Goal: Task Accomplishment & Management: Complete application form

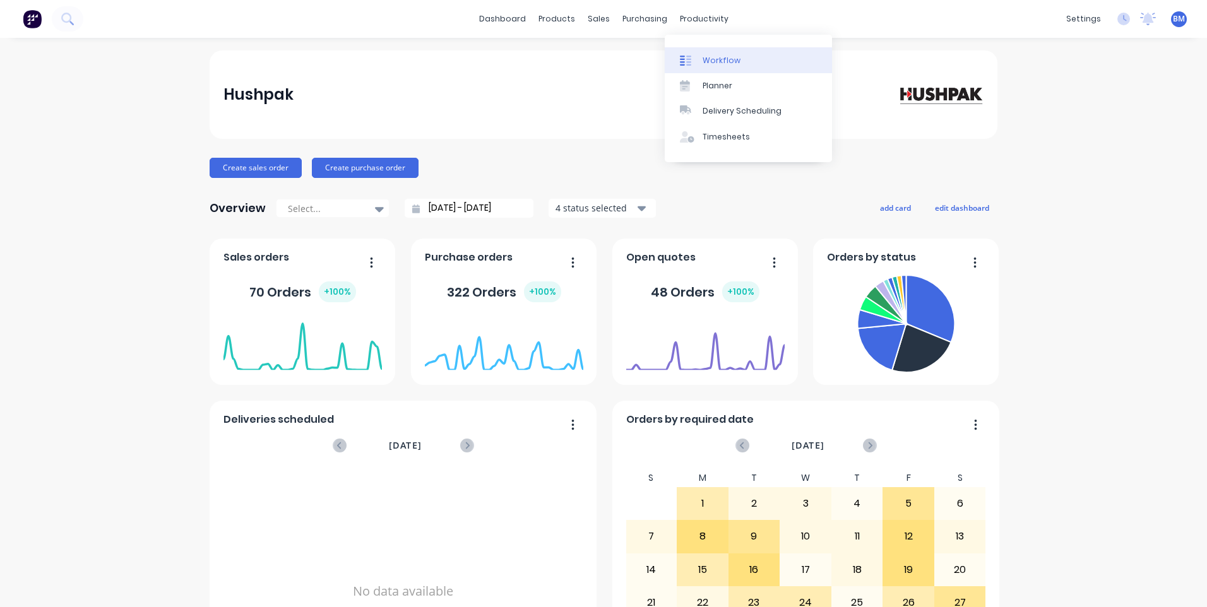
click at [720, 56] on div "Workflow" at bounding box center [722, 60] width 38 height 11
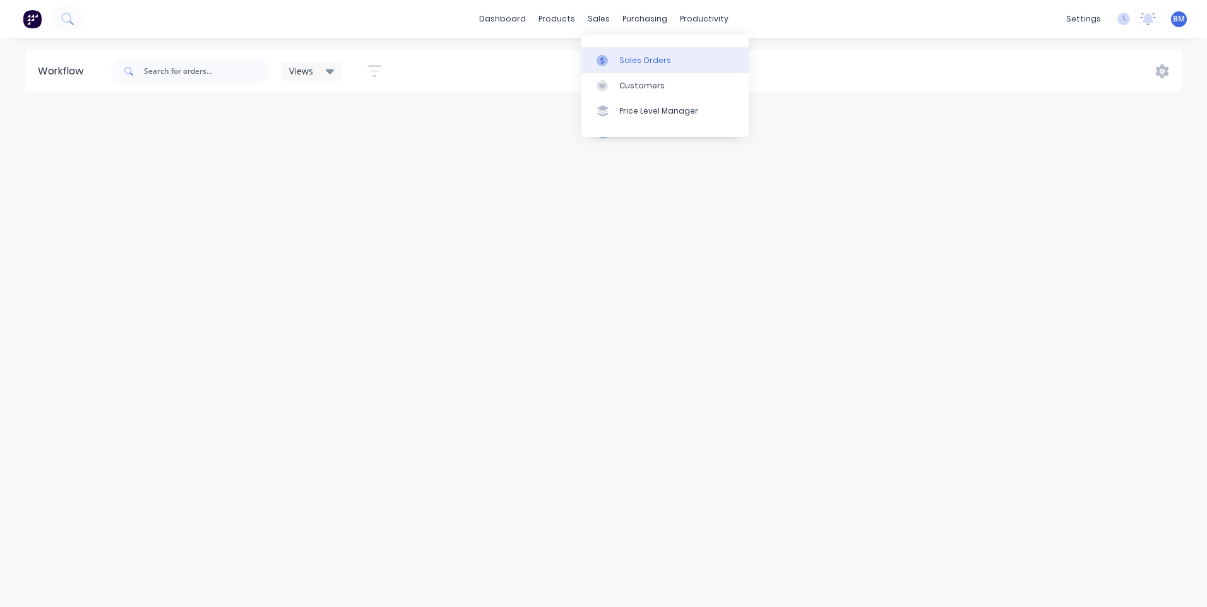
click at [607, 53] on link "Sales Orders" at bounding box center [664, 59] width 167 height 25
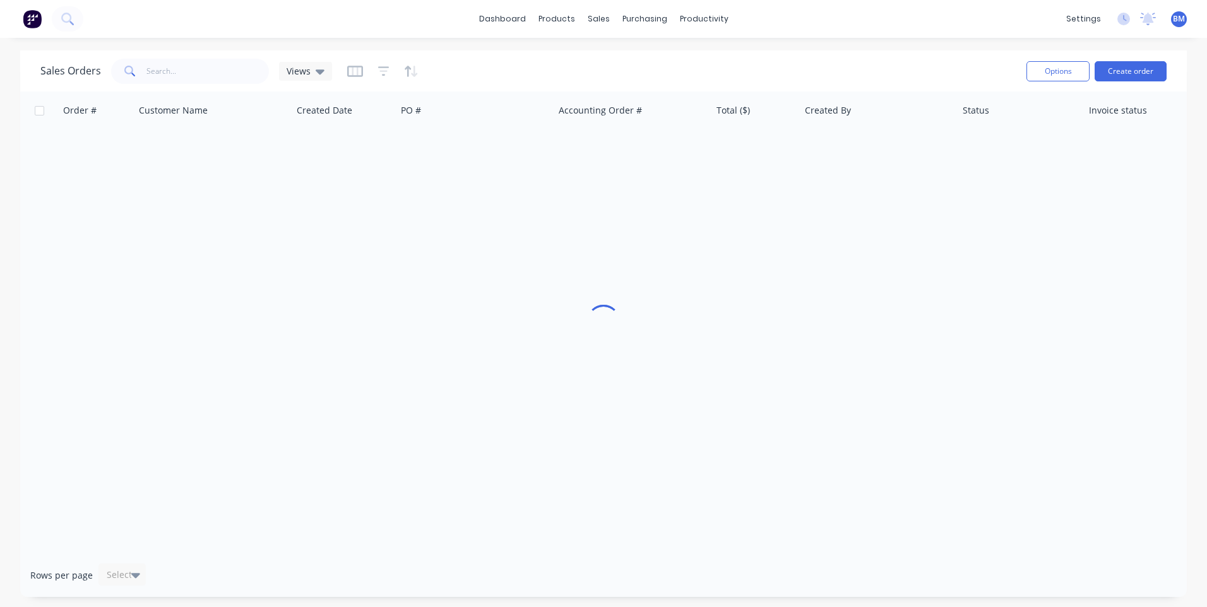
click at [306, 81] on div "Sales Orders Views" at bounding box center [186, 71] width 292 height 25
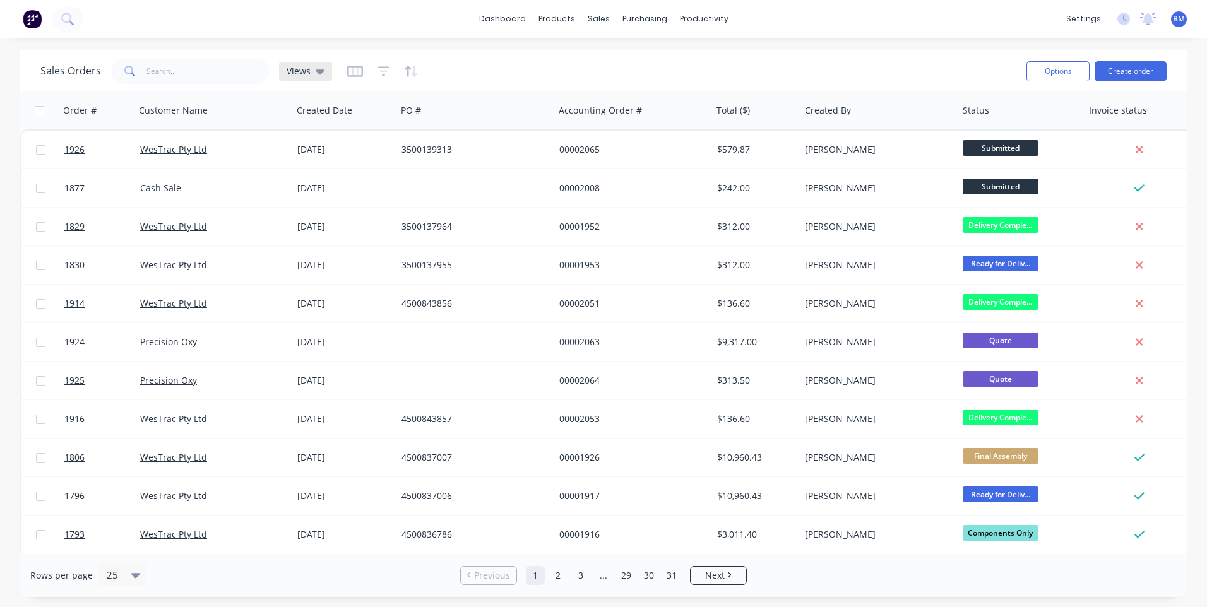
click at [311, 72] on div "Views" at bounding box center [306, 71] width 38 height 11
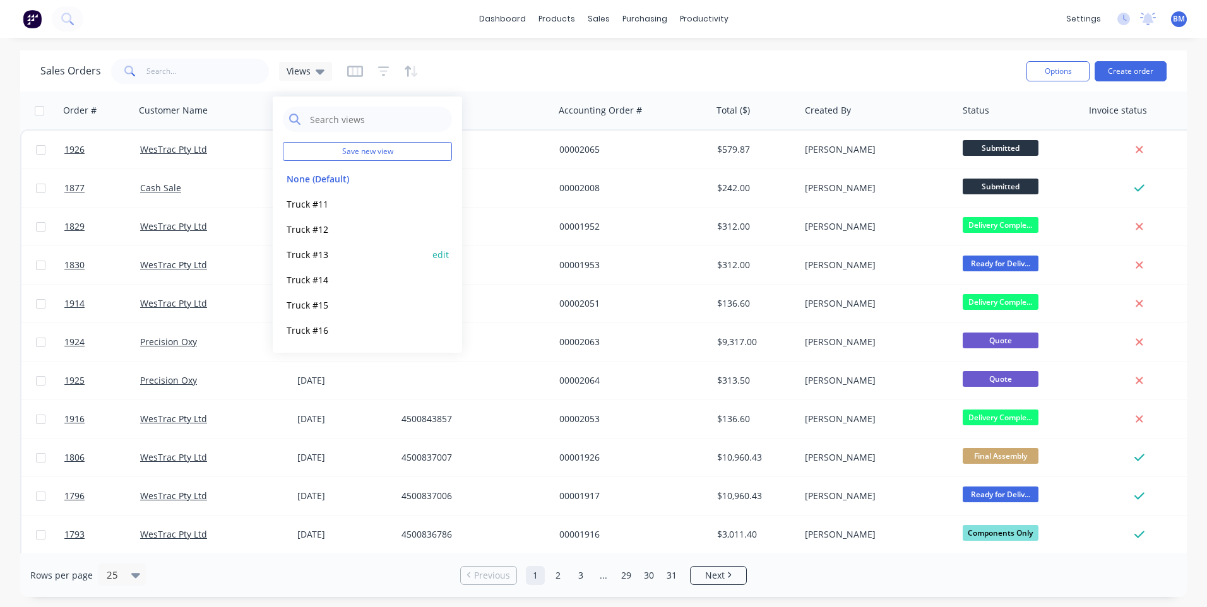
click at [324, 261] on button "Truck #13" at bounding box center [355, 254] width 144 height 15
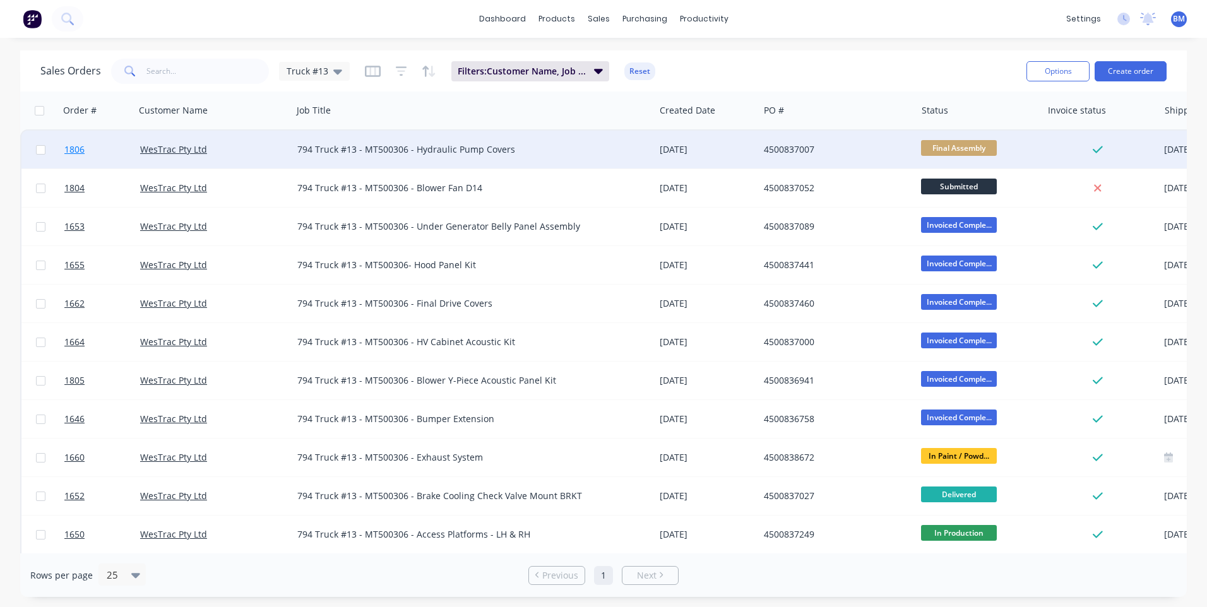
click at [74, 149] on span "1806" at bounding box center [74, 149] width 20 height 13
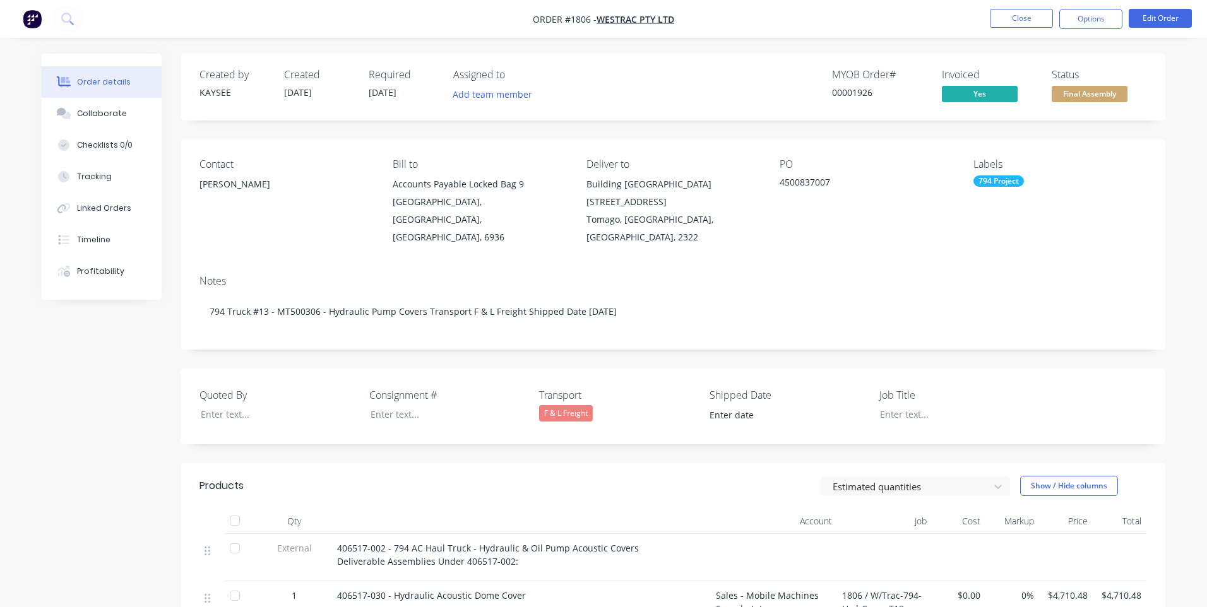
type input "[DATE]"
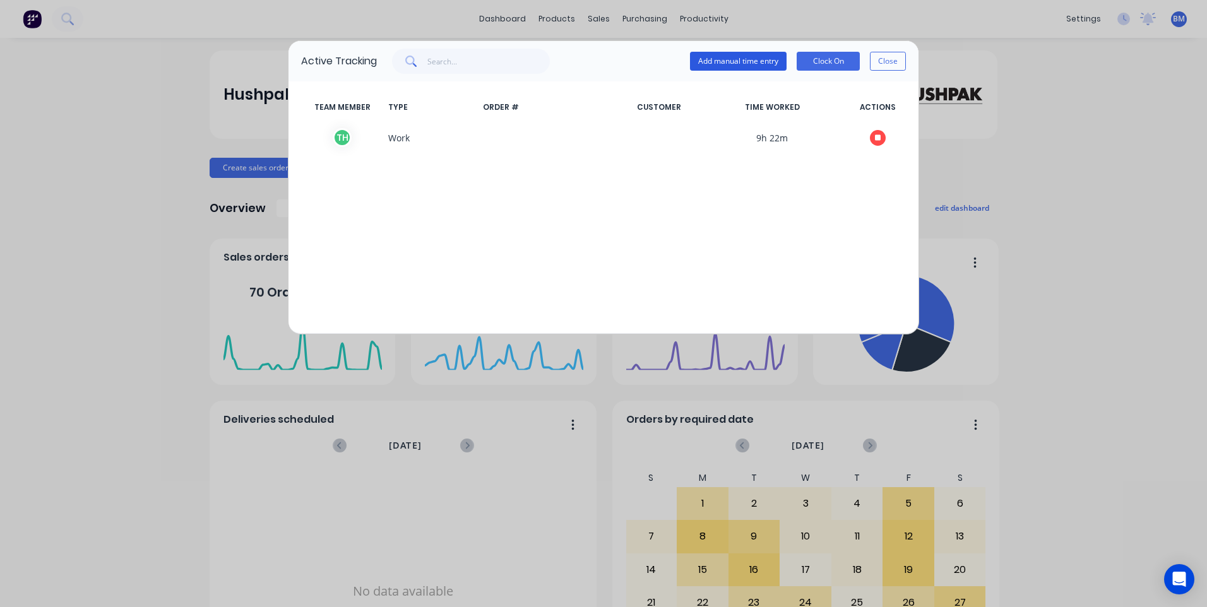
click at [751, 61] on button "Add manual time entry" at bounding box center [738, 61] width 97 height 19
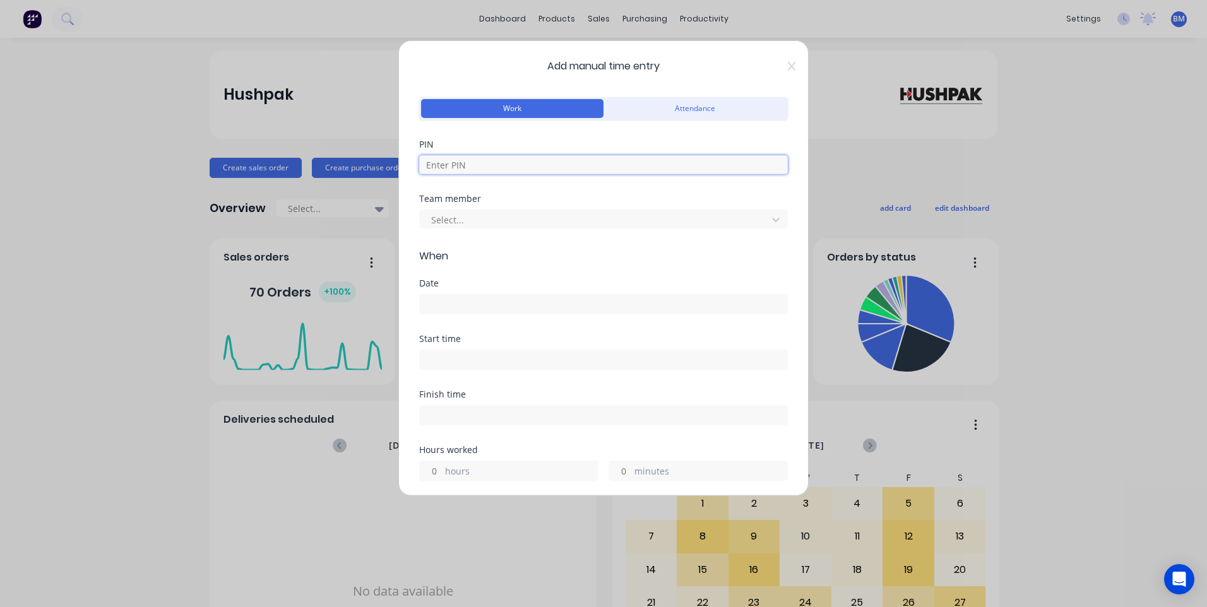
click at [570, 160] on input at bounding box center [603, 164] width 369 height 19
type input "7060"
click at [525, 229] on div "Team member Select..." at bounding box center [603, 221] width 369 height 54
click at [521, 218] on div at bounding box center [595, 220] width 331 height 16
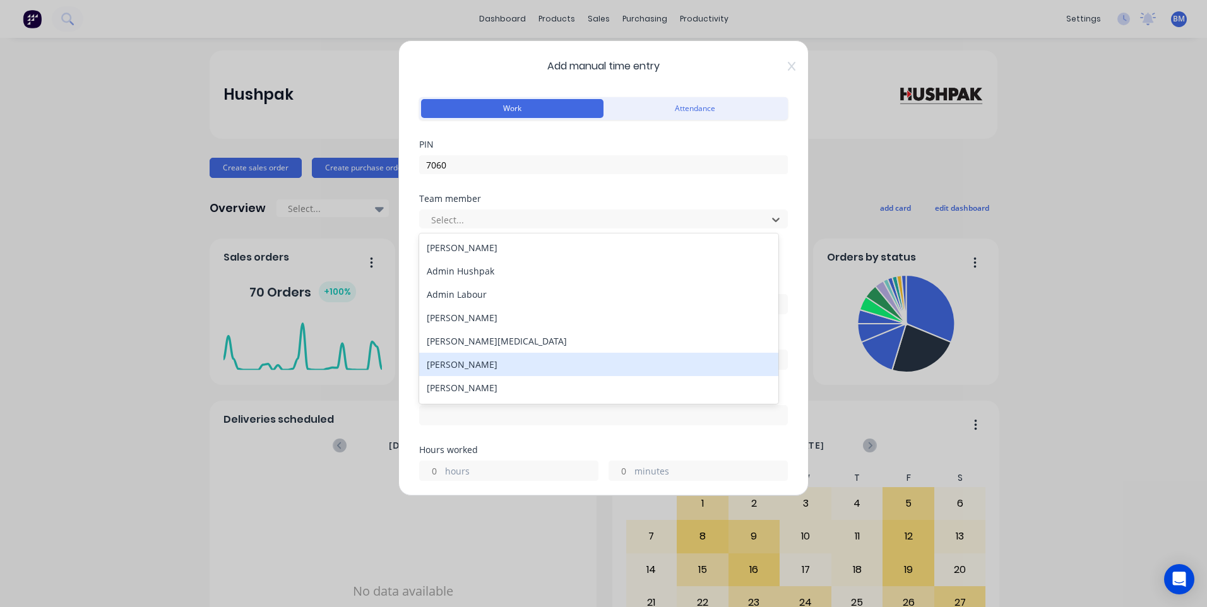
click at [486, 360] on div "[PERSON_NAME]" at bounding box center [598, 364] width 359 height 23
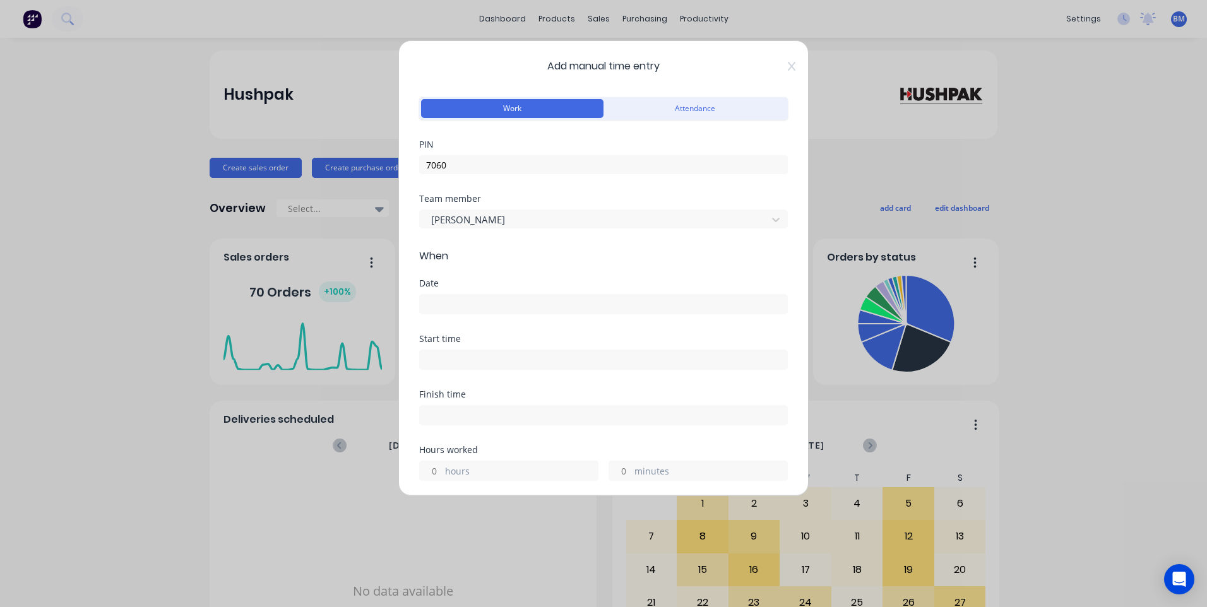
click at [491, 303] on input at bounding box center [603, 304] width 367 height 19
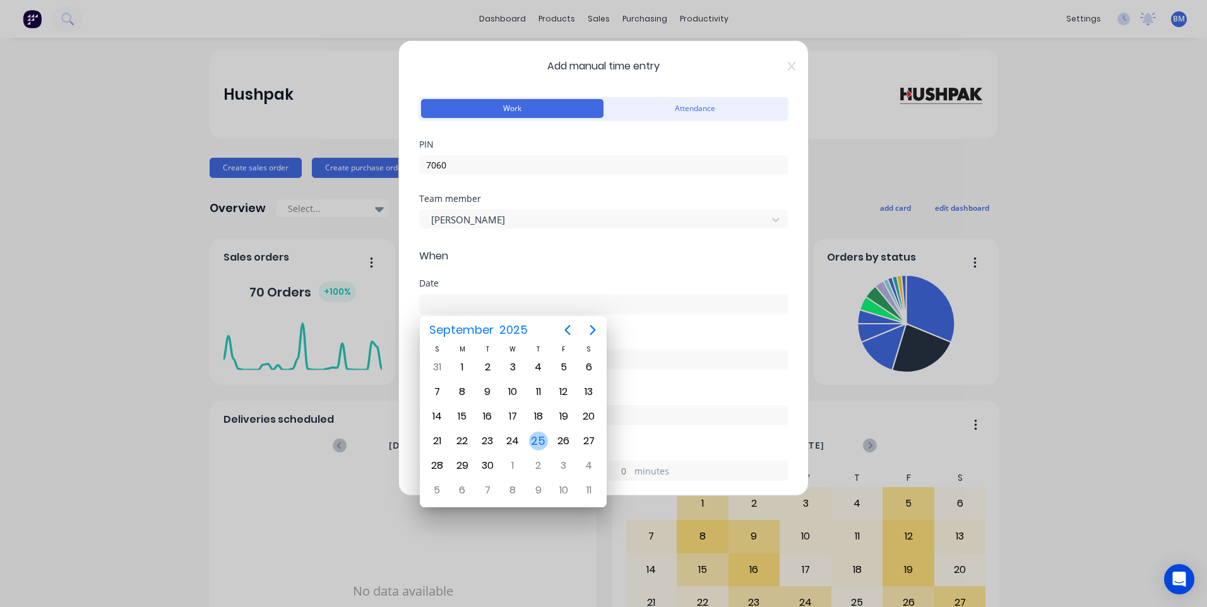
click at [538, 436] on div "25" at bounding box center [538, 441] width 19 height 19
type input "[DATE]"
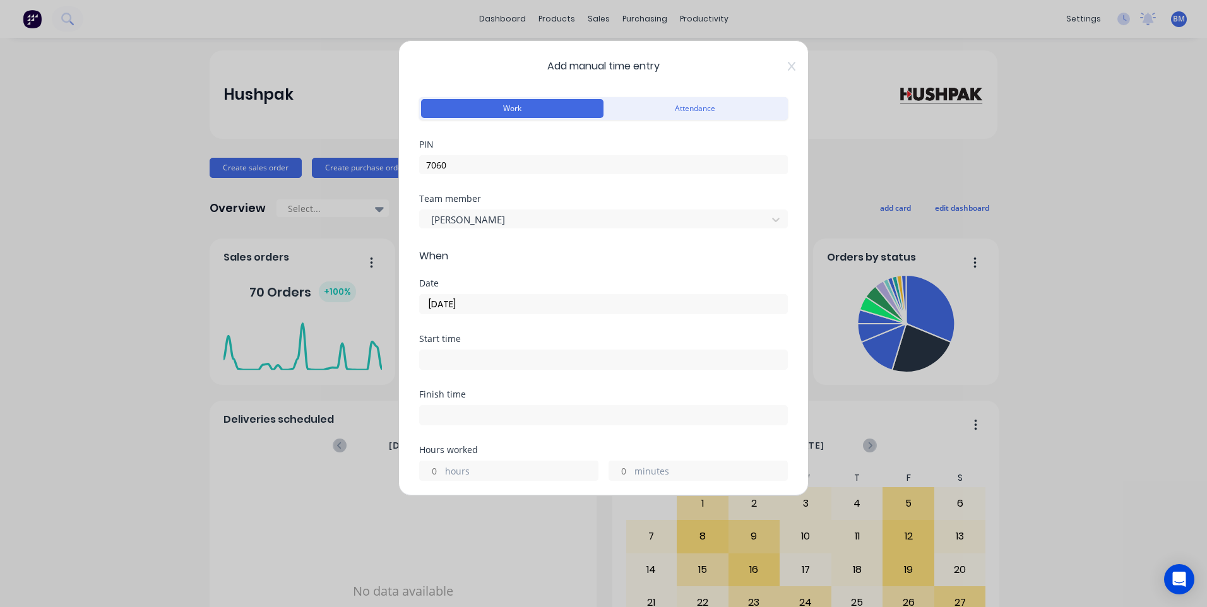
click at [489, 362] on input at bounding box center [603, 359] width 367 height 19
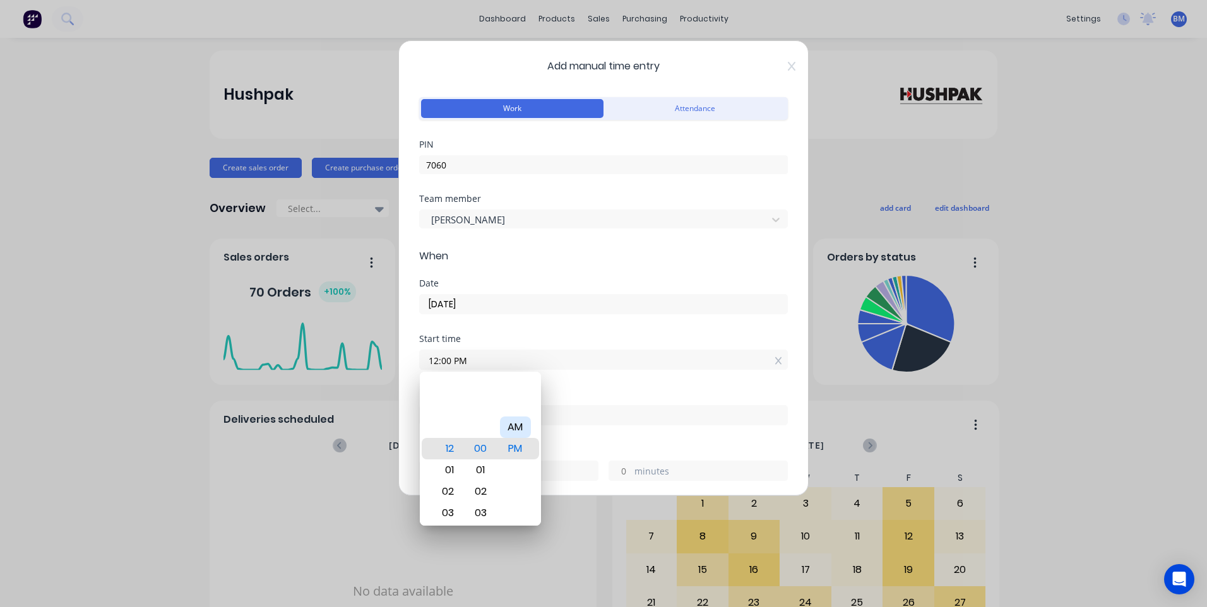
click at [504, 432] on div "AM" at bounding box center [515, 427] width 31 height 21
click at [449, 467] on div "05" at bounding box center [446, 470] width 31 height 21
type input "05:00 AM"
click at [477, 455] on div "00" at bounding box center [480, 448] width 31 height 21
click at [627, 386] on div "Start time 05:00 AM" at bounding box center [603, 363] width 369 height 56
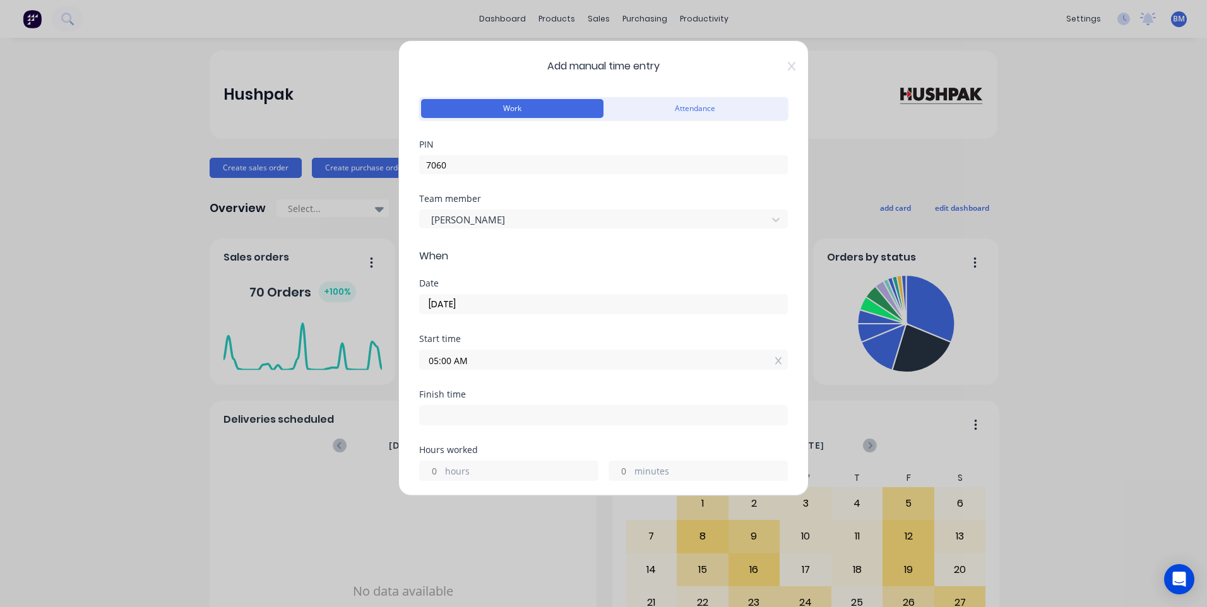
click at [525, 405] on label at bounding box center [603, 415] width 369 height 20
click at [525, 406] on input at bounding box center [603, 415] width 367 height 19
type input "03:03 PM"
type input "10"
type input "3"
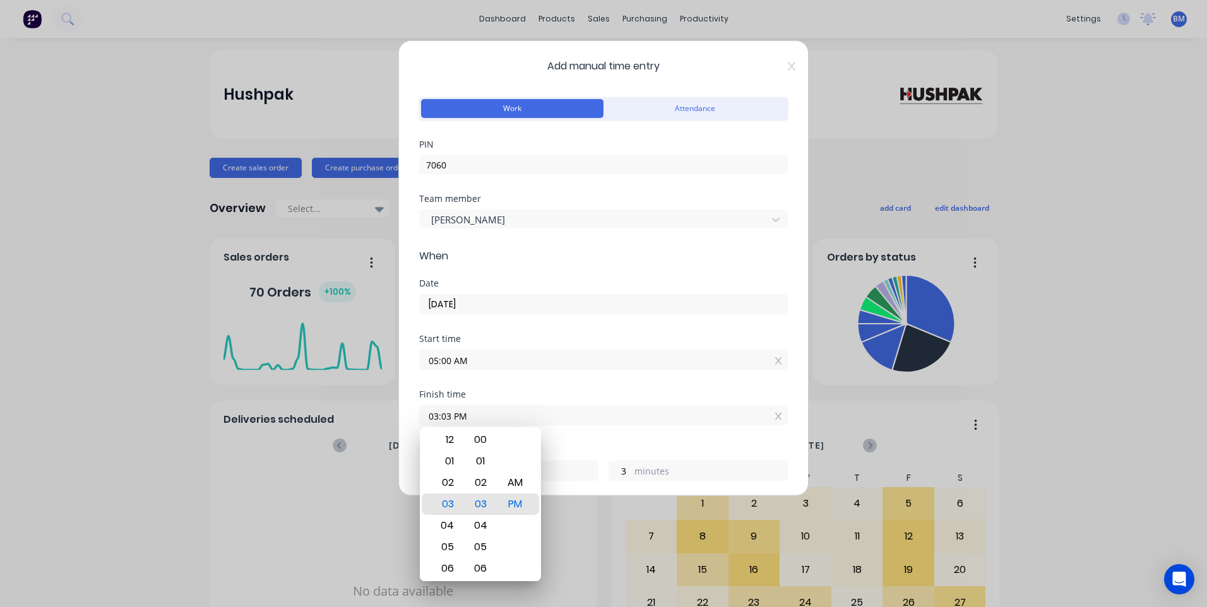
click at [525, 420] on input "03:03 PM" at bounding box center [603, 415] width 367 height 19
click at [447, 468] on div "01" at bounding box center [446, 461] width 31 height 21
type input "01:03 PM"
type input "8"
type input "01:05 PM"
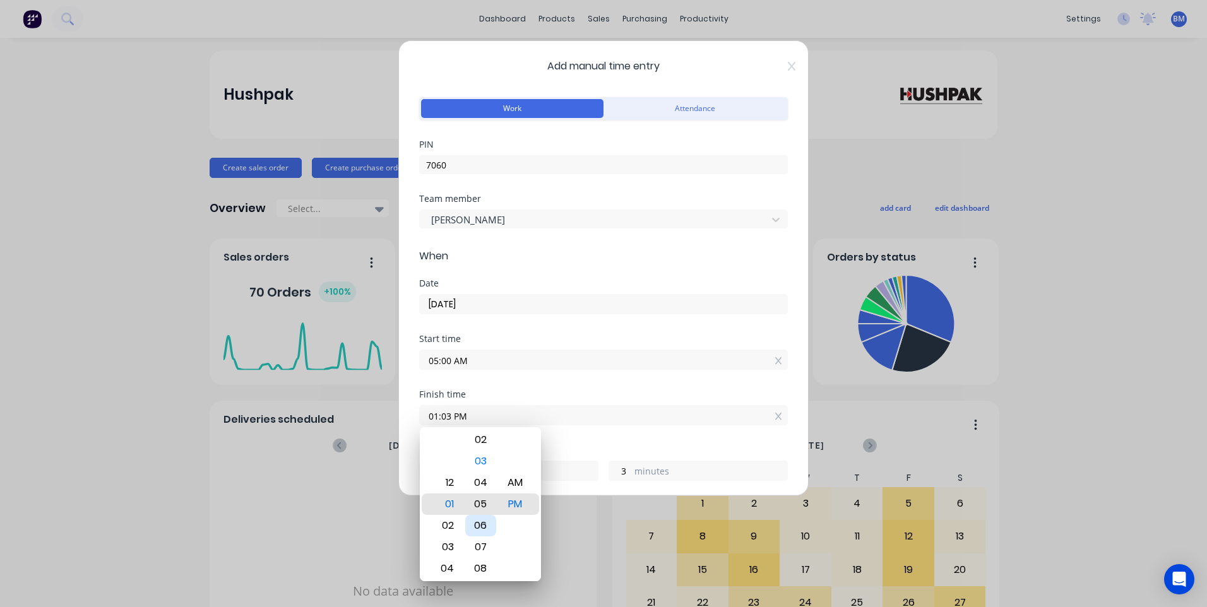
type input "5"
type input "01:09 PM"
type input "9"
type input "01:14 PM"
type input "14"
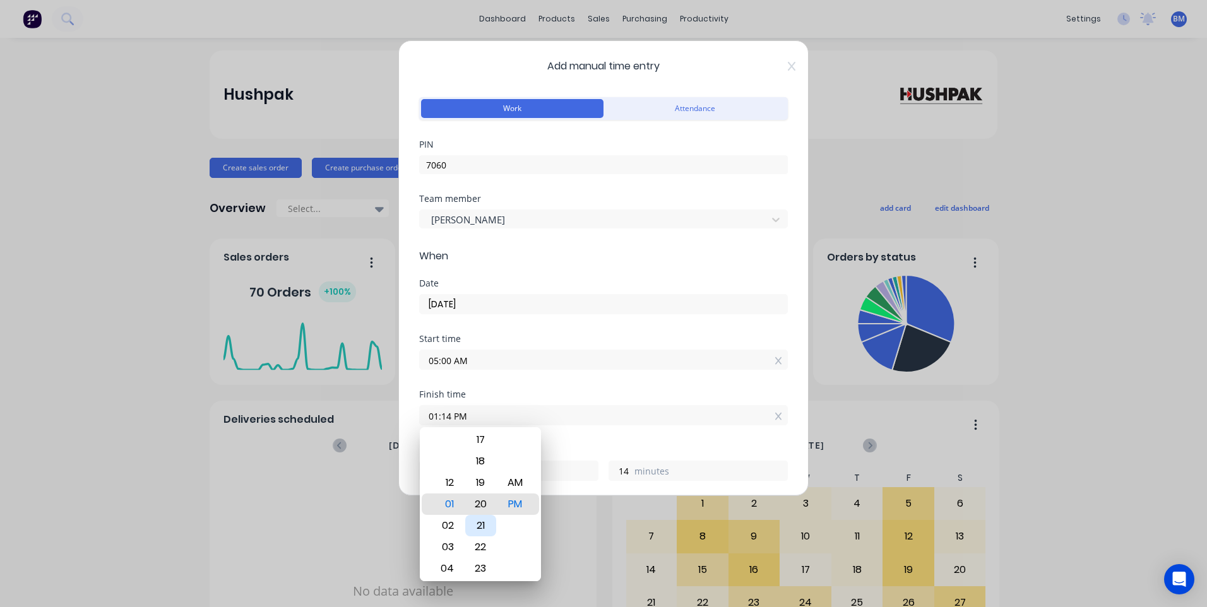
type input "01:20 PM"
type input "20"
type input "01:23 PM"
type input "23"
type input "01:26 PM"
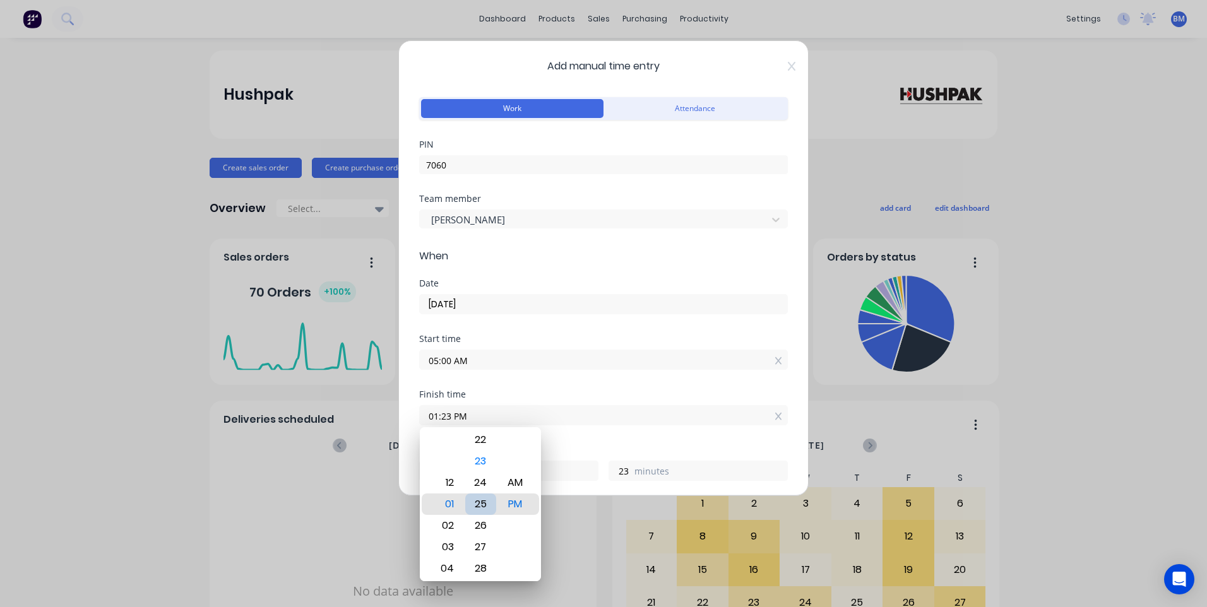
type input "26"
type input "01:28 PM"
type input "28"
type input "01:29 PM"
type input "29"
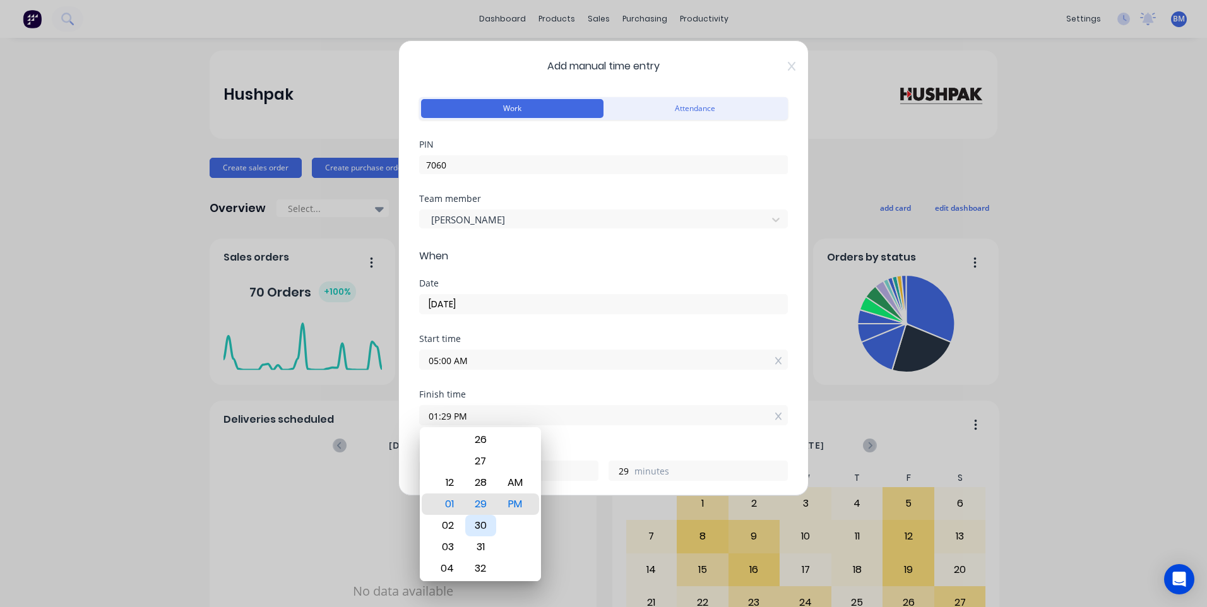
click at [485, 523] on div "30" at bounding box center [480, 525] width 31 height 21
type input "01:30 PM"
type input "30"
click at [566, 386] on div "Start time 05:00 AM" at bounding box center [603, 363] width 369 height 56
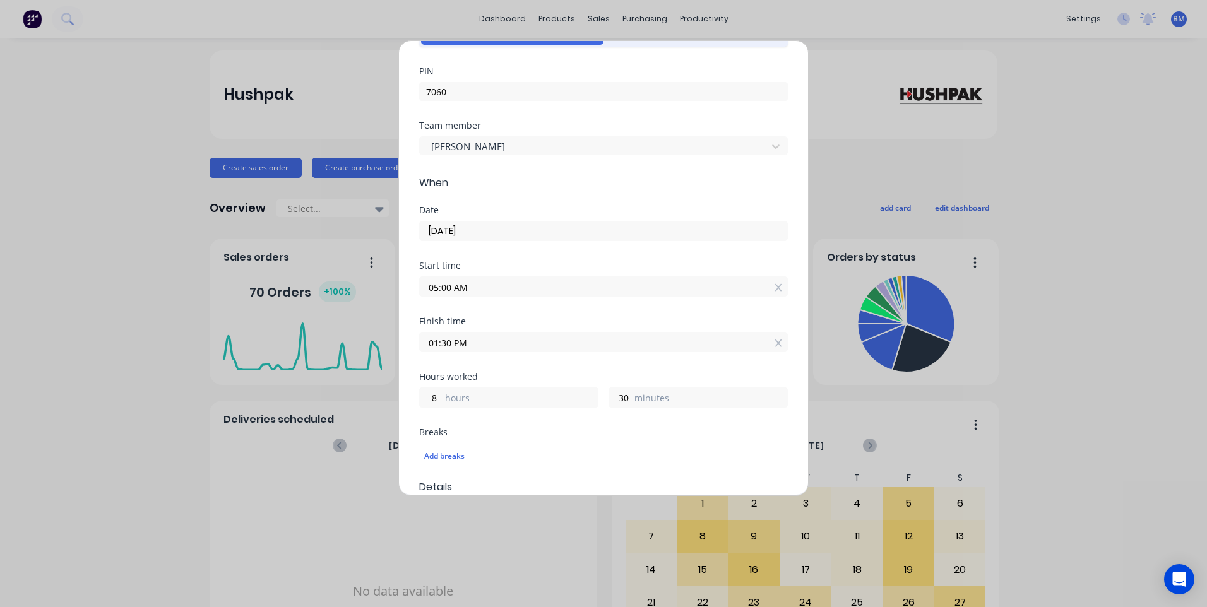
scroll to position [189, 0]
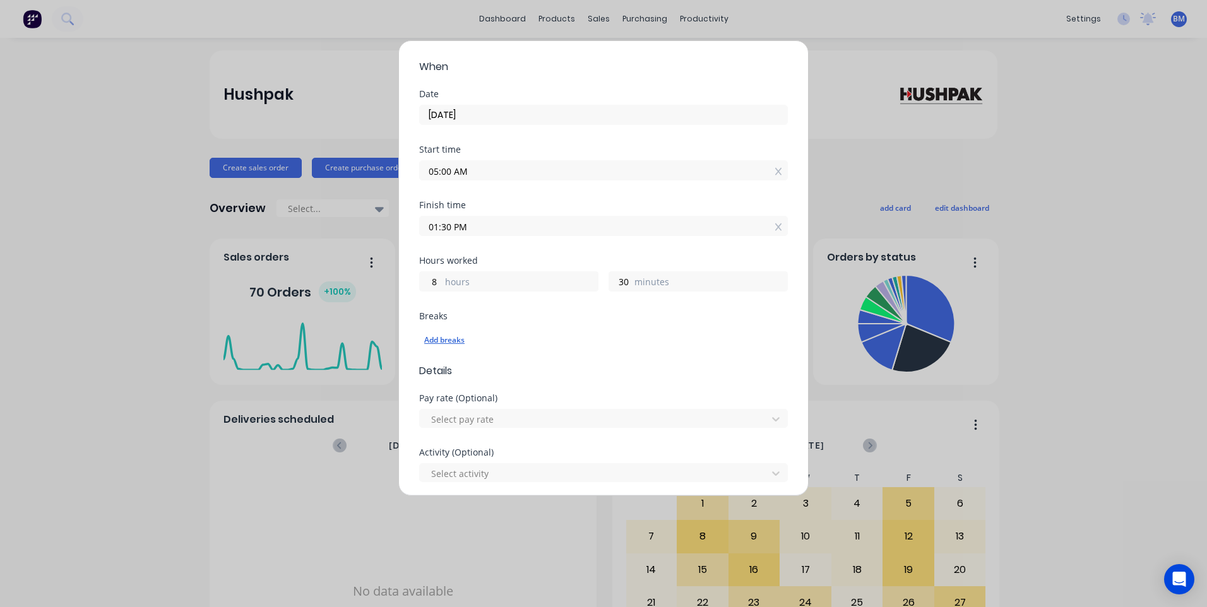
click at [451, 340] on div "Add breaks" at bounding box center [603, 340] width 359 height 16
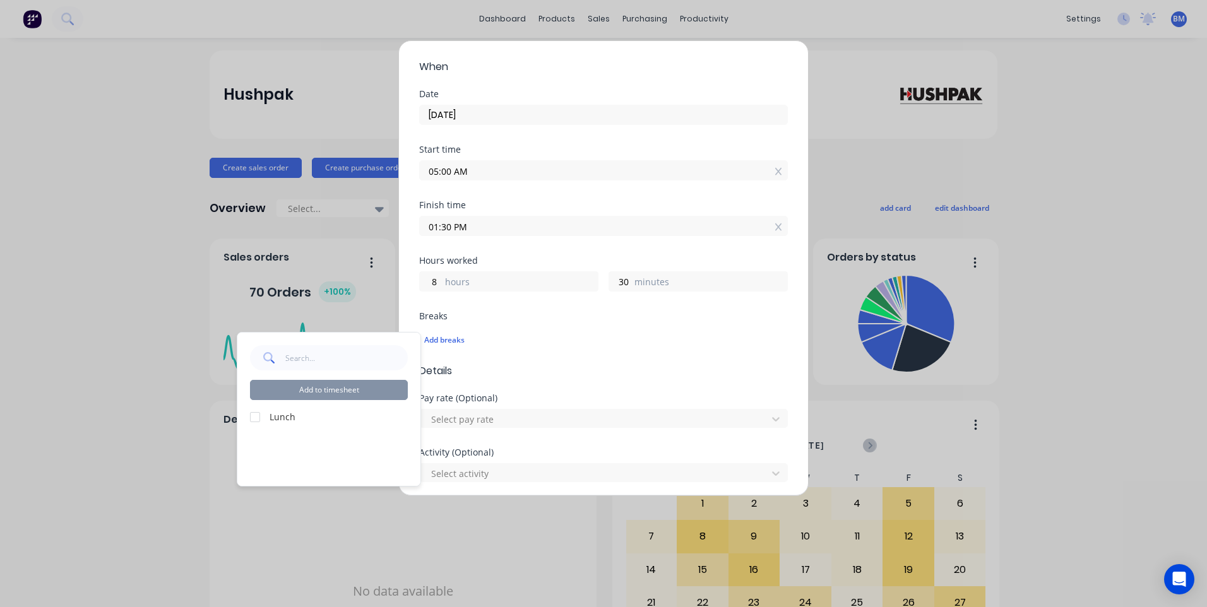
click at [271, 410] on label "Lunch" at bounding box center [339, 416] width 138 height 13
click at [285, 418] on label "Lunch" at bounding box center [339, 416] width 138 height 13
click at [259, 415] on div at bounding box center [254, 417] width 25 height 25
click at [300, 396] on button "Add to timesheet" at bounding box center [329, 390] width 158 height 20
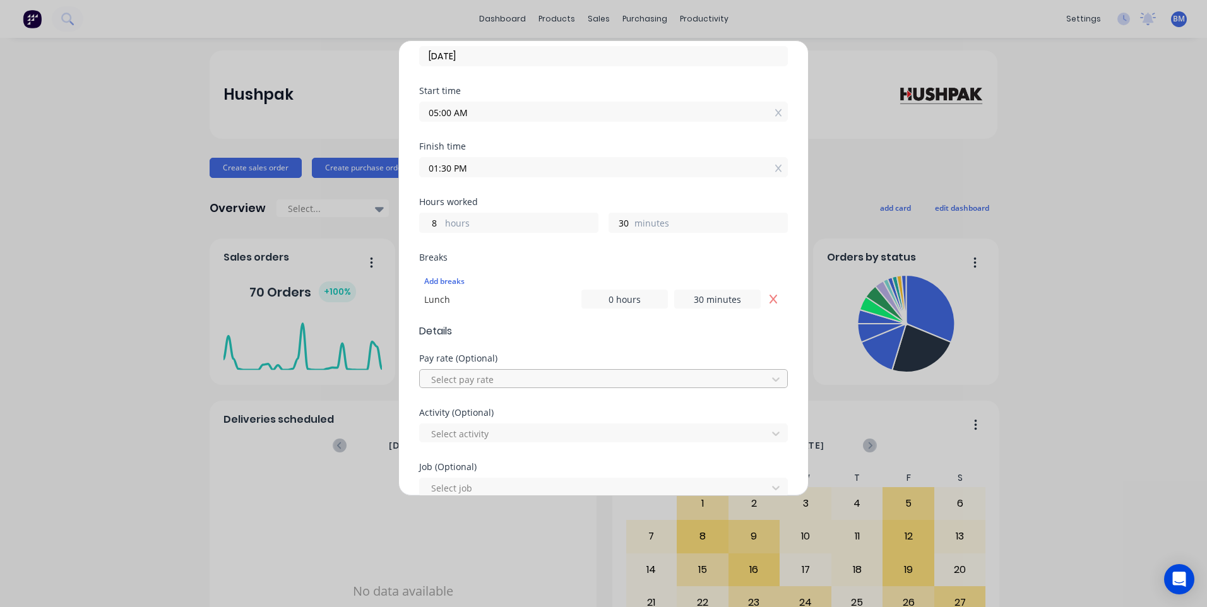
scroll to position [253, 0]
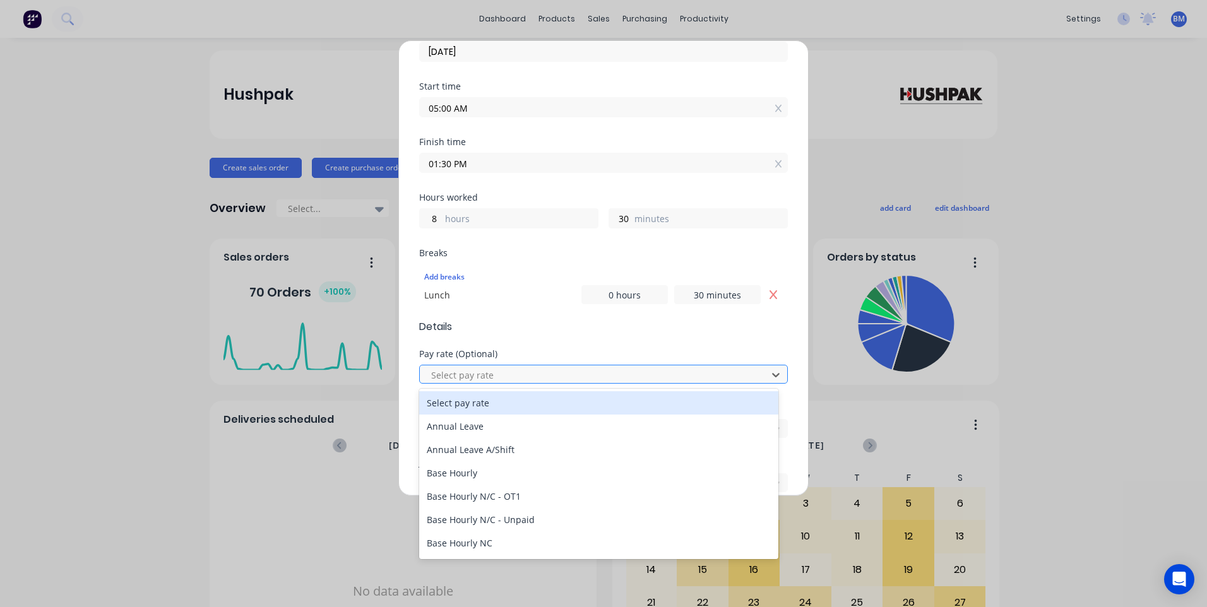
click at [520, 371] on div at bounding box center [595, 375] width 331 height 16
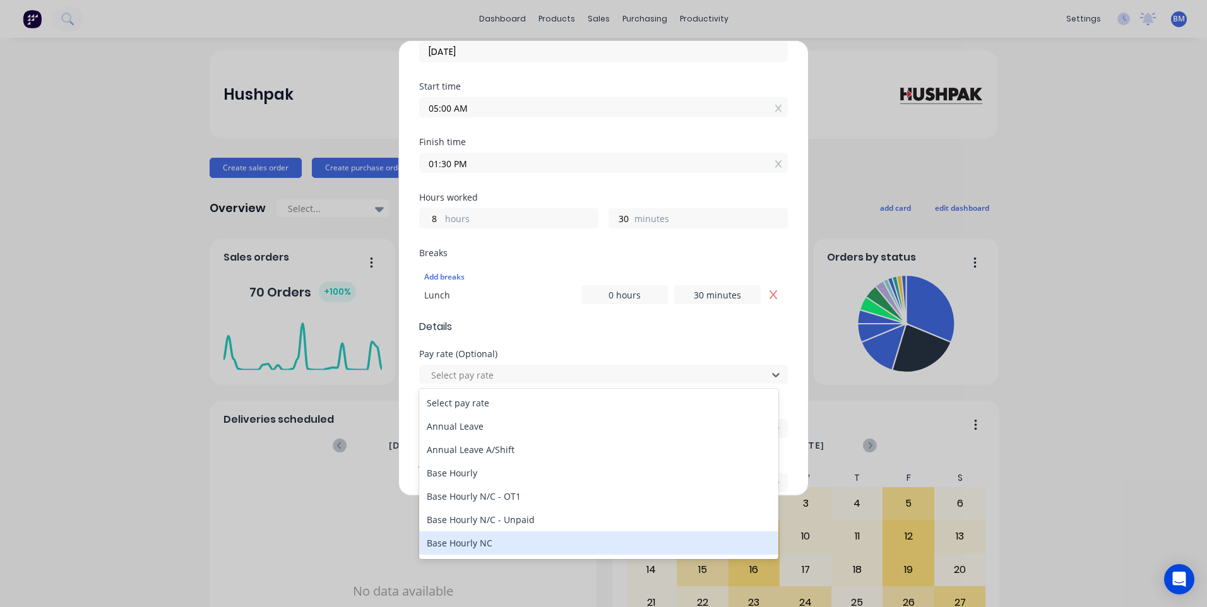
click at [499, 540] on div "Base Hourly NC" at bounding box center [598, 543] width 359 height 23
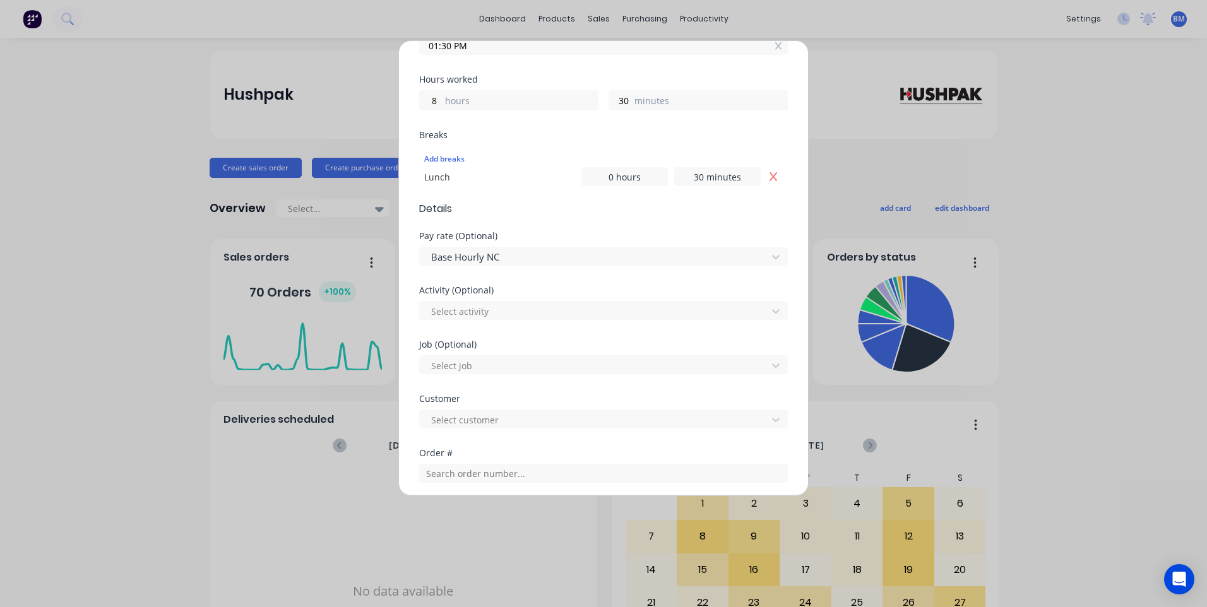
scroll to position [379, 0]
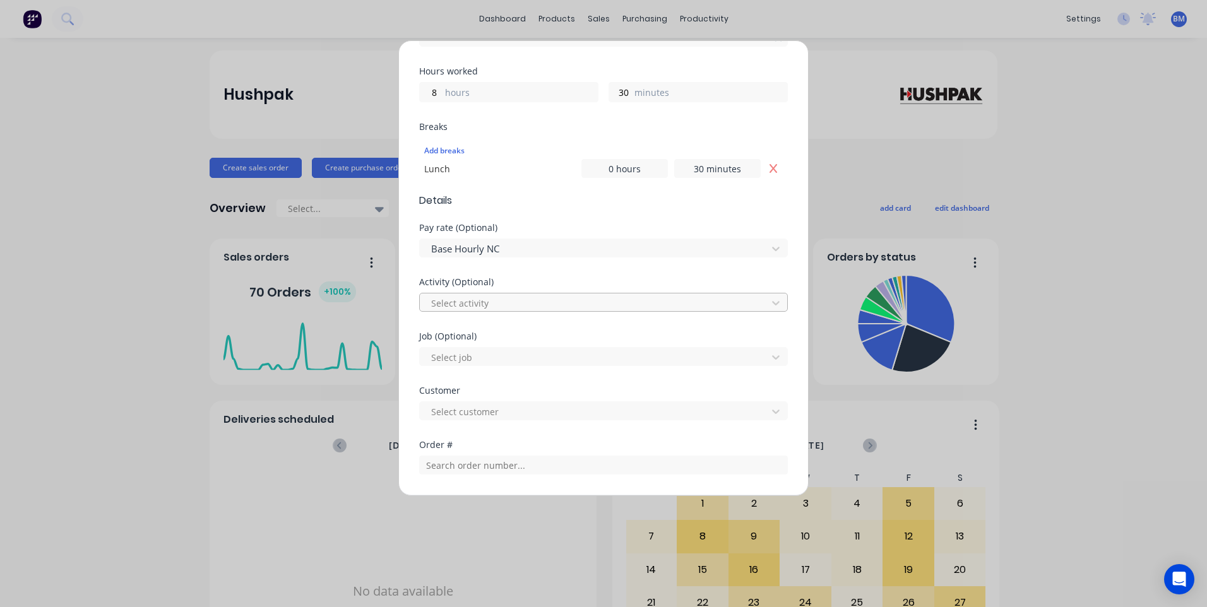
click at [511, 307] on div at bounding box center [595, 303] width 331 height 16
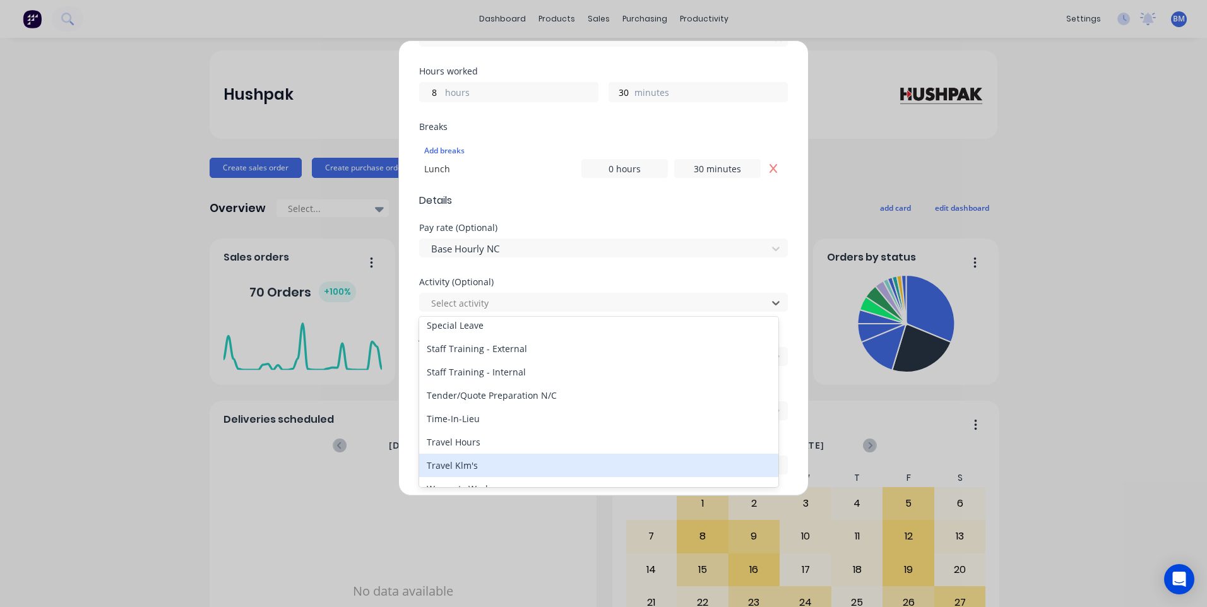
scroll to position [605, 0]
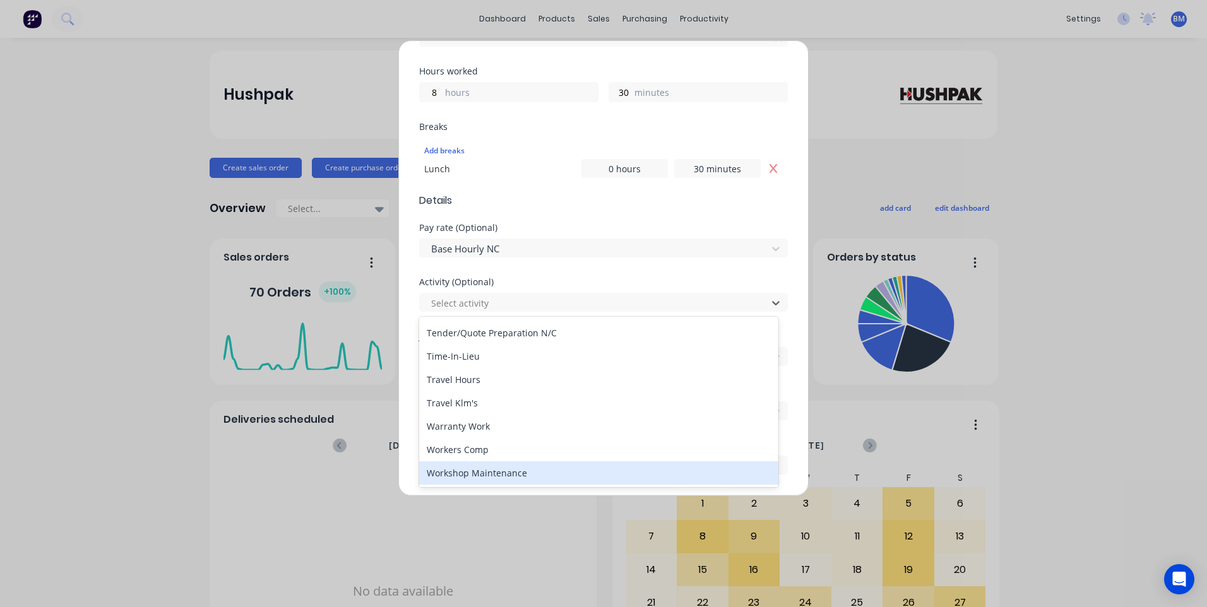
click at [492, 467] on div "Workshop Maintenance" at bounding box center [598, 472] width 359 height 23
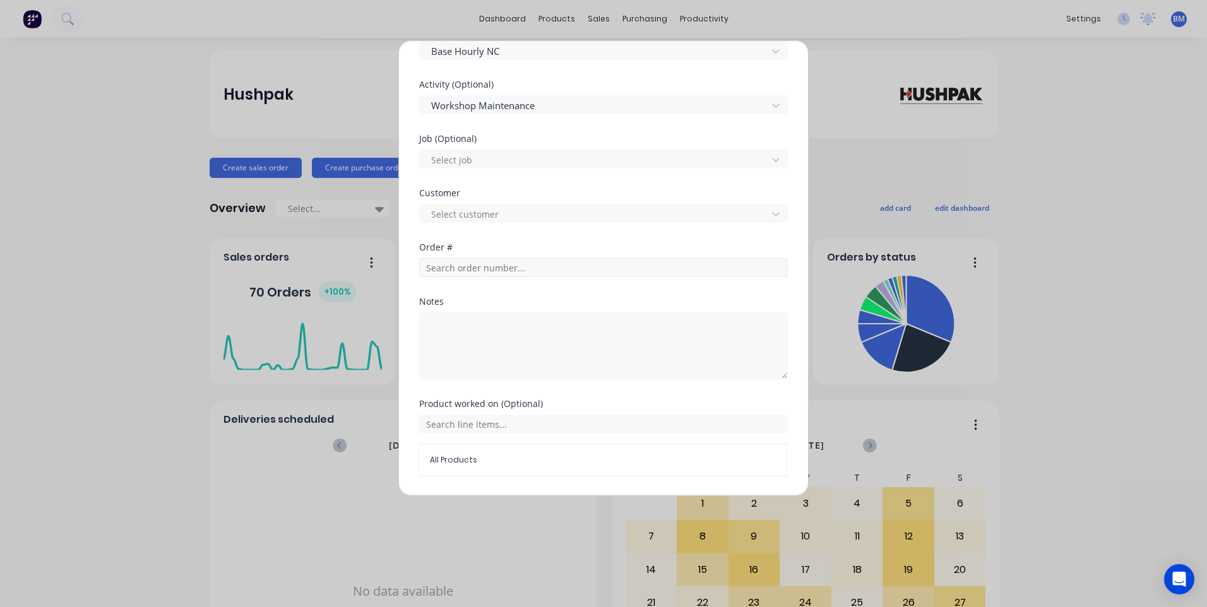
scroll to position [616, 0]
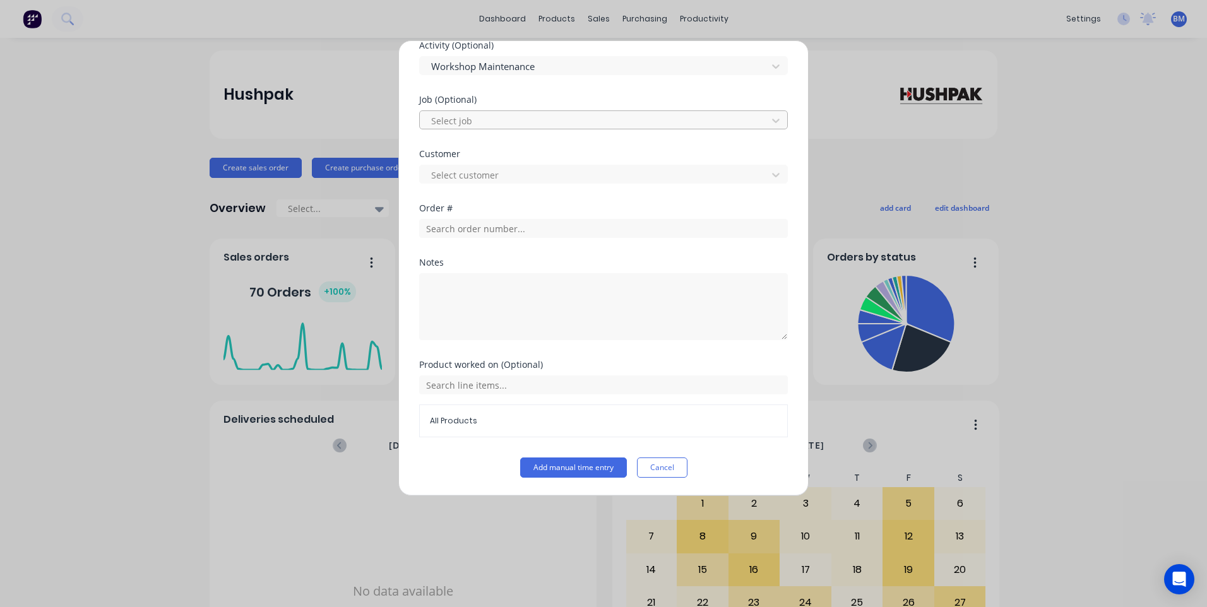
click at [494, 127] on div at bounding box center [595, 121] width 331 height 16
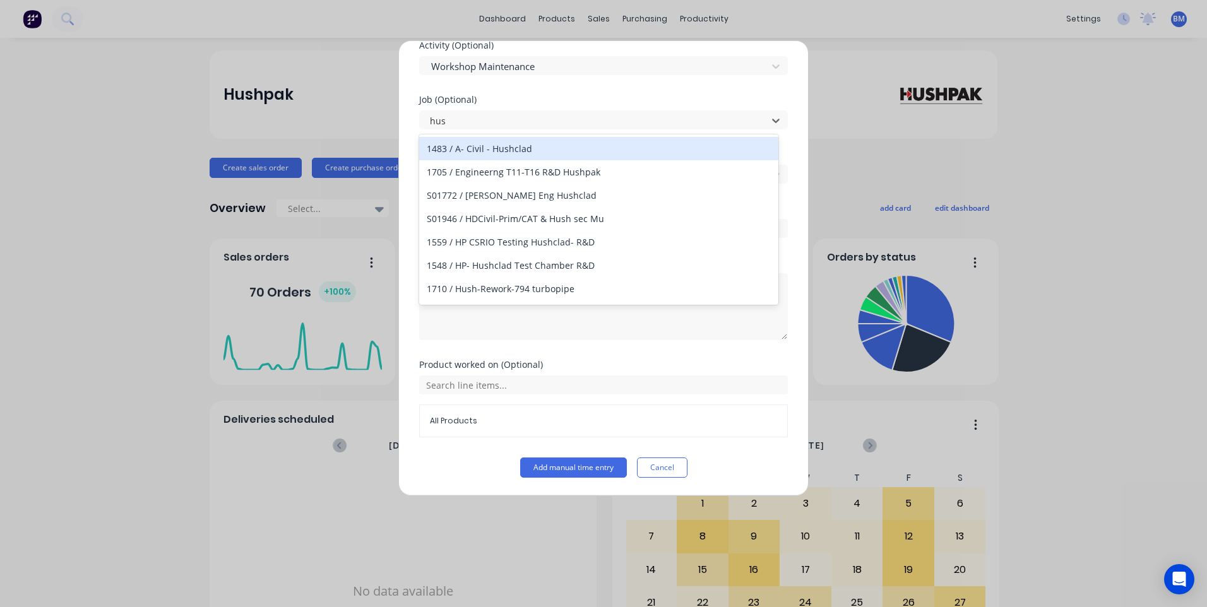
type input "hush"
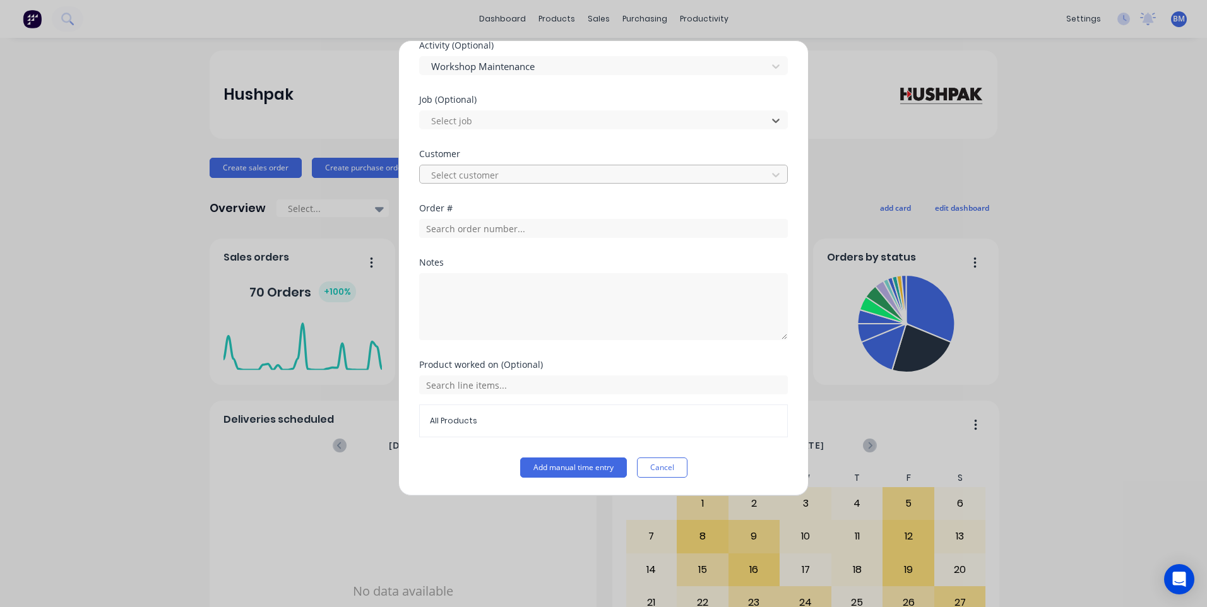
click at [491, 174] on div at bounding box center [595, 175] width 331 height 16
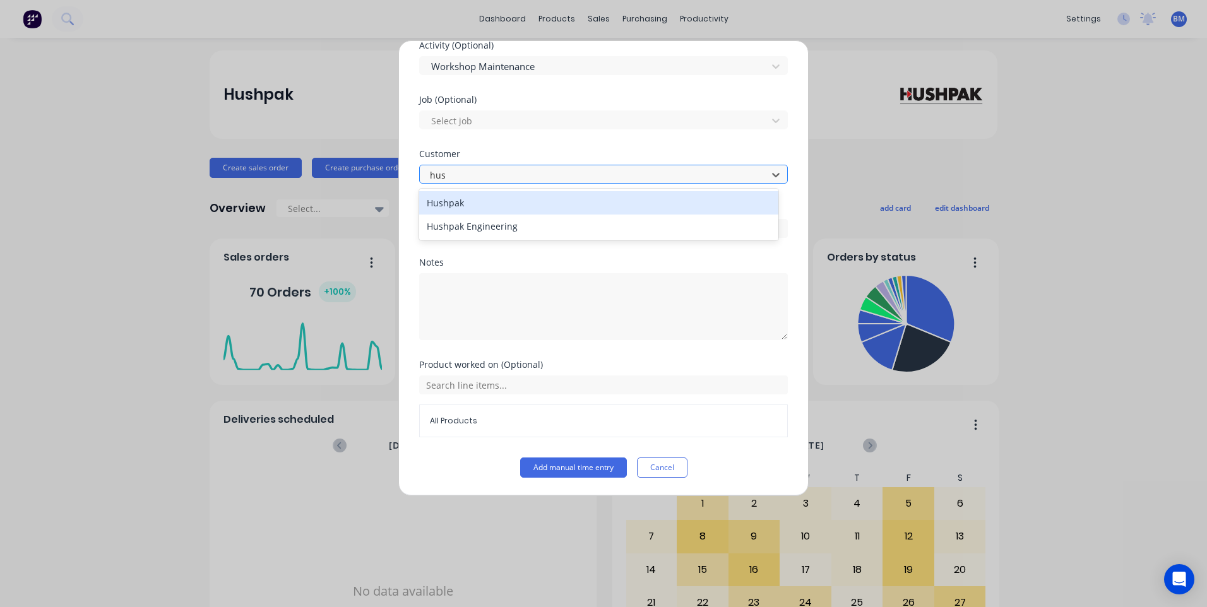
type input "hush"
click at [479, 199] on div "Hushpak" at bounding box center [598, 202] width 359 height 23
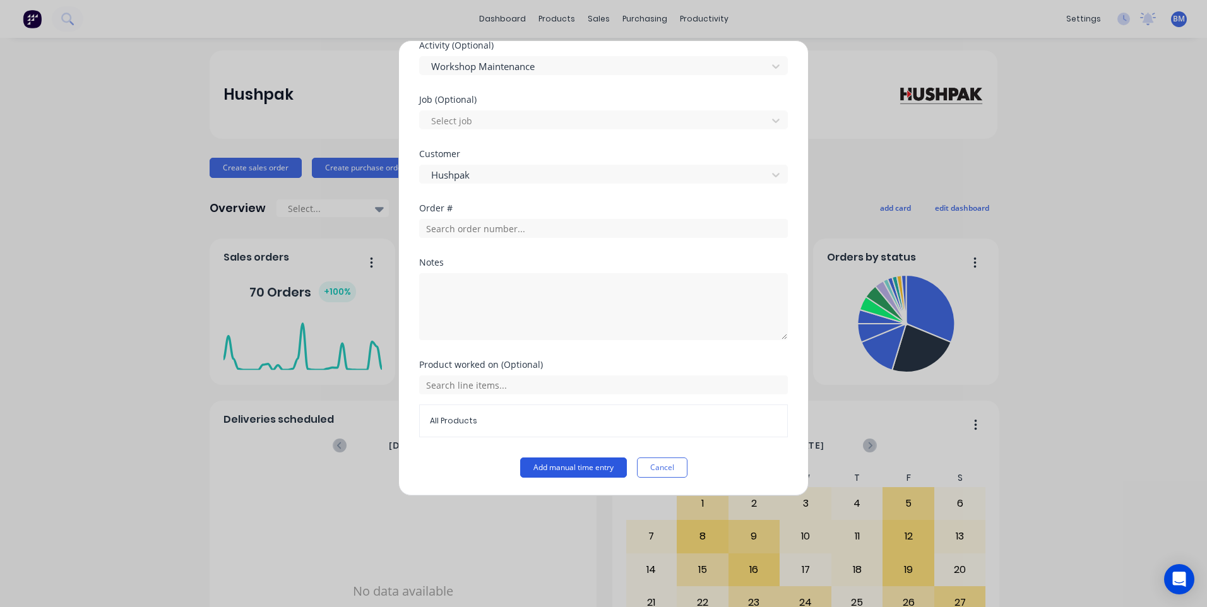
click at [562, 469] on button "Add manual time entry" at bounding box center [573, 468] width 107 height 20
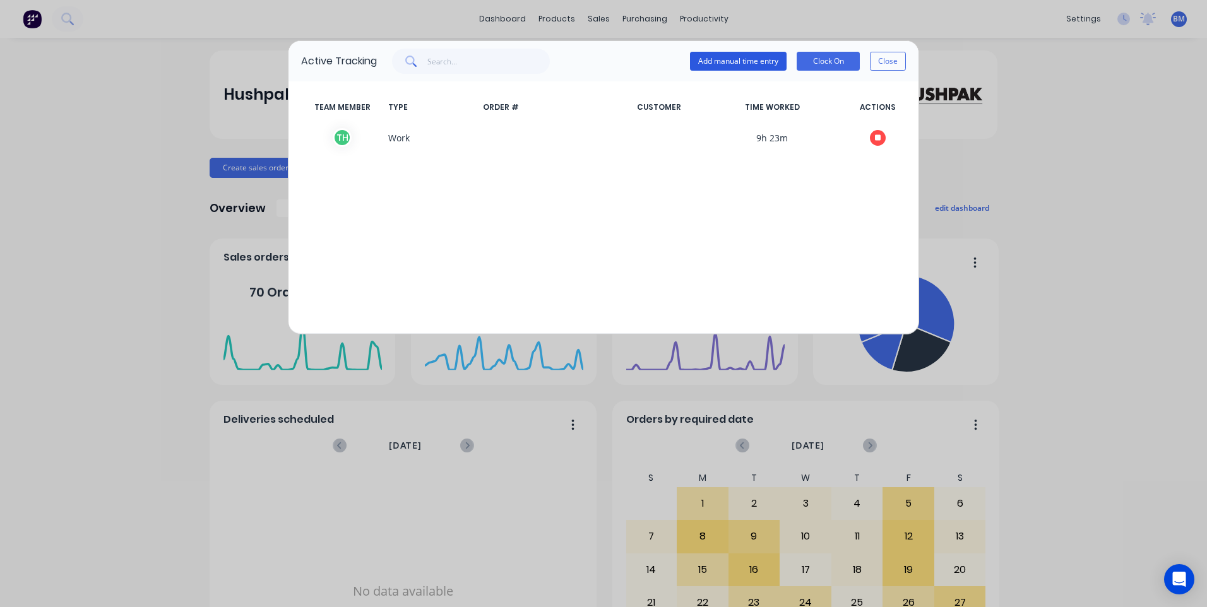
click at [704, 55] on button "Add manual time entry" at bounding box center [738, 61] width 97 height 19
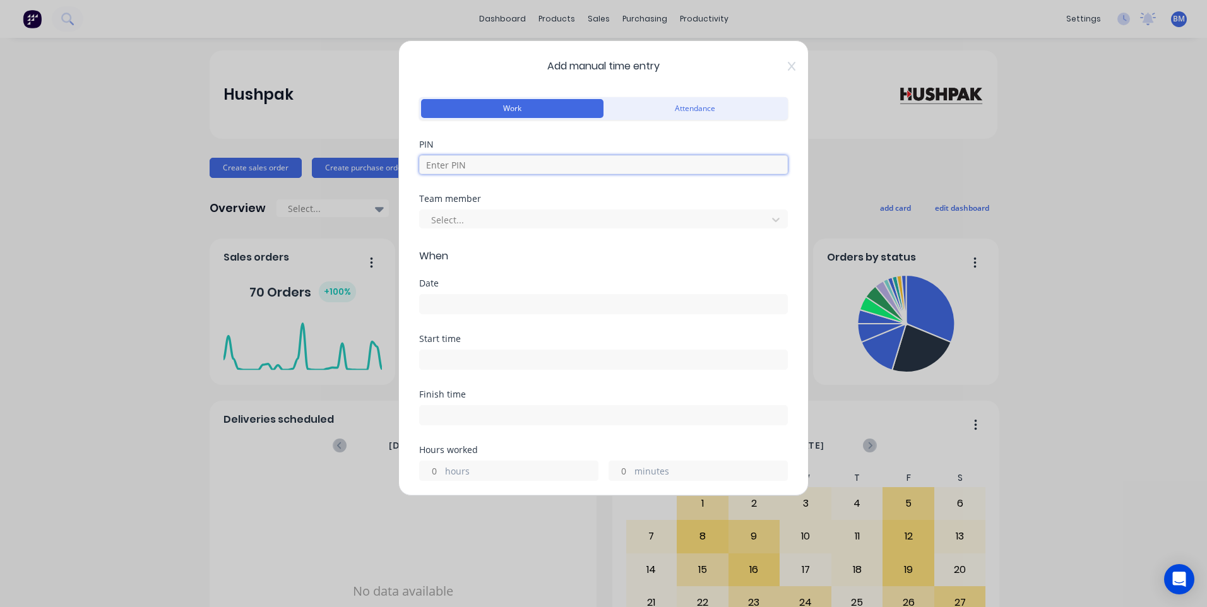
click at [516, 169] on input at bounding box center [603, 164] width 369 height 19
type input "7060"
type input "8"
type input "30"
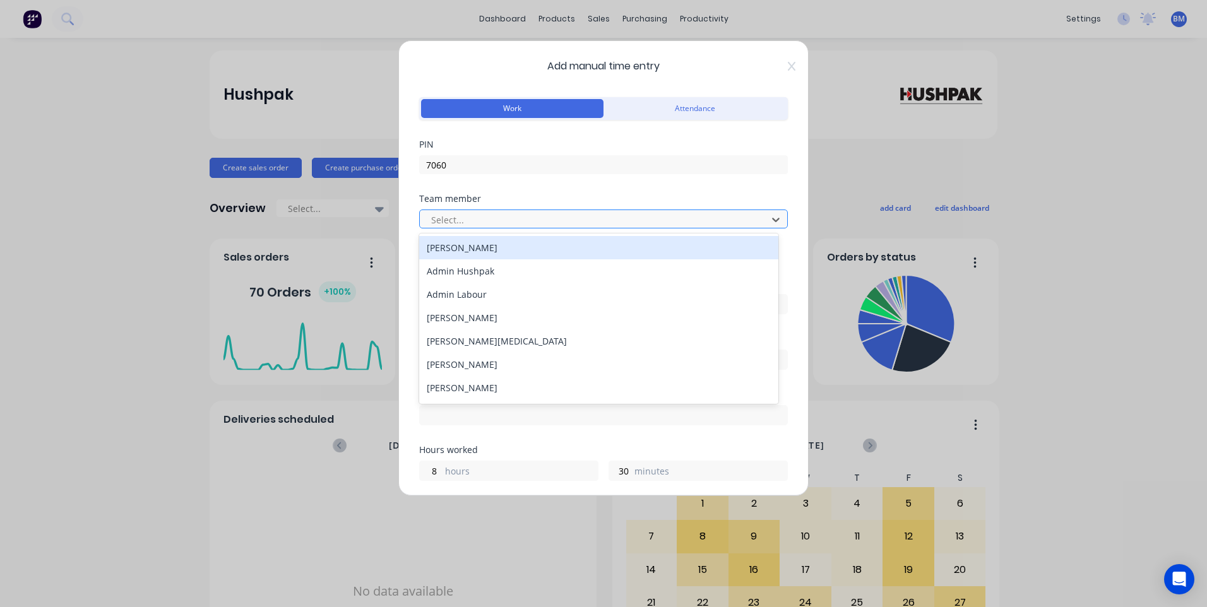
click at [481, 225] on div at bounding box center [595, 220] width 331 height 16
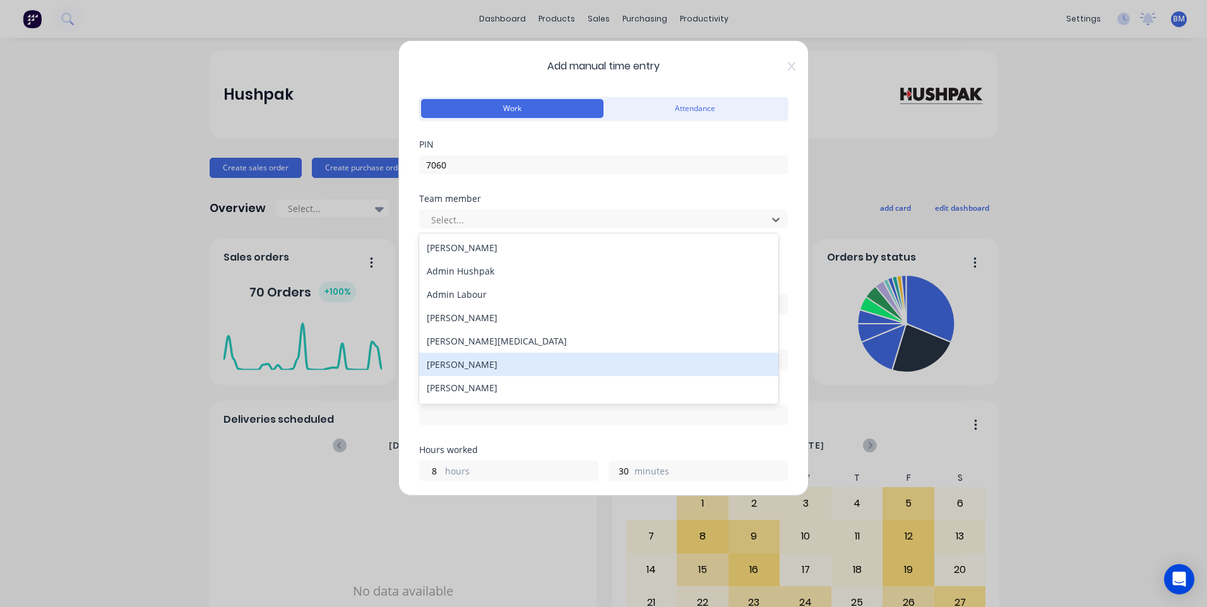
click at [478, 360] on div "[PERSON_NAME]" at bounding box center [598, 364] width 359 height 23
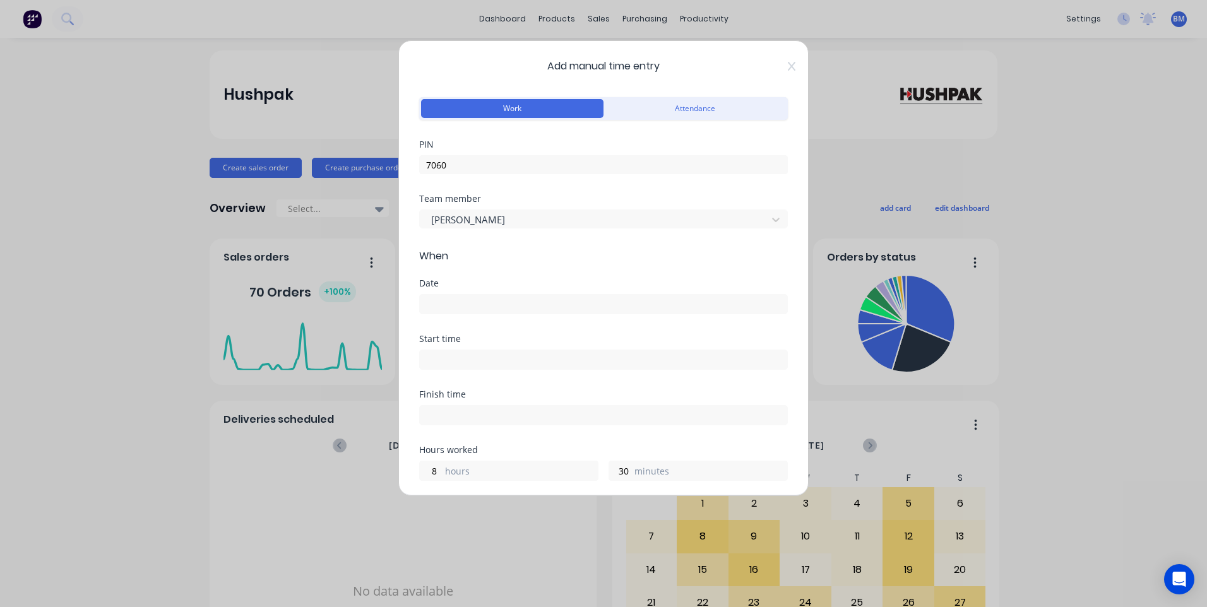
click at [465, 306] on input at bounding box center [603, 304] width 367 height 19
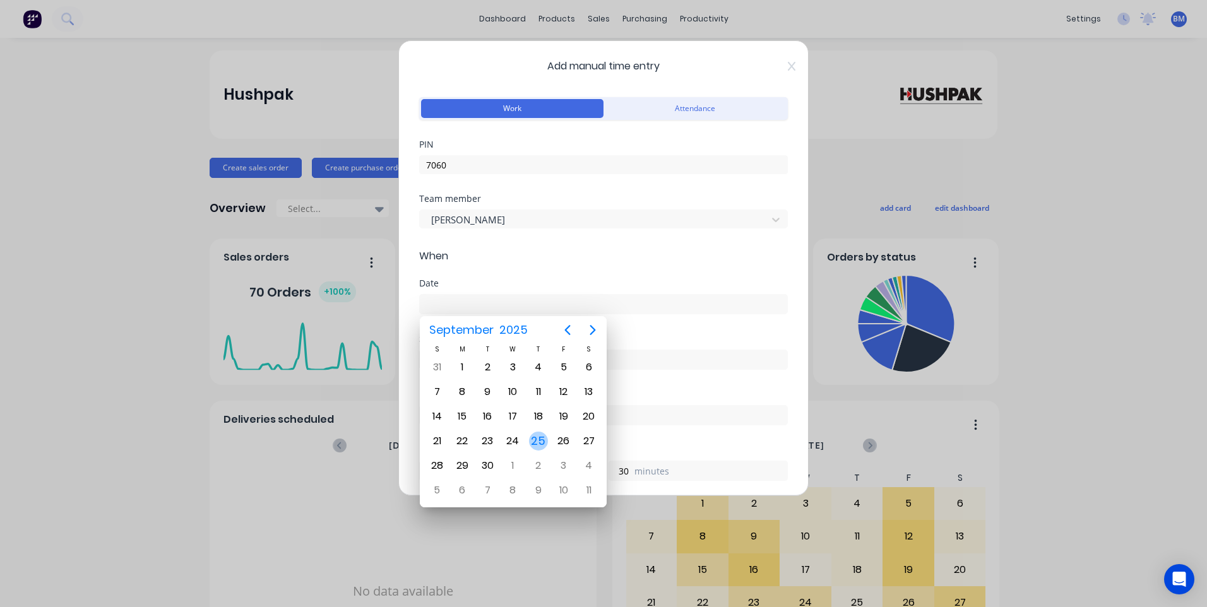
click at [532, 442] on div "25" at bounding box center [538, 441] width 19 height 19
type input "[DATE]"
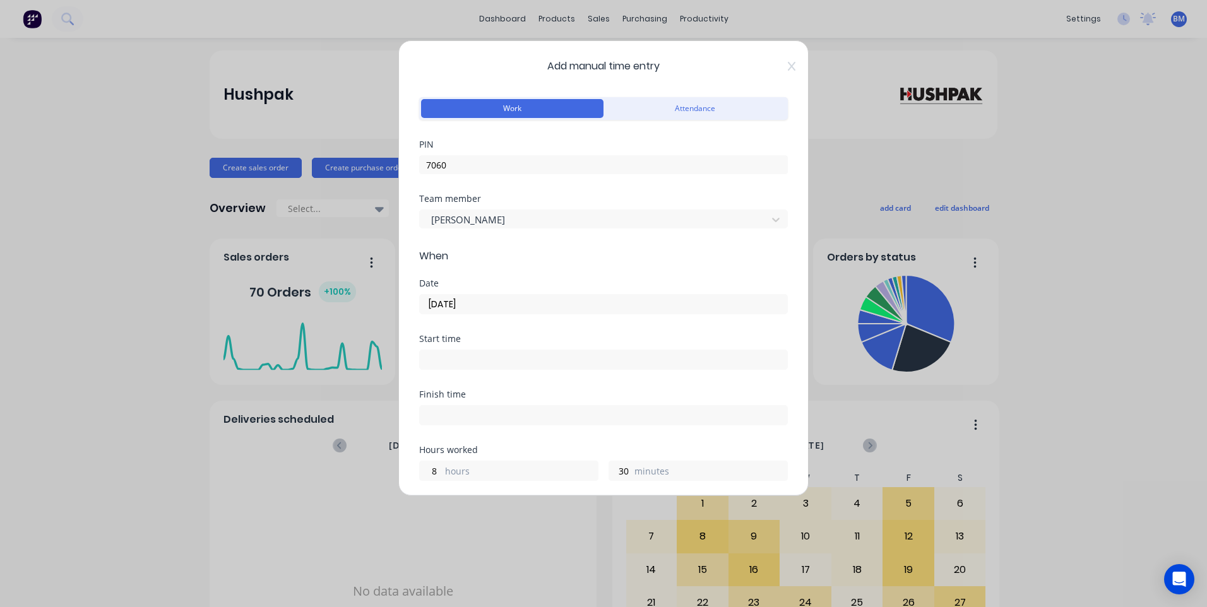
click at [489, 346] on div "Start time" at bounding box center [603, 352] width 369 height 35
click at [479, 361] on input at bounding box center [603, 359] width 367 height 19
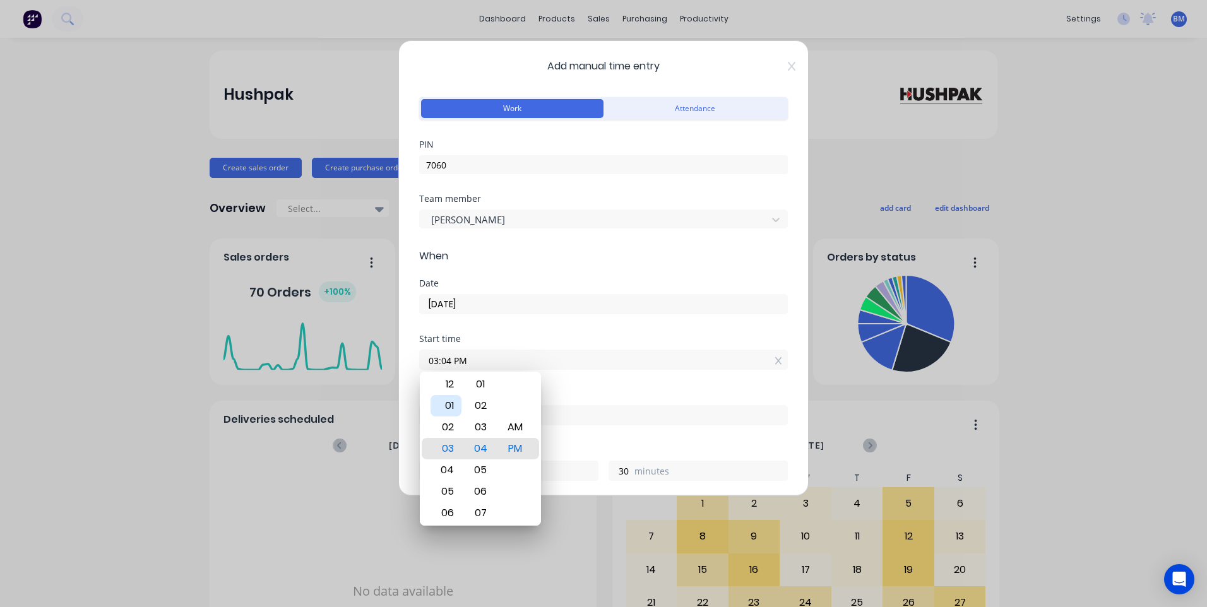
click at [448, 402] on div "01" at bounding box center [446, 405] width 31 height 21
type input "01:30 PM"
click at [481, 453] on div "30" at bounding box center [480, 448] width 31 height 21
click at [590, 393] on div "Finish time" at bounding box center [603, 394] width 369 height 9
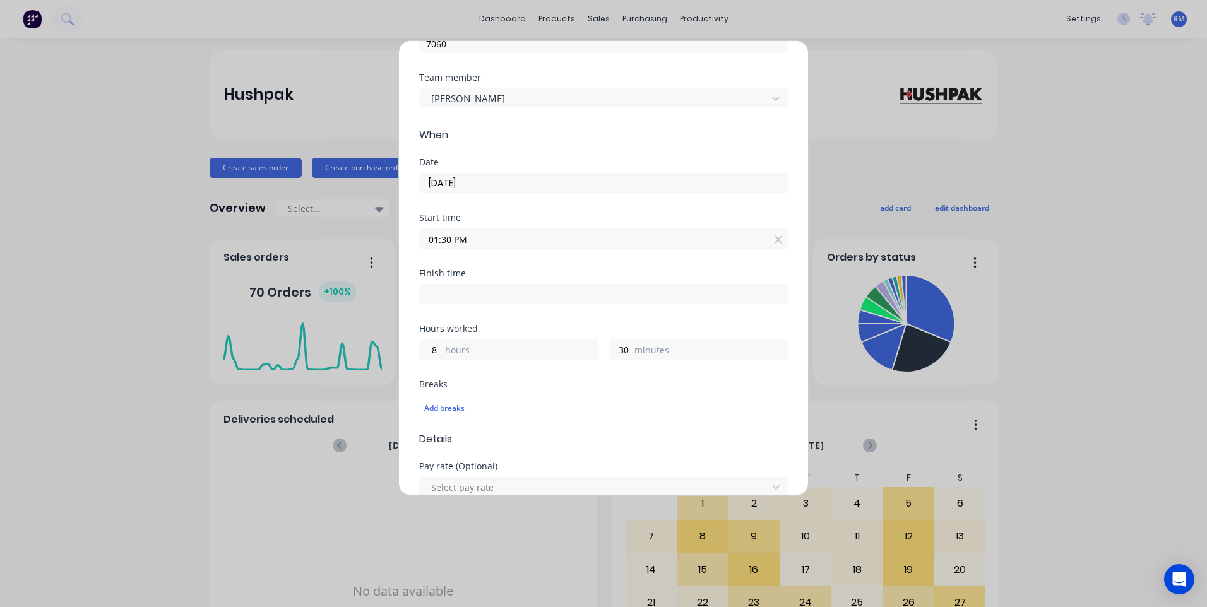
scroll to position [126, 0]
click at [460, 295] on input at bounding box center [603, 289] width 367 height 19
type input "03:04 PM"
type input "1"
type input "34"
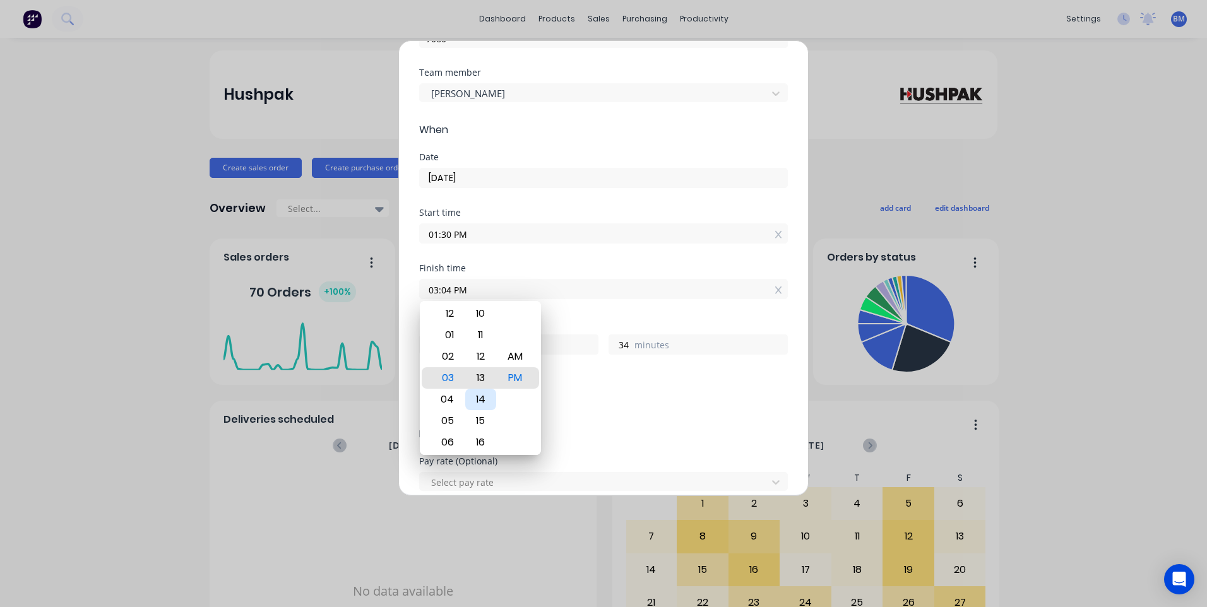
type input "03:13 PM"
type input "43"
type input "03:19 PM"
type input "49"
type input "03:23 PM"
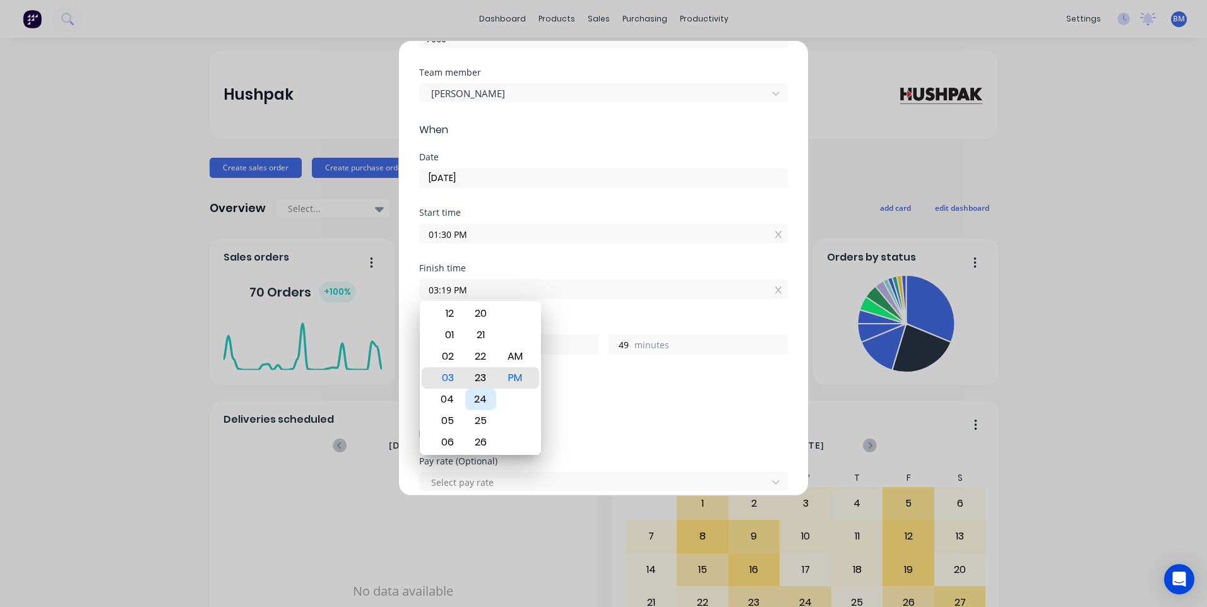
type input "53"
type input "03:28 PM"
type input "58"
type input "03:30 PM"
type input "2"
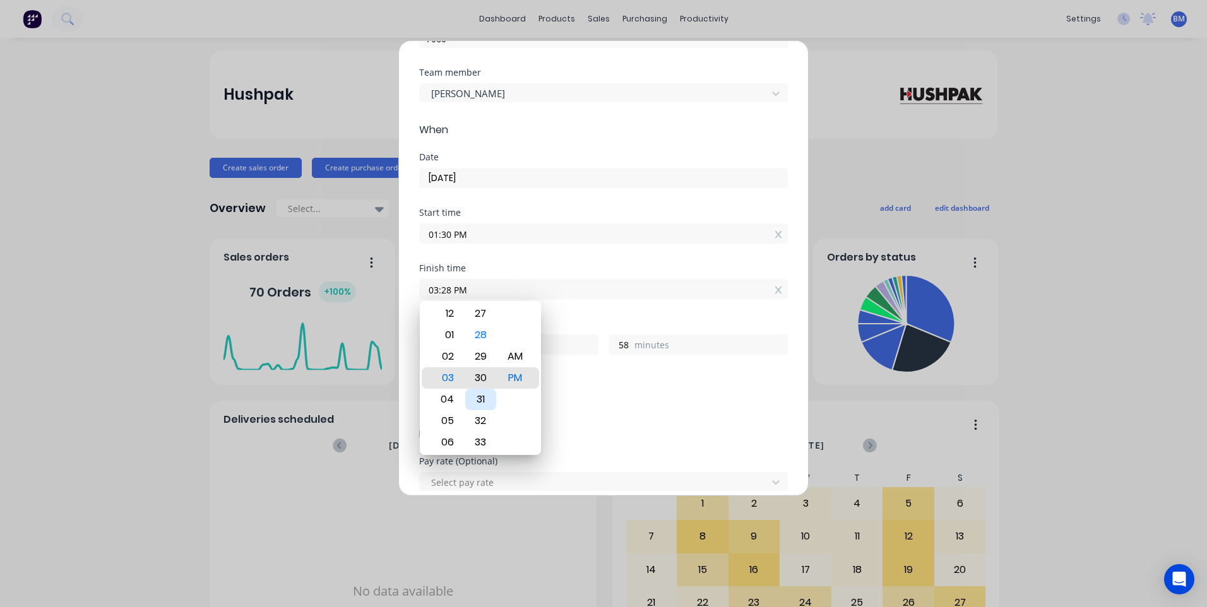
type input "0"
click at [480, 378] on div "30" at bounding box center [480, 377] width 31 height 21
click at [603, 384] on div "Breaks Add breaks" at bounding box center [603, 396] width 369 height 42
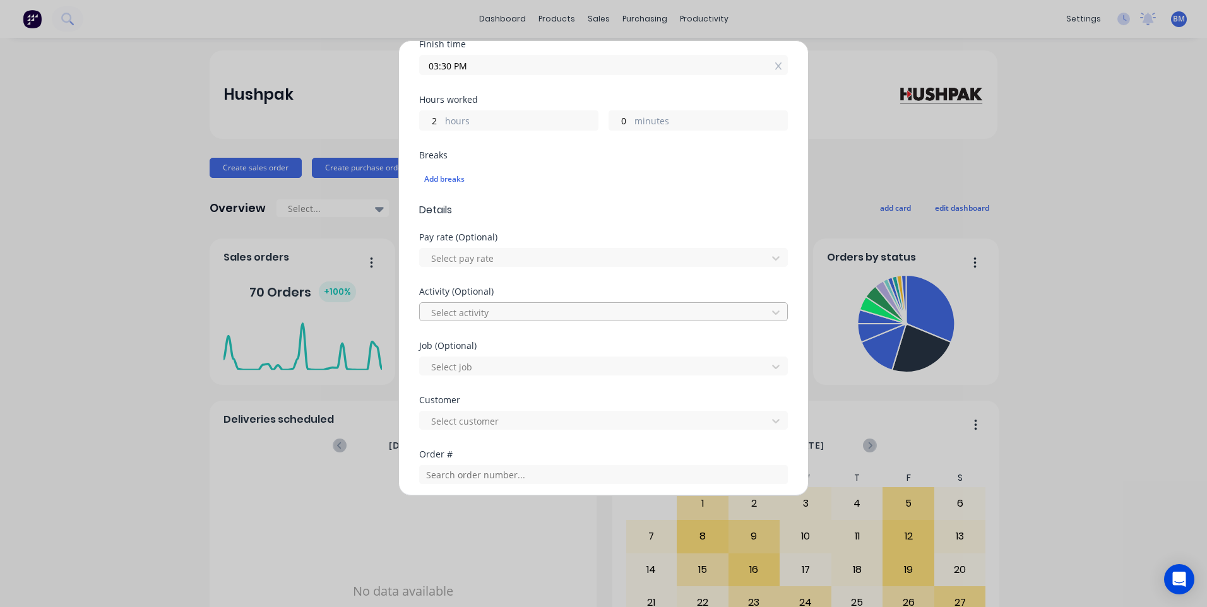
scroll to position [379, 0]
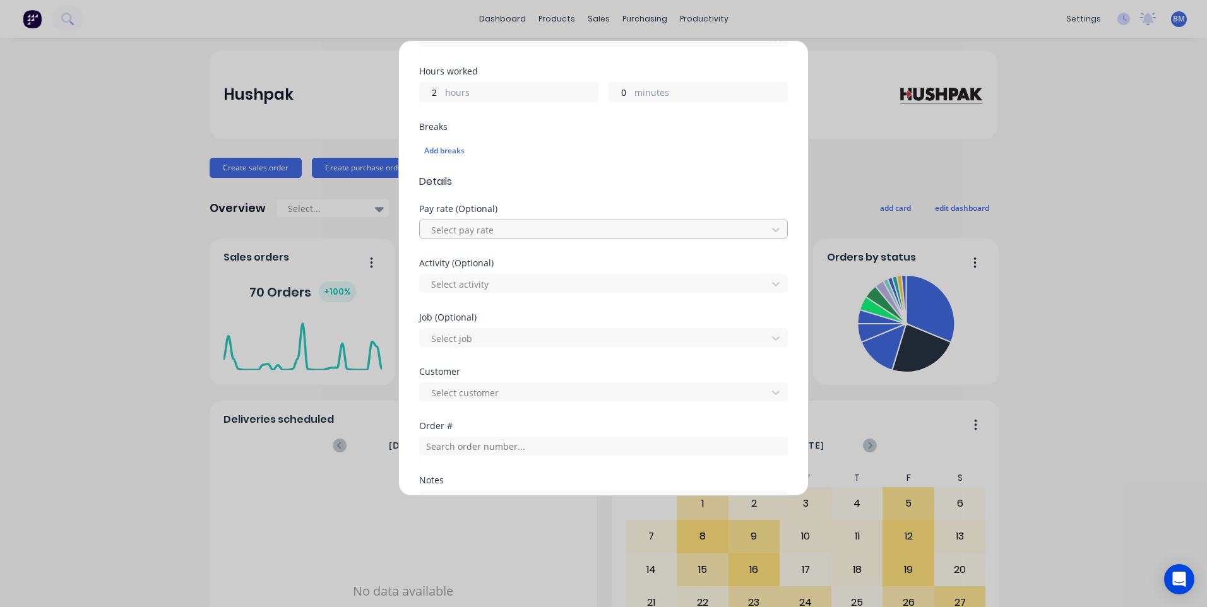
click at [488, 236] on div at bounding box center [595, 230] width 331 height 16
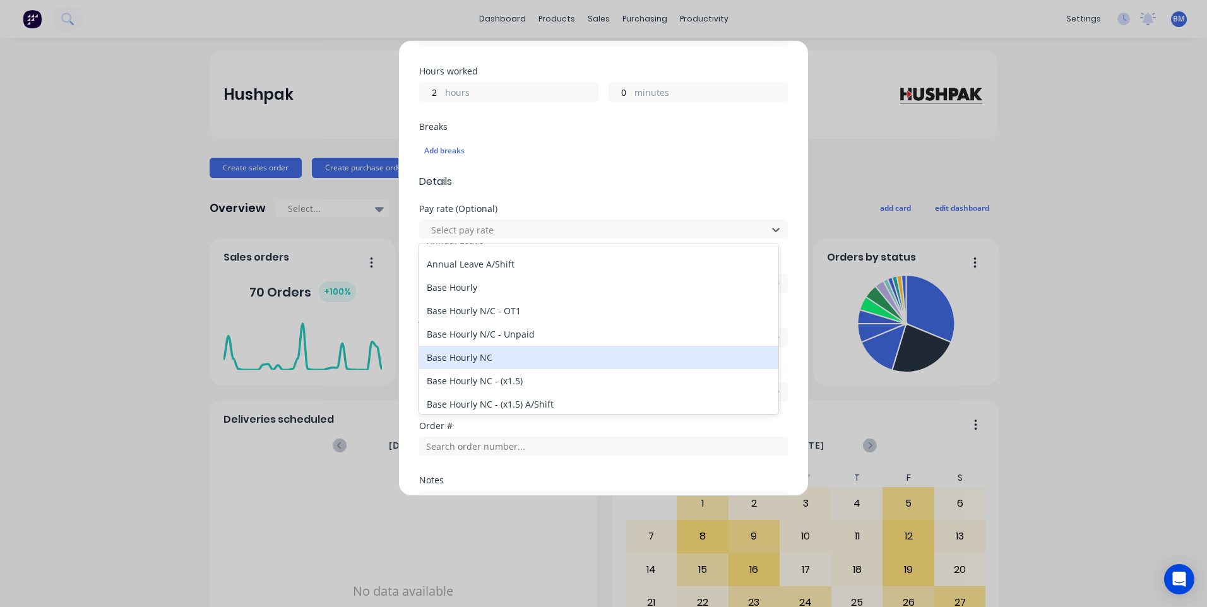
scroll to position [63, 0]
click at [516, 357] on div "Base Hourly NC - (x1.5)" at bounding box center [598, 358] width 359 height 23
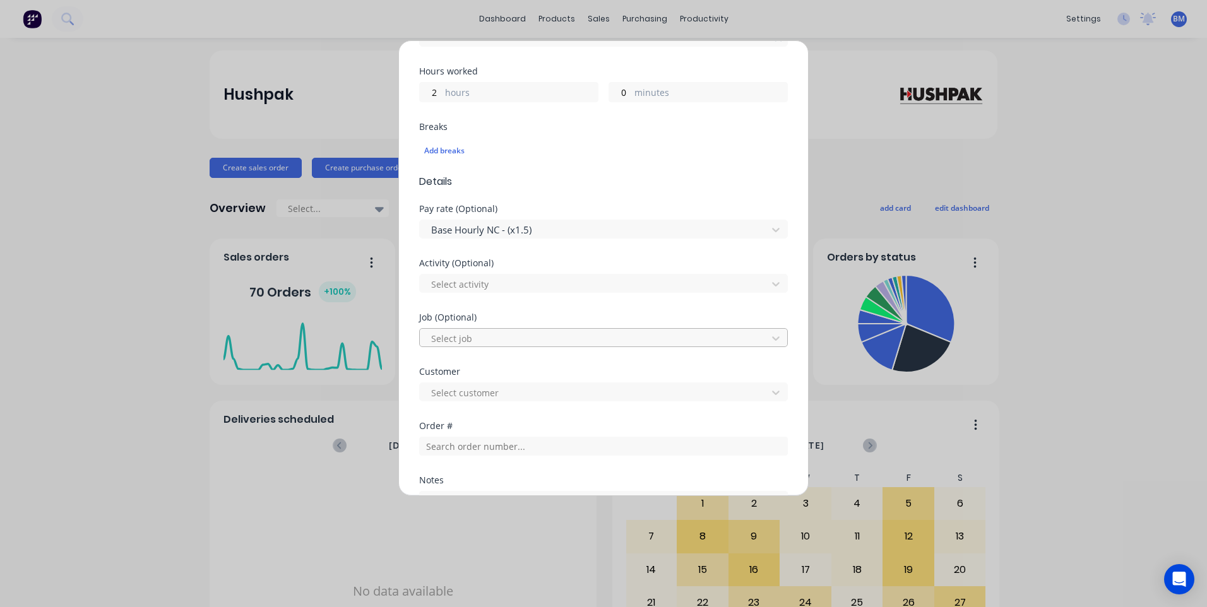
click at [509, 336] on div at bounding box center [595, 339] width 331 height 16
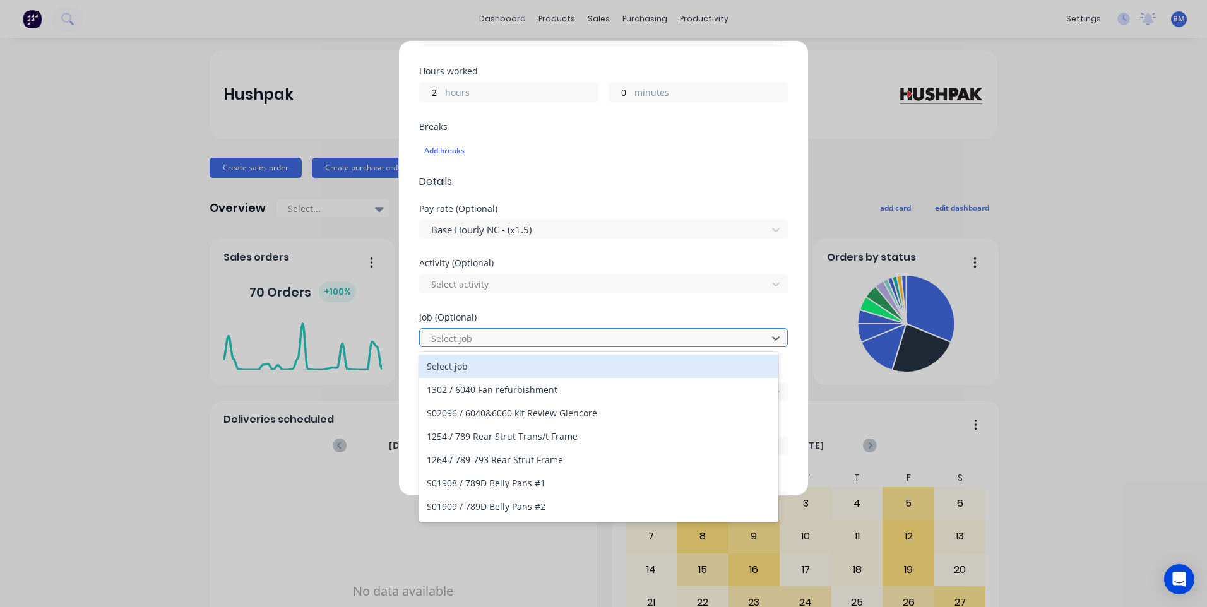
click at [511, 333] on div at bounding box center [595, 339] width 331 height 16
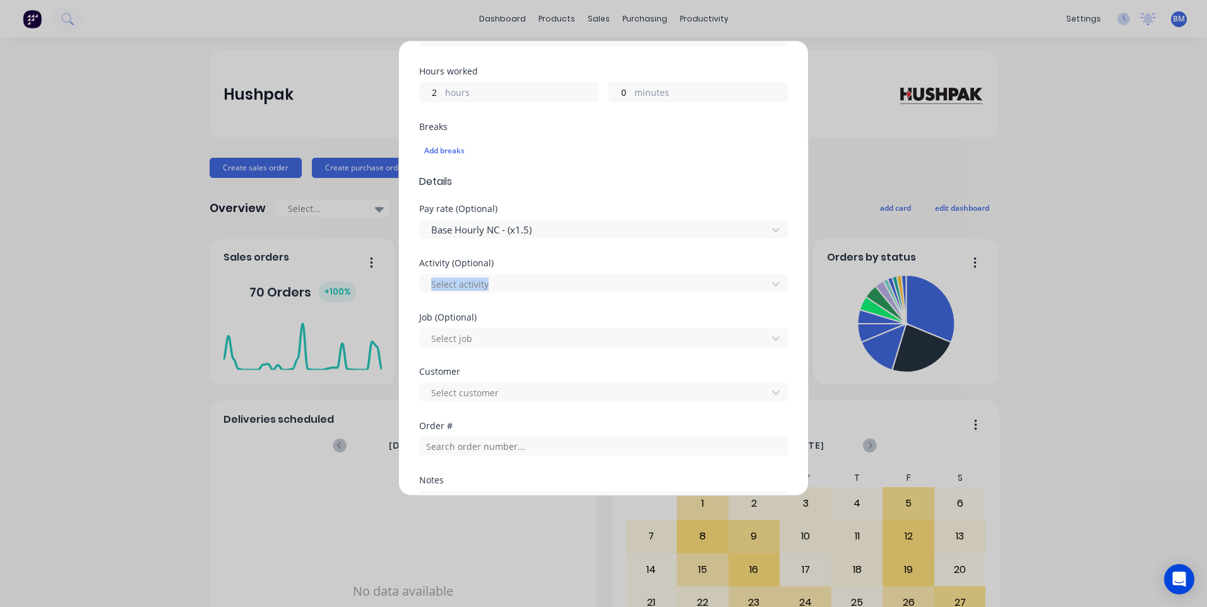
click at [511, 268] on div "Activity (Optional) Select activity" at bounding box center [603, 276] width 369 height 34
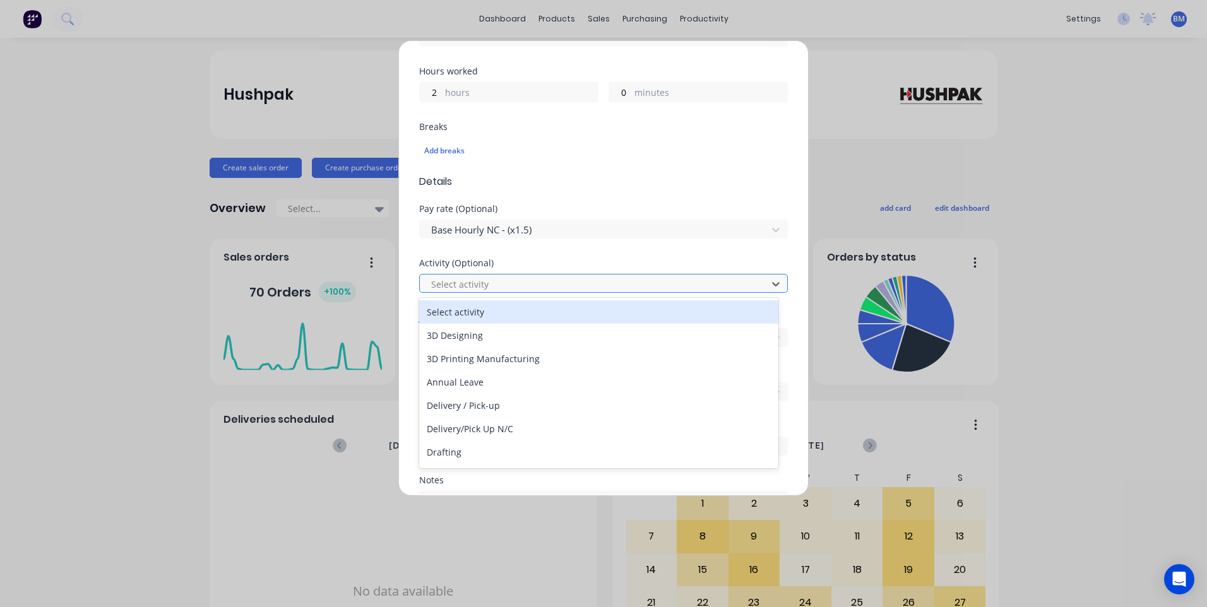
drag, startPoint x: 511, startPoint y: 268, endPoint x: 515, endPoint y: 283, distance: 15.0
click at [515, 283] on div at bounding box center [595, 285] width 331 height 16
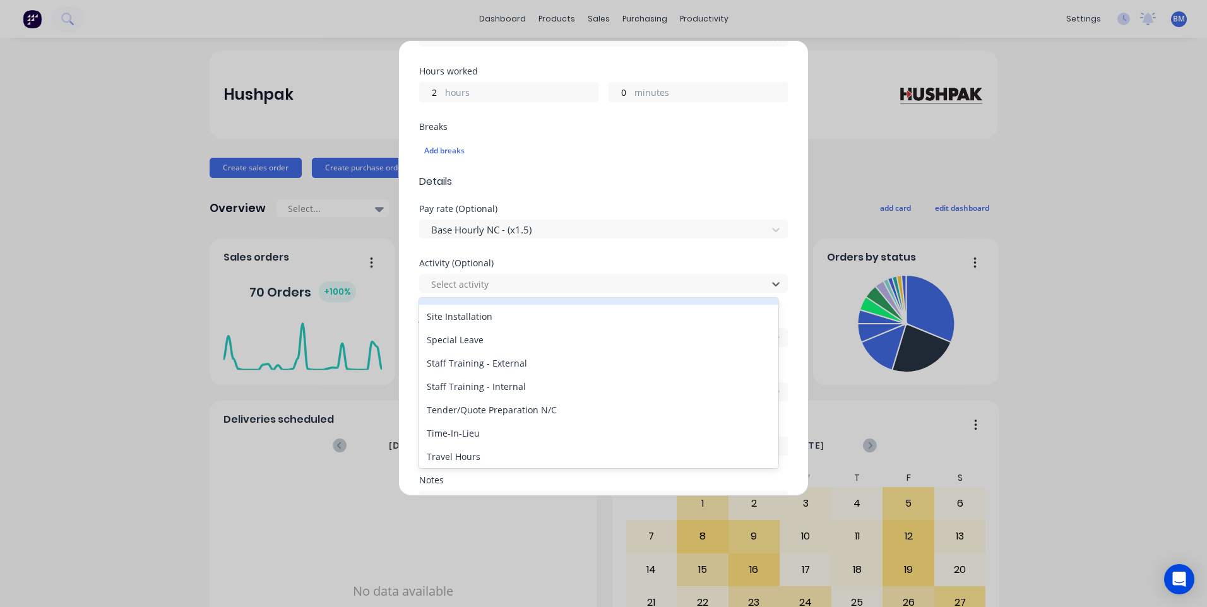
scroll to position [605, 0]
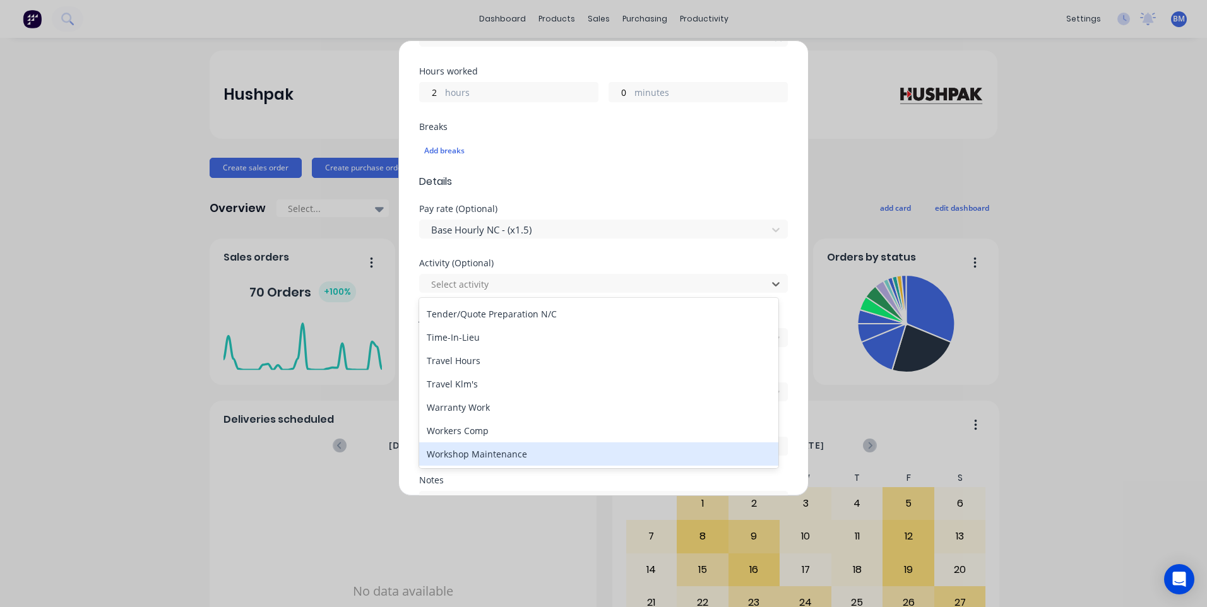
click at [520, 451] on div "Workshop Maintenance" at bounding box center [598, 454] width 359 height 23
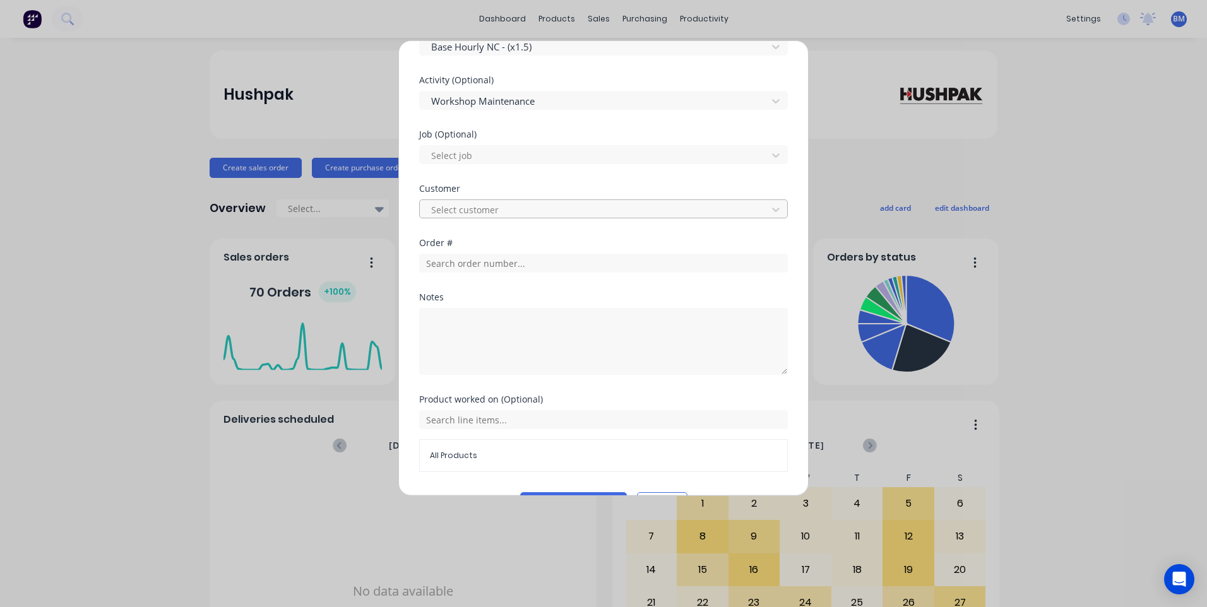
scroll to position [533, 0]
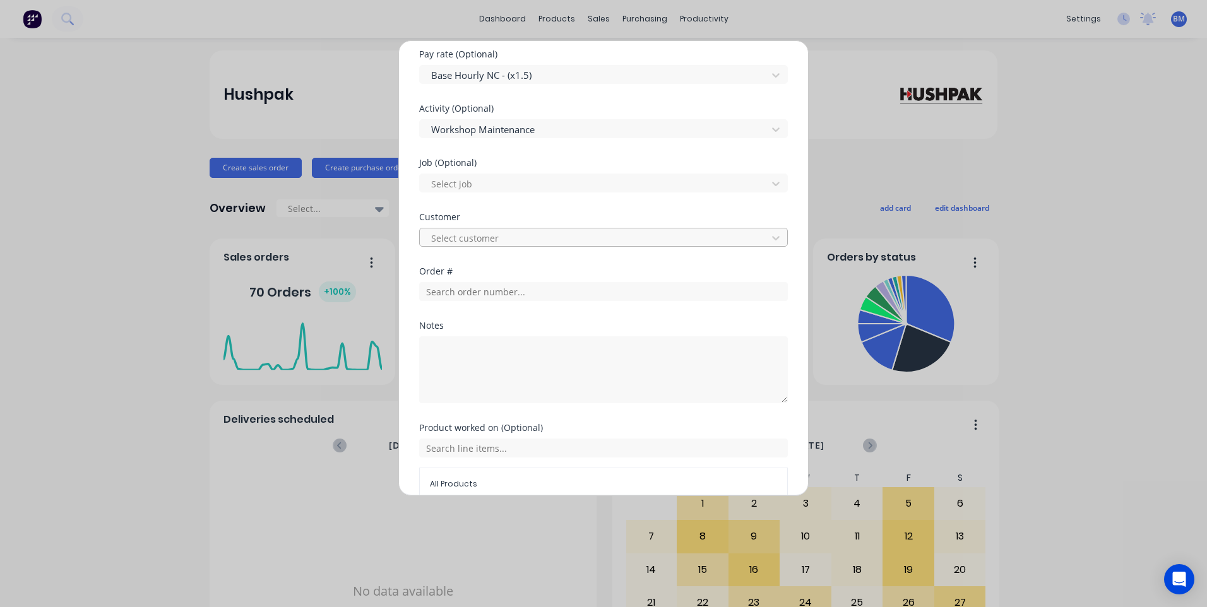
click at [510, 239] on div at bounding box center [595, 238] width 331 height 16
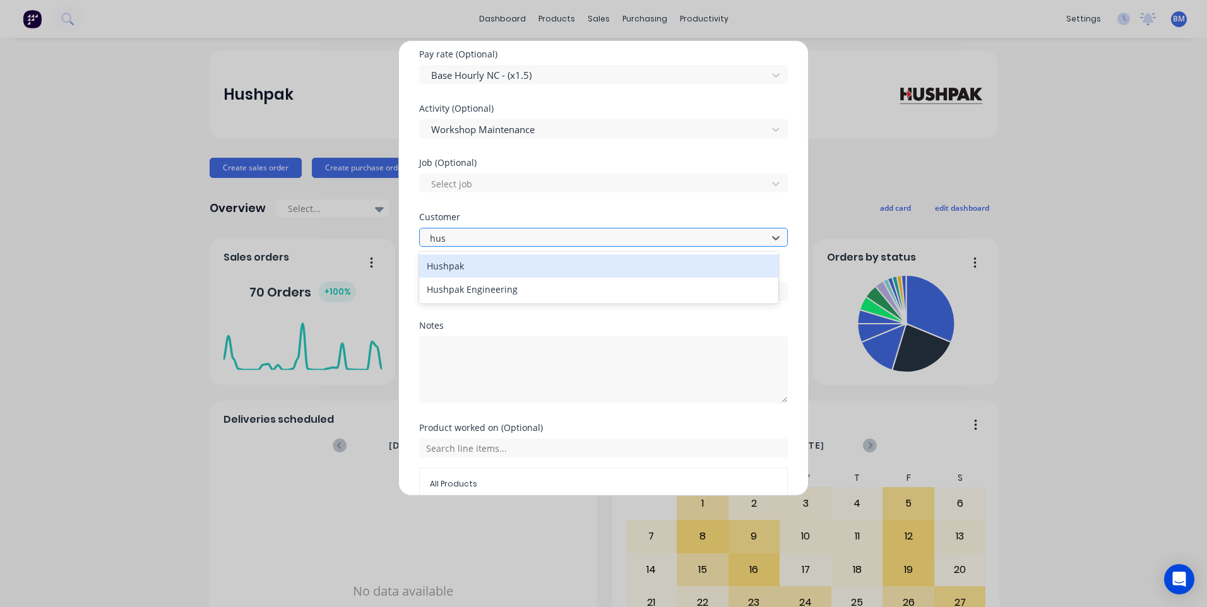
type input "hush"
click at [481, 264] on div "Hushpak" at bounding box center [598, 265] width 359 height 23
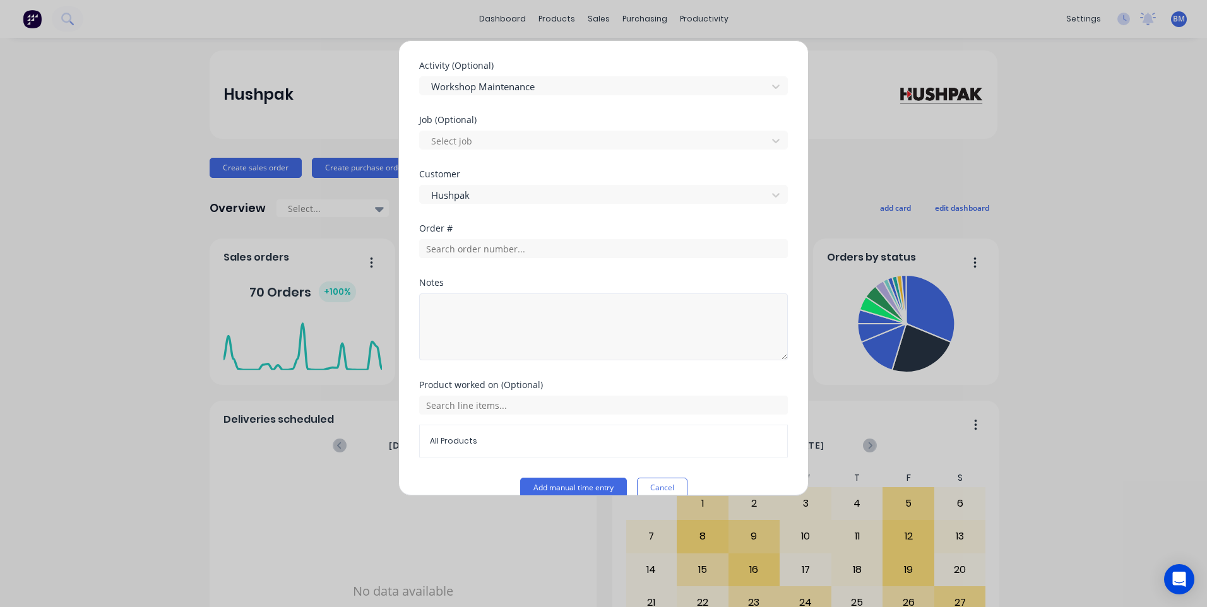
scroll to position [597, 0]
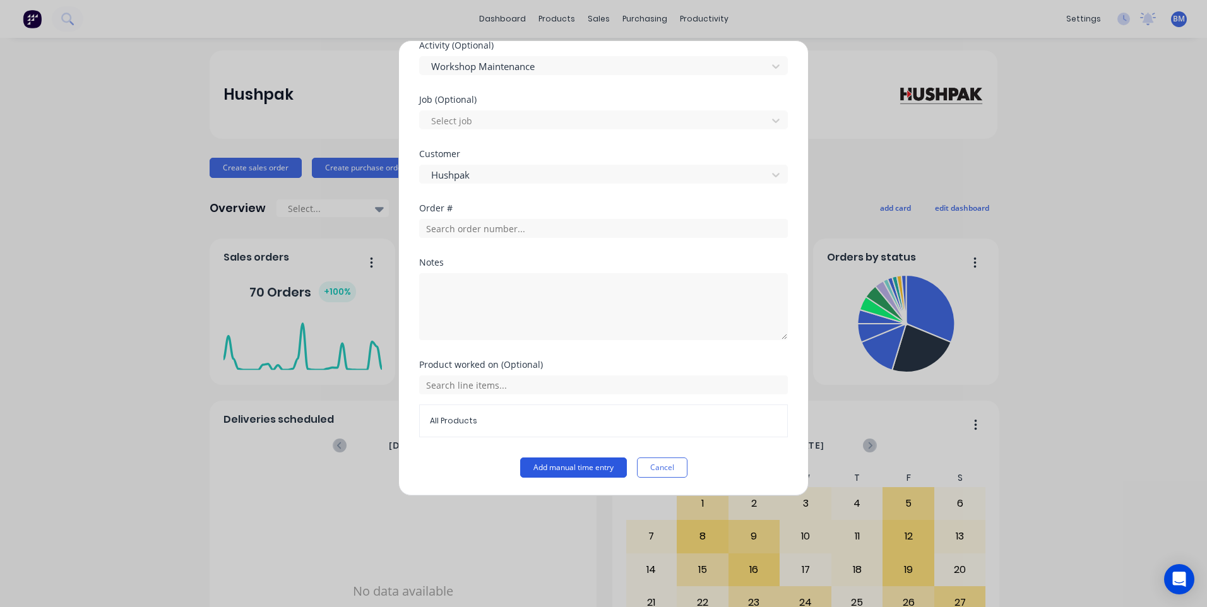
click at [541, 467] on button "Add manual time entry" at bounding box center [573, 468] width 107 height 20
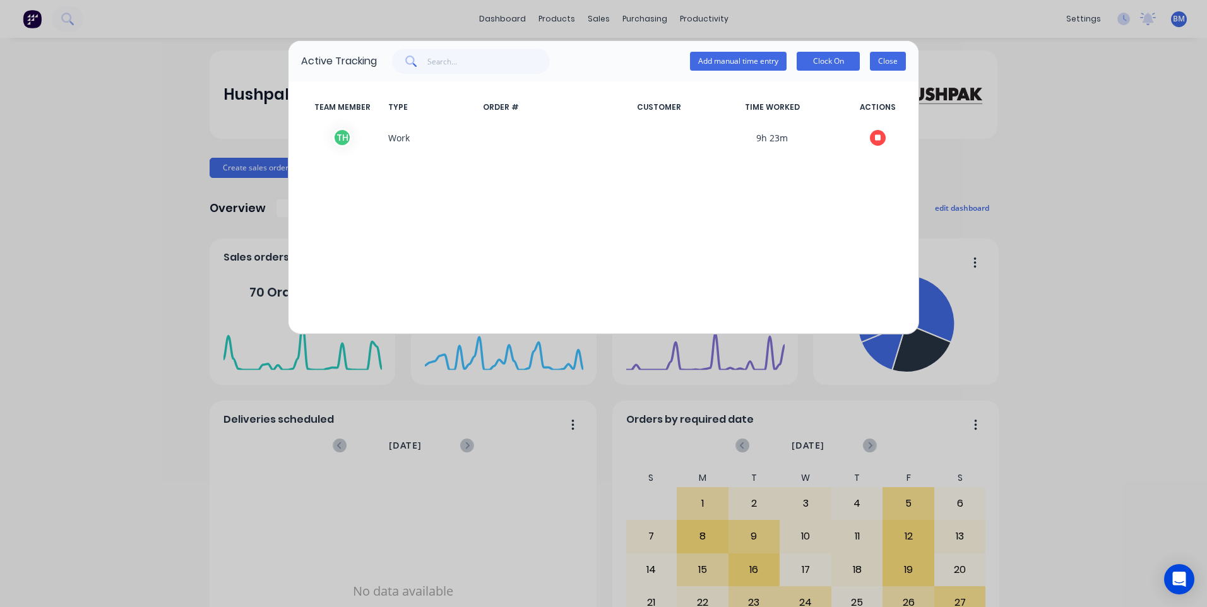
click at [881, 61] on button "Close" at bounding box center [888, 61] width 36 height 19
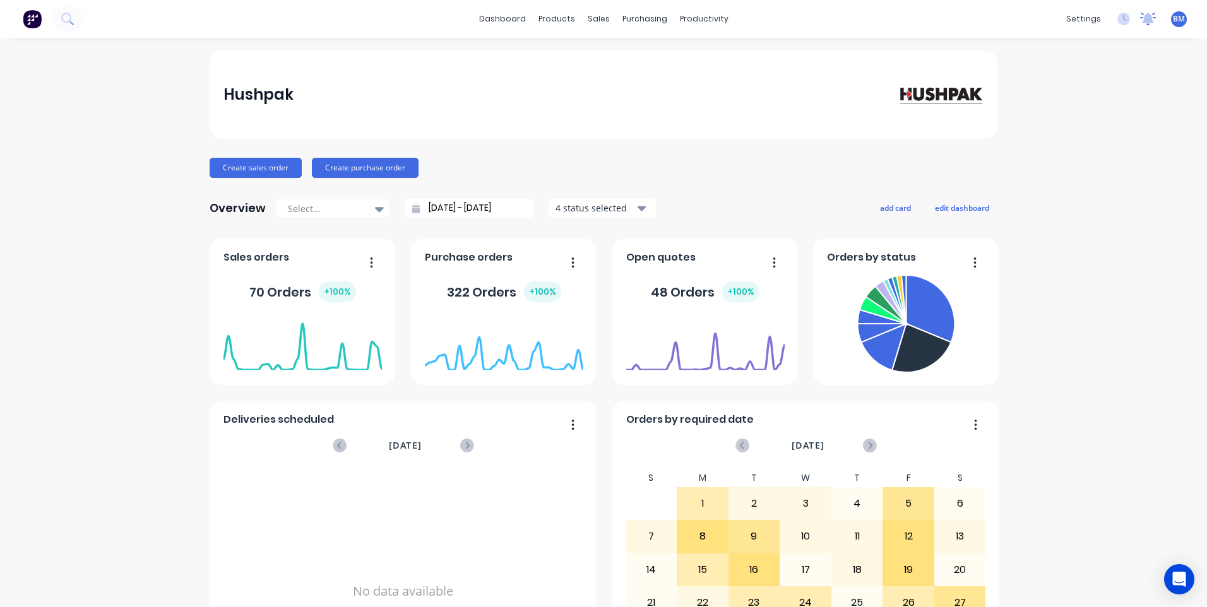
click at [1143, 18] on icon at bounding box center [1148, 18] width 11 height 10
click at [1173, 18] on span "BM" at bounding box center [1179, 18] width 12 height 11
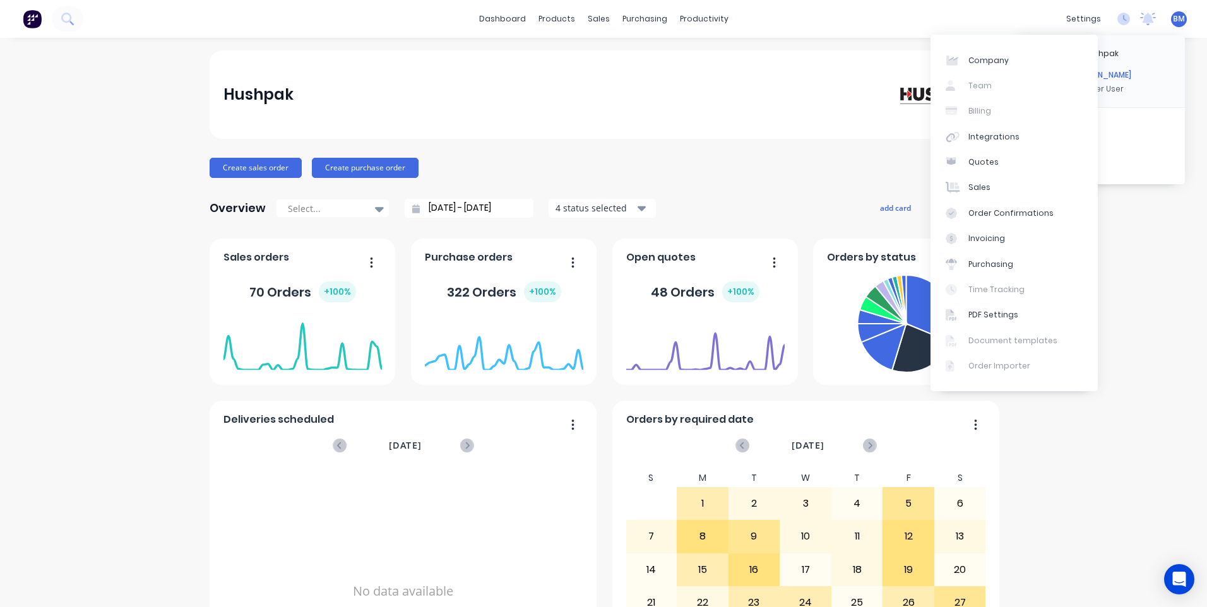
drag, startPoint x: 752, startPoint y: 146, endPoint x: 812, endPoint y: 140, distance: 60.9
click at [752, 146] on div "Hushpak Create sales order Create purchase order Overview Select... 25/08/25 - …" at bounding box center [604, 380] width 788 height 659
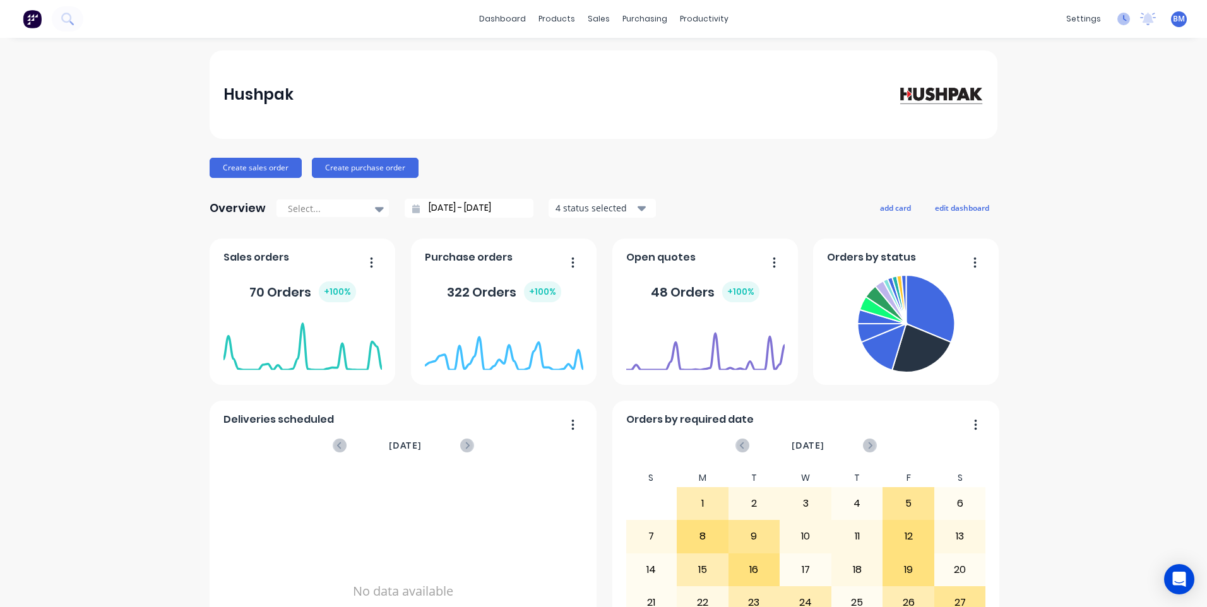
click at [1118, 21] on icon at bounding box center [1123, 19] width 13 height 13
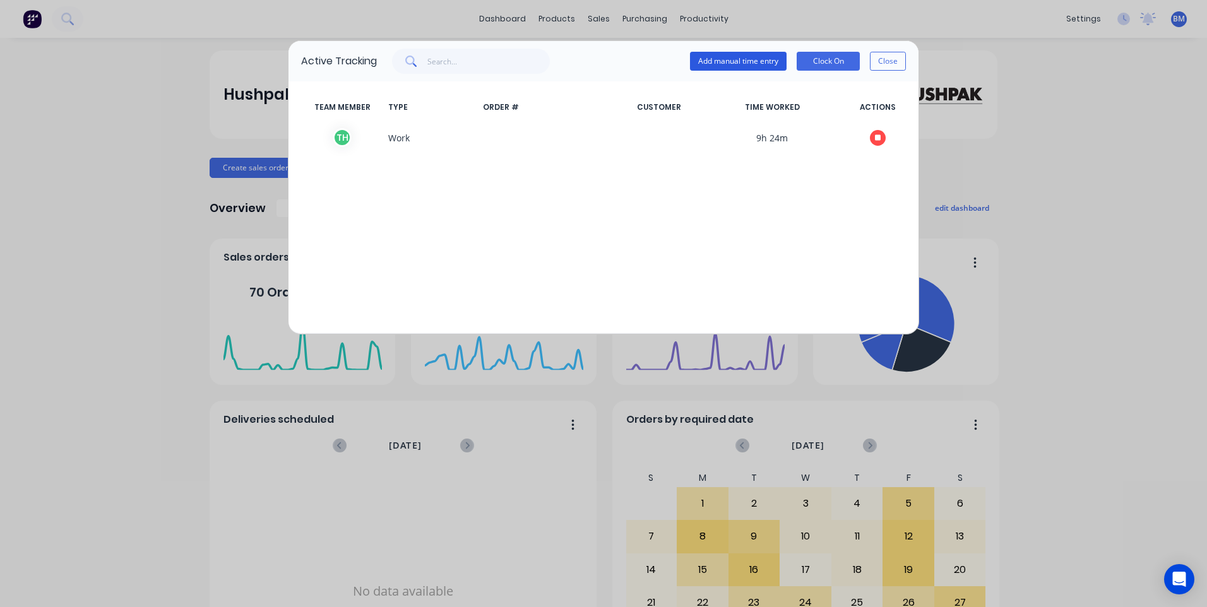
click at [735, 65] on button "Add manual time entry" at bounding box center [738, 61] width 97 height 19
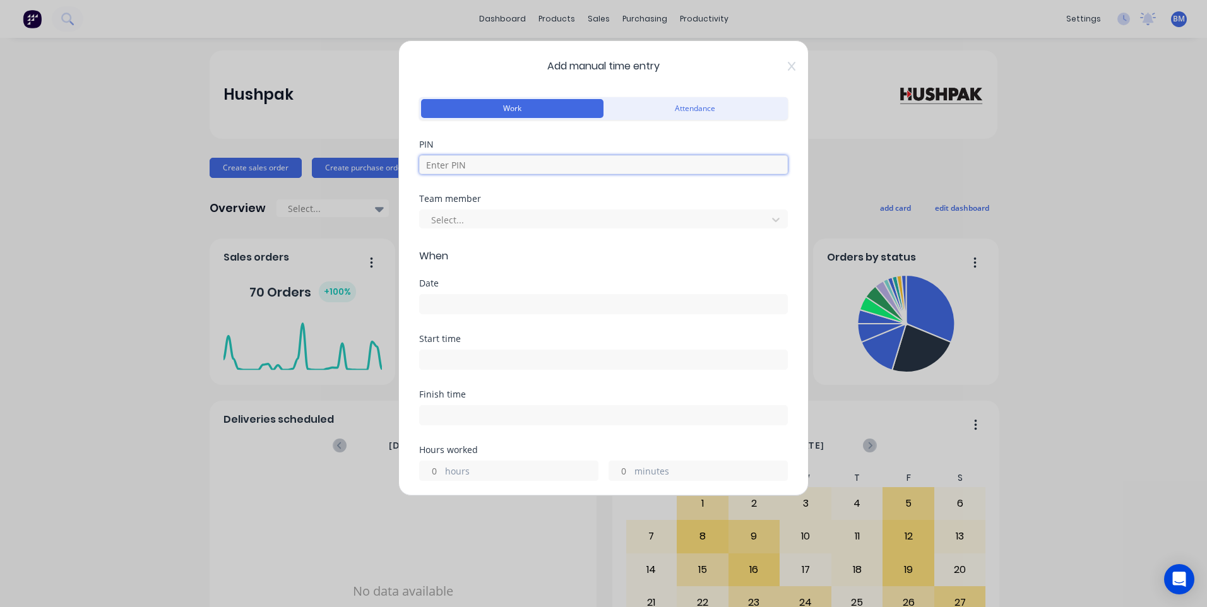
click at [536, 169] on input at bounding box center [603, 164] width 369 height 19
type input "7060"
type input "2"
type input "0"
click at [474, 228] on div "Select..." at bounding box center [595, 219] width 338 height 19
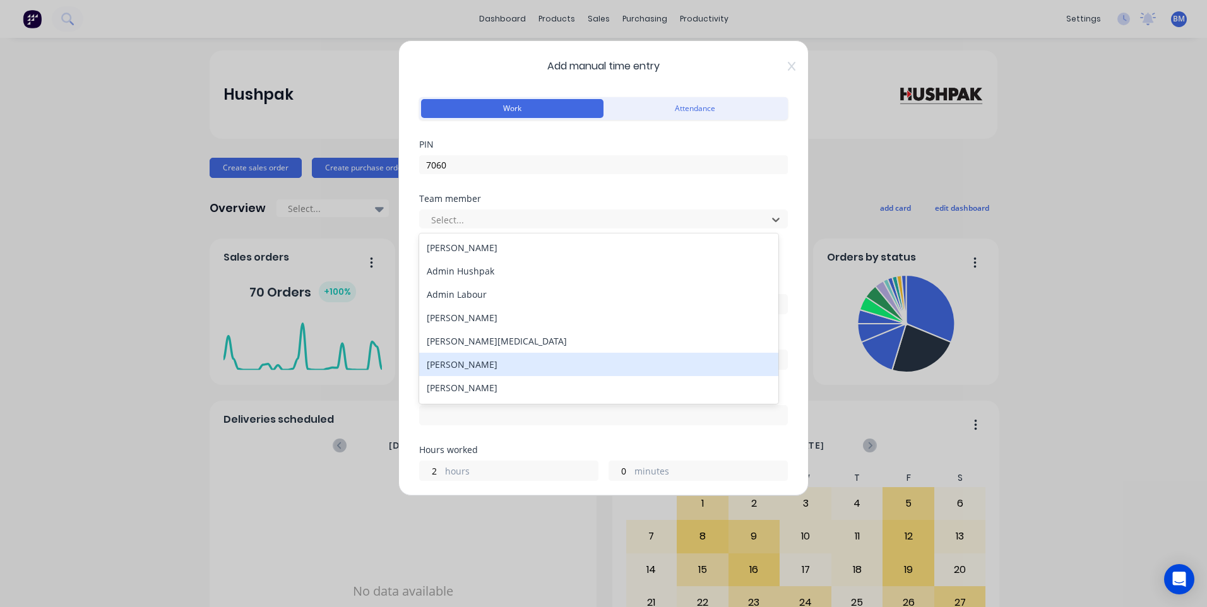
click at [456, 359] on div "[PERSON_NAME]" at bounding box center [598, 364] width 359 height 23
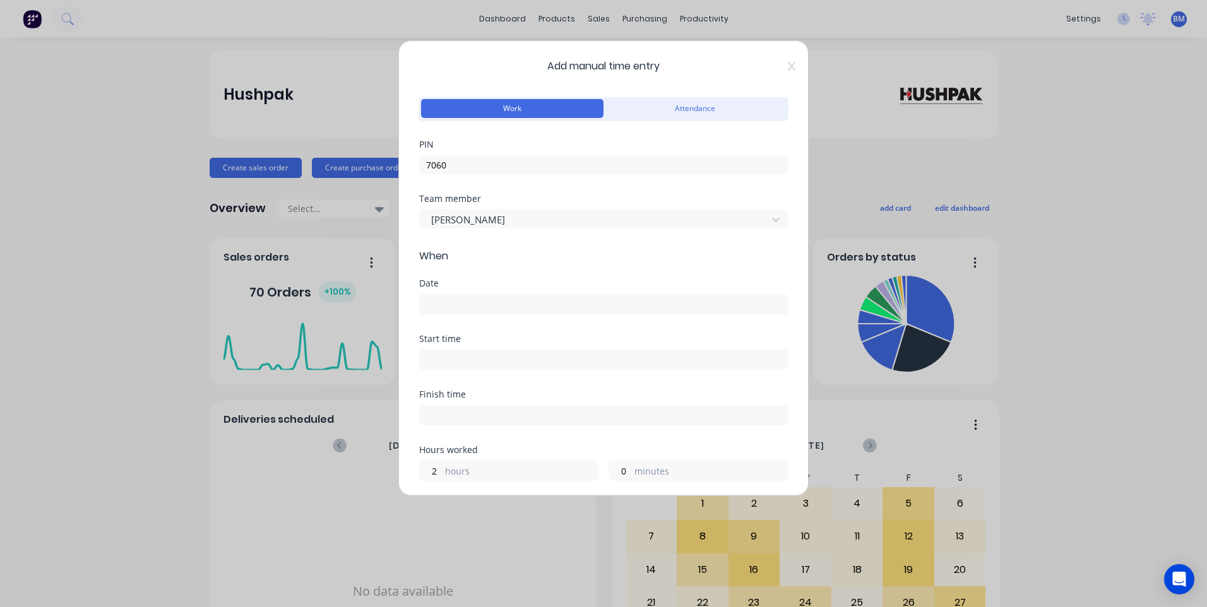
click at [451, 307] on input at bounding box center [603, 304] width 367 height 19
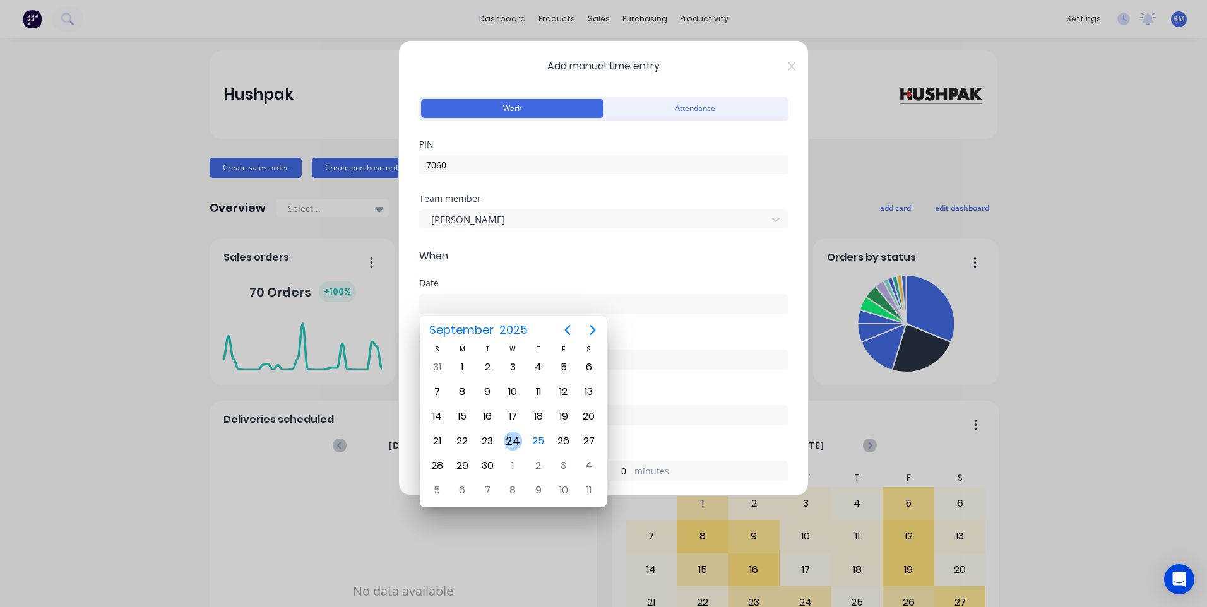
click at [511, 441] on div "24" at bounding box center [513, 441] width 19 height 19
type input "[DATE]"
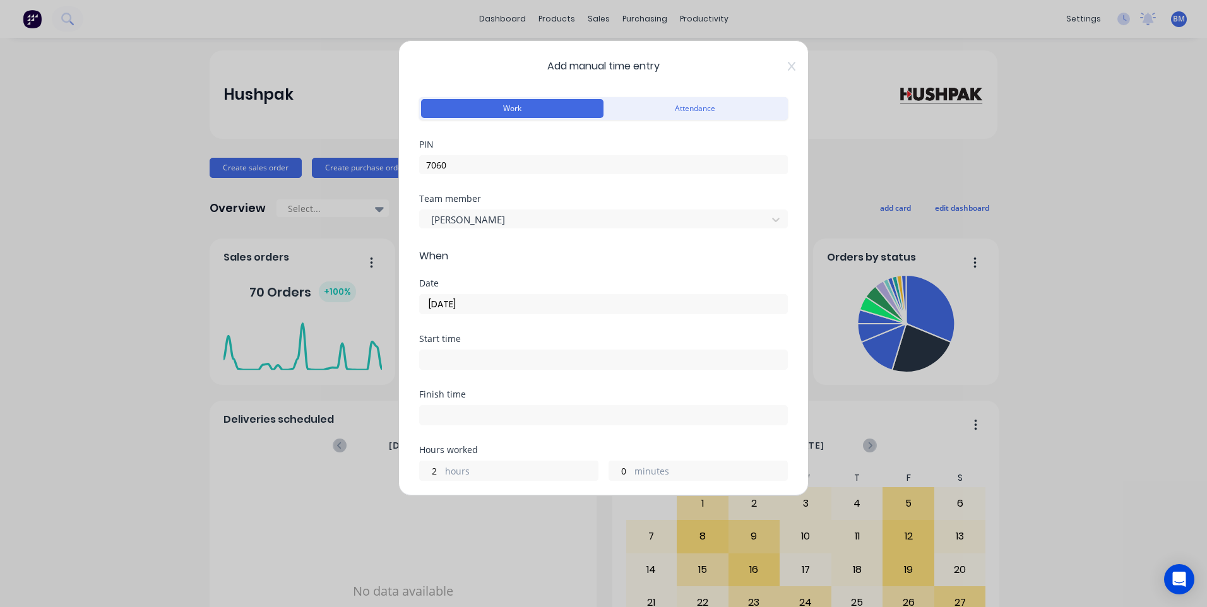
click at [482, 354] on input at bounding box center [603, 359] width 367 height 19
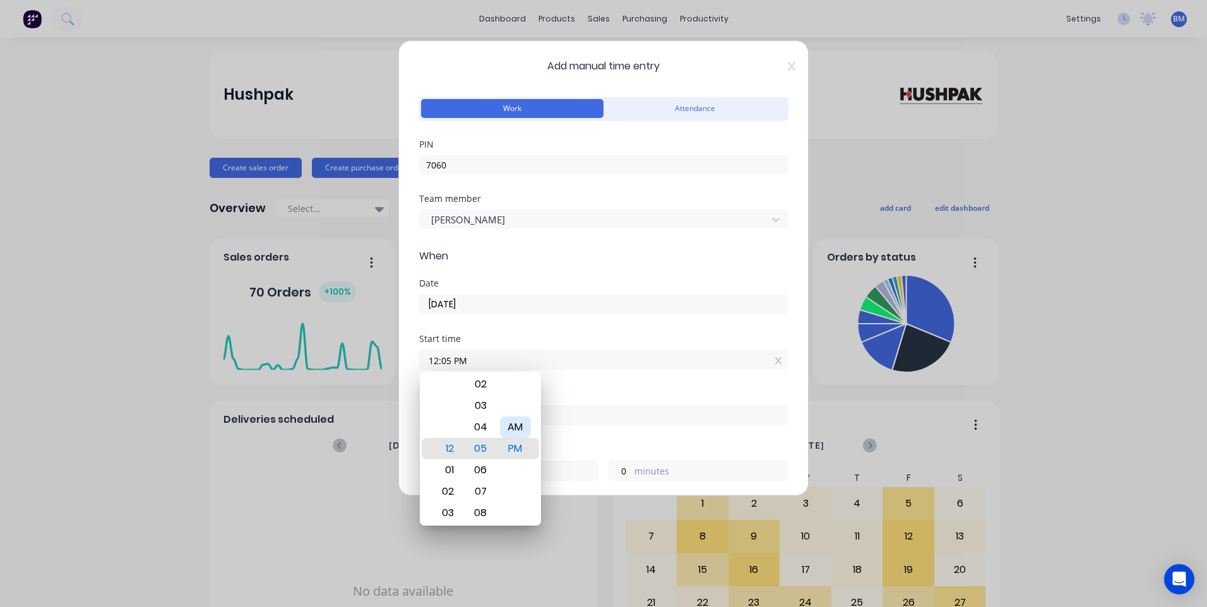
click at [516, 430] on div "AM" at bounding box center [515, 427] width 31 height 21
click at [450, 491] on div "05" at bounding box center [446, 491] width 31 height 21
click at [479, 431] on div "00" at bounding box center [480, 427] width 31 height 21
type input "05:00 AM"
click at [593, 407] on input at bounding box center [603, 415] width 367 height 19
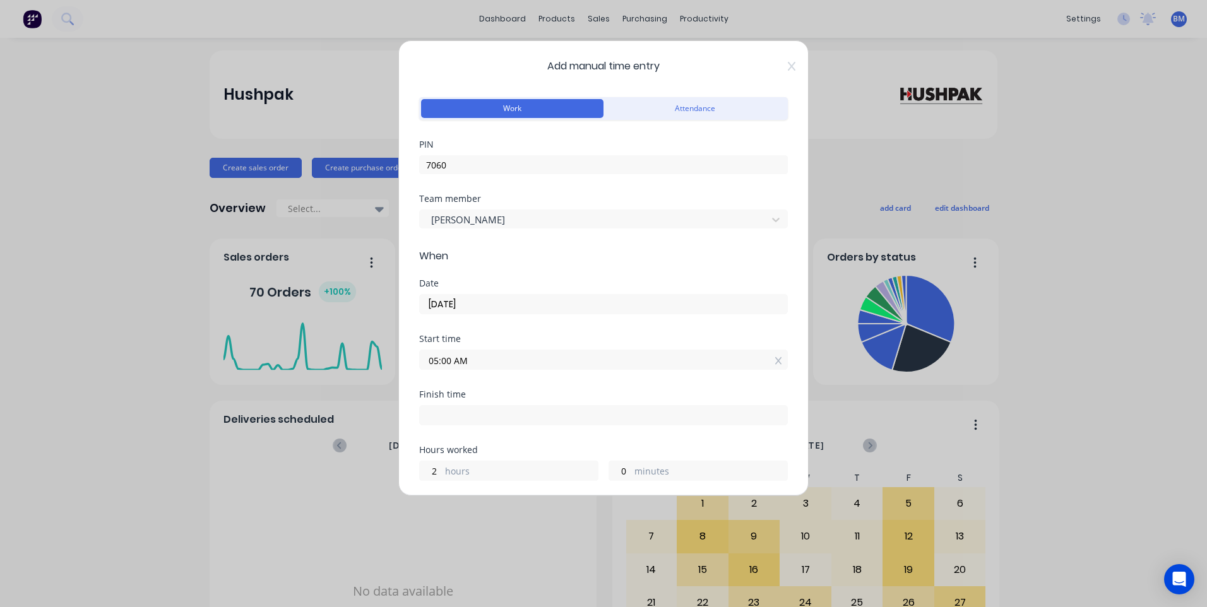
type input "03:05 PM"
type input "10"
type input "5"
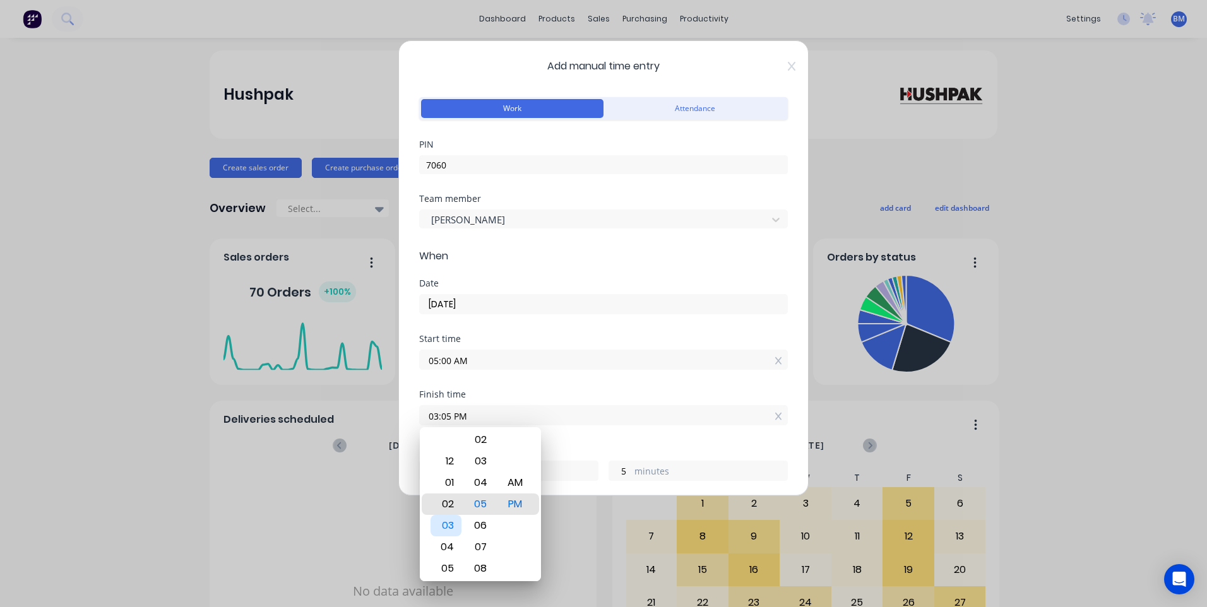
type input "02:05 PM"
type input "9"
click at [451, 489] on div "01" at bounding box center [446, 482] width 31 height 21
type input "01:05 PM"
type input "8"
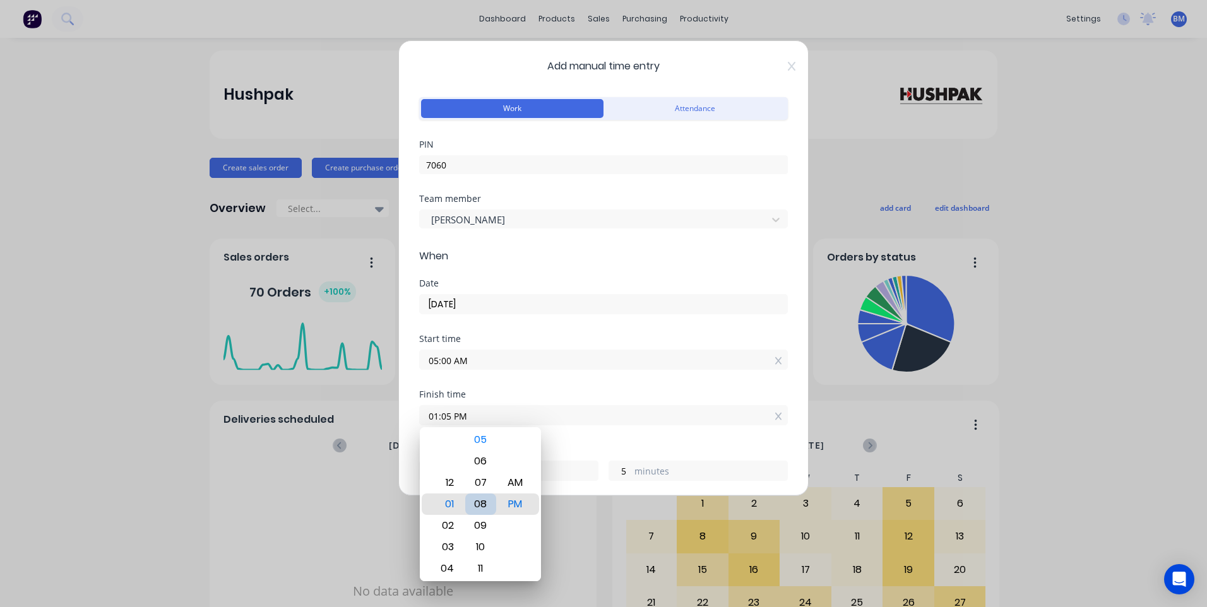
type input "01:08 PM"
type input "8"
type input "01:10 PM"
type input "10"
type input "01:14 PM"
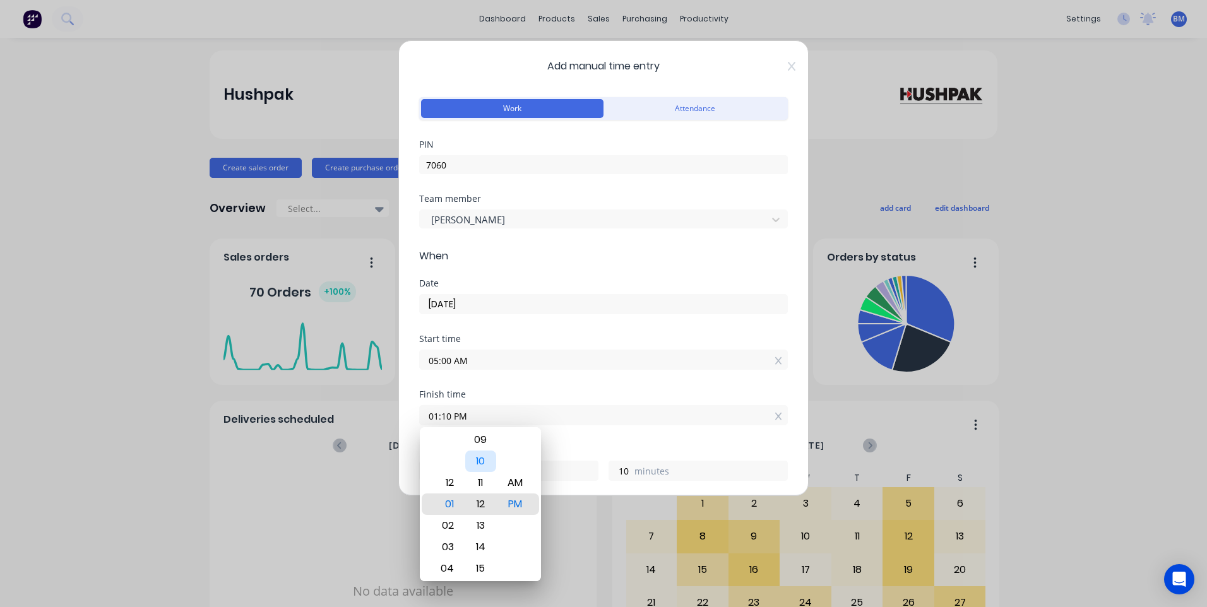
type input "14"
type input "01:18 PM"
type input "18"
type input "01:22 PM"
type input "22"
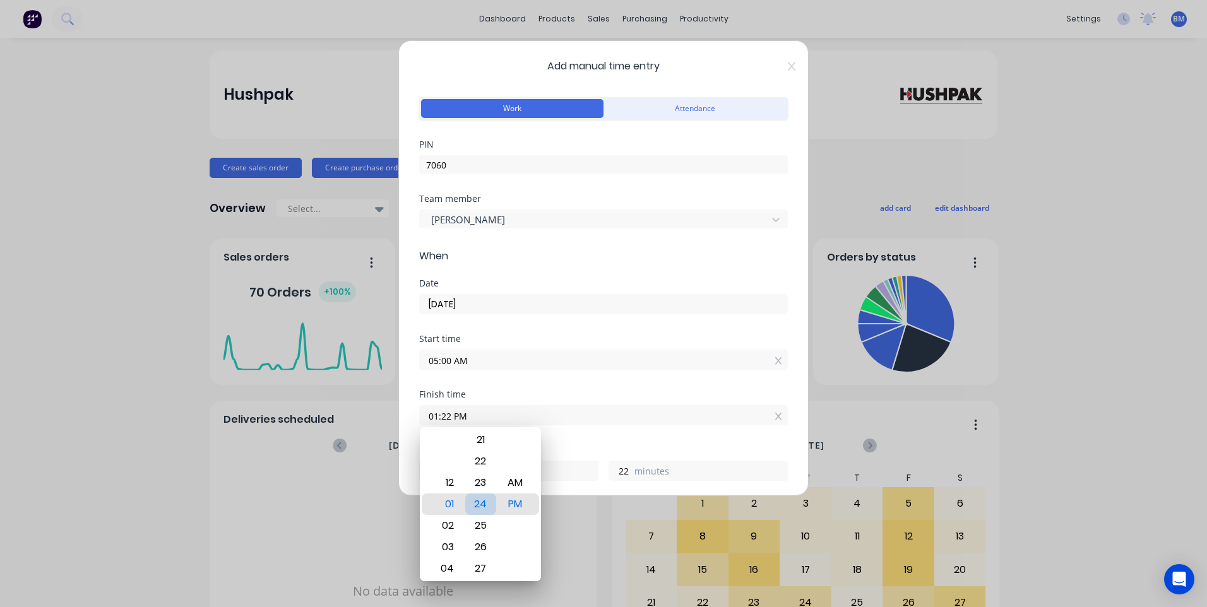
type input "01:24 PM"
type input "24"
type input "01:28 PM"
type input "28"
type input "01:31 PM"
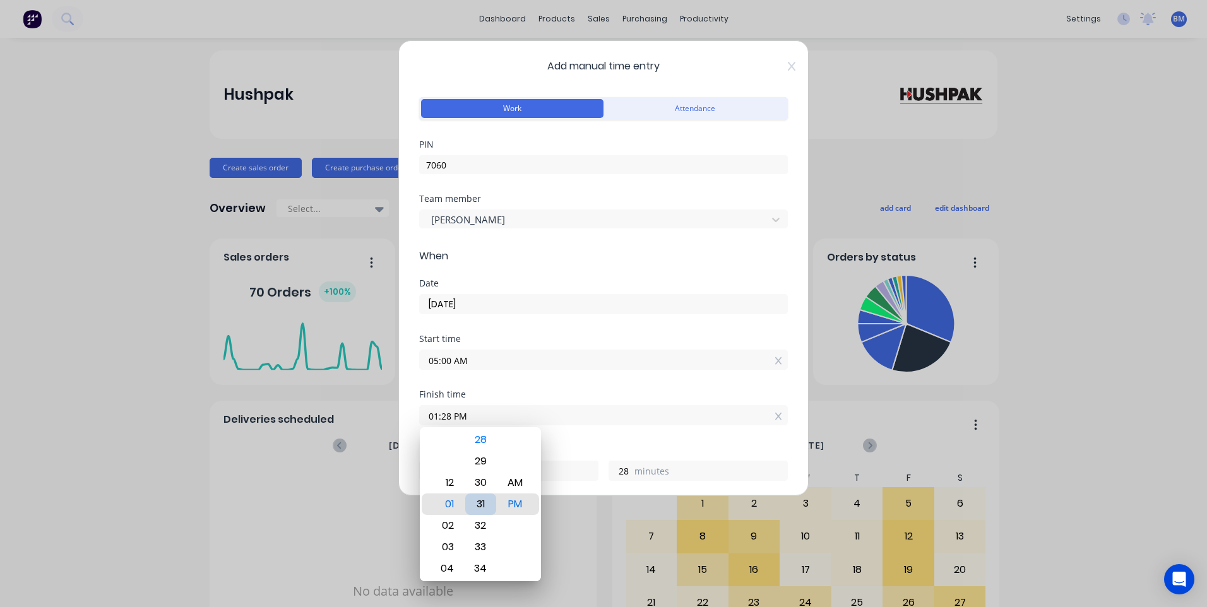
type input "31"
click at [479, 485] on div "30" at bounding box center [480, 482] width 31 height 21
type input "01:30 PM"
type input "30"
click at [566, 397] on div "Finish time" at bounding box center [603, 394] width 369 height 9
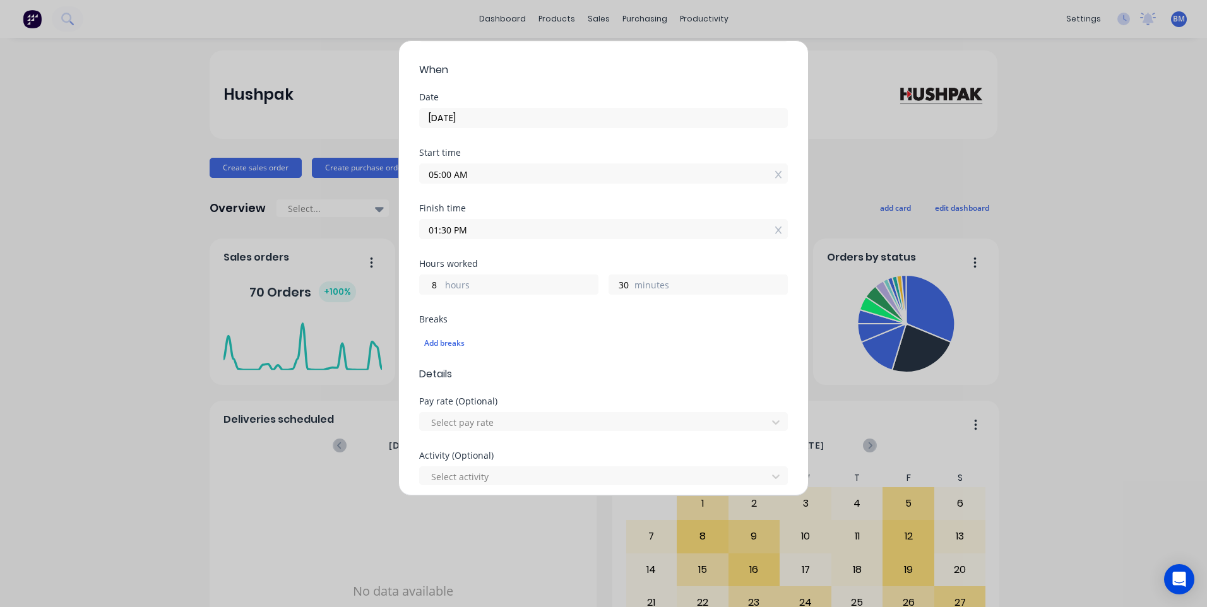
scroll to position [189, 0]
click at [456, 340] on div "Add breaks" at bounding box center [603, 340] width 359 height 16
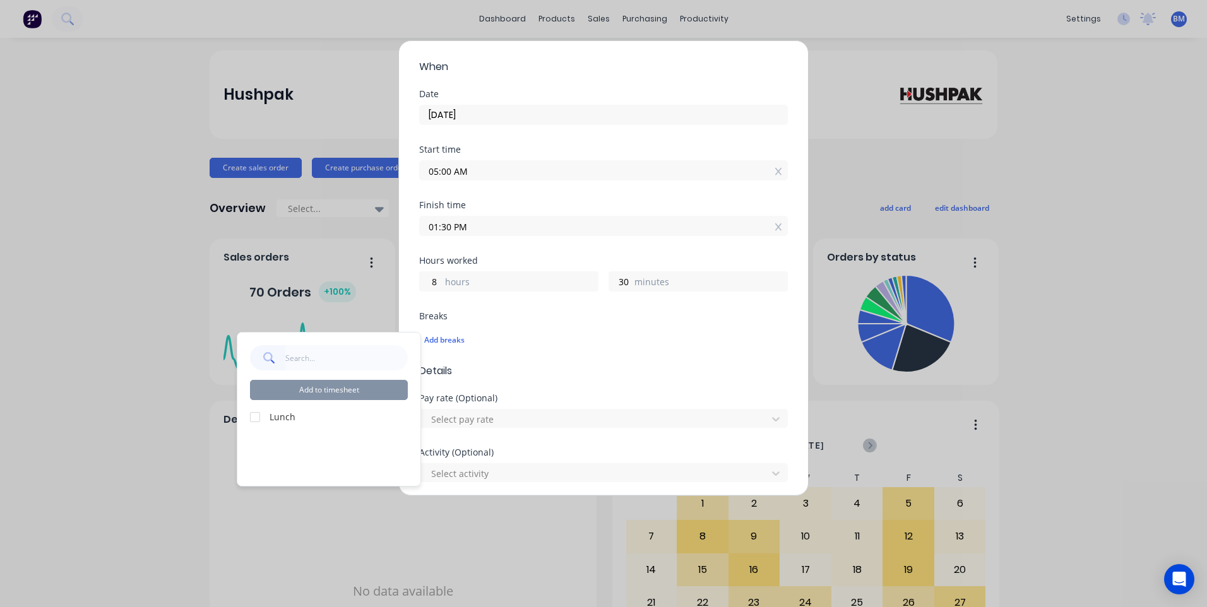
click at [276, 412] on label "Lunch" at bounding box center [339, 416] width 138 height 13
click at [255, 414] on div at bounding box center [254, 417] width 25 height 25
click at [283, 397] on button "Add to timesheet" at bounding box center [329, 390] width 158 height 20
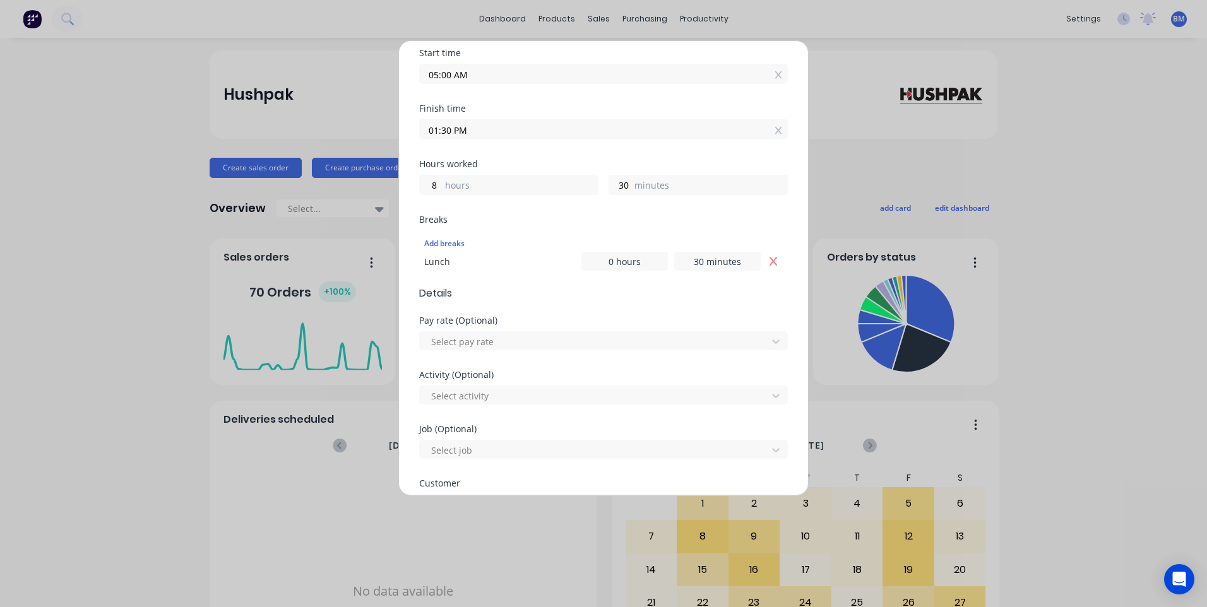
scroll to position [316, 0]
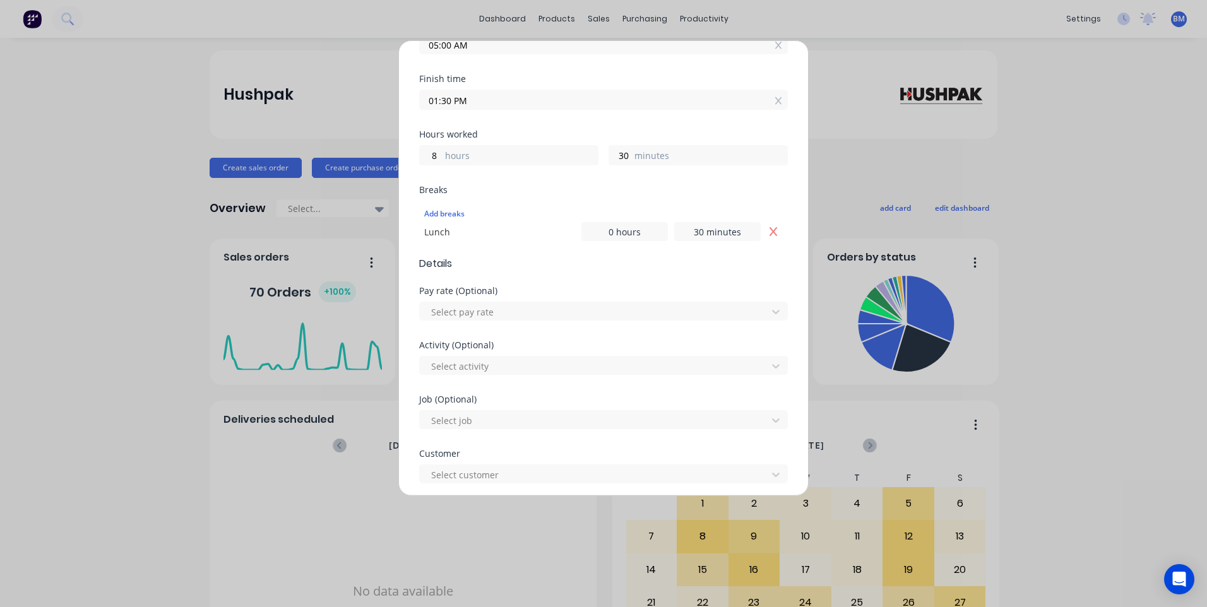
click at [485, 323] on div "Pay rate (Optional) Select pay rate" at bounding box center [603, 314] width 369 height 54
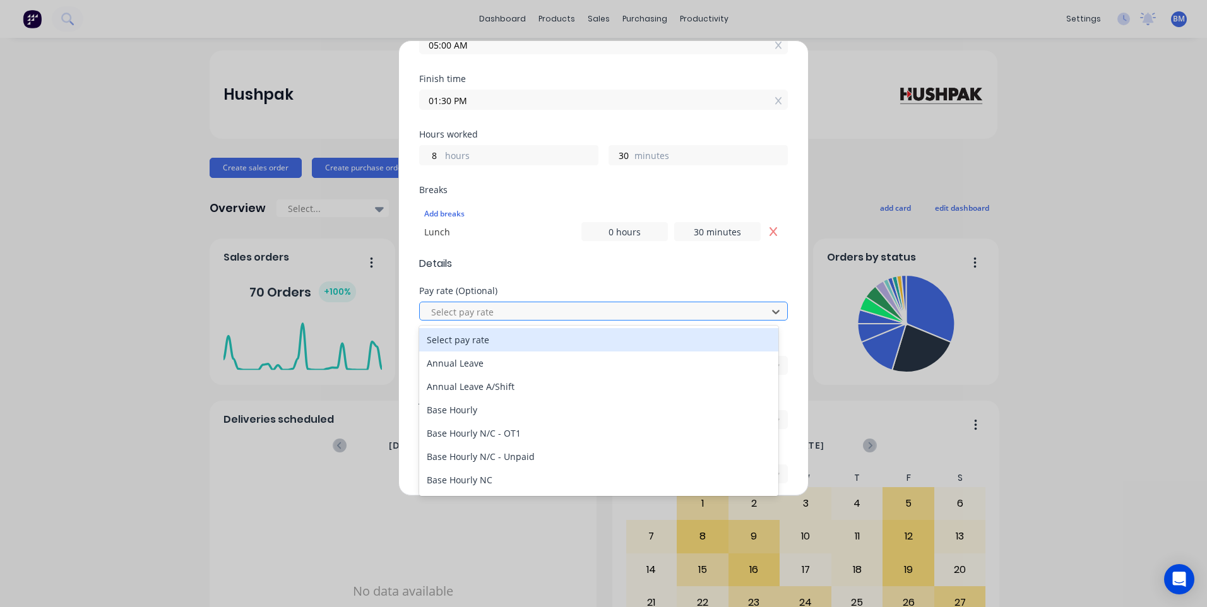
click at [487, 319] on div at bounding box center [595, 312] width 331 height 16
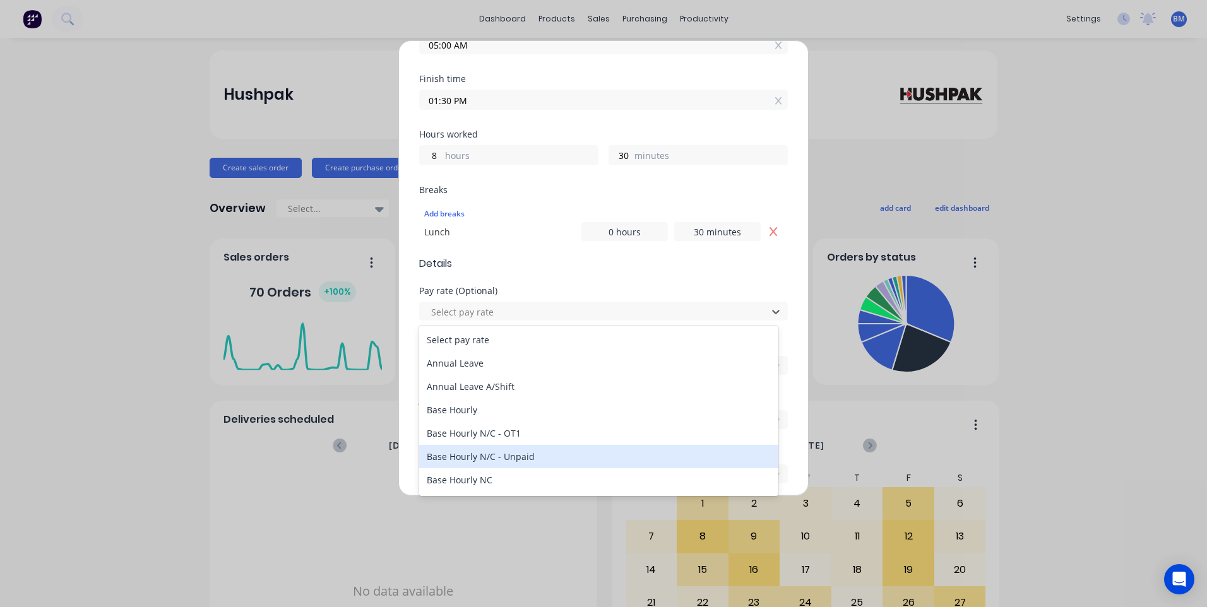
scroll to position [63, 0]
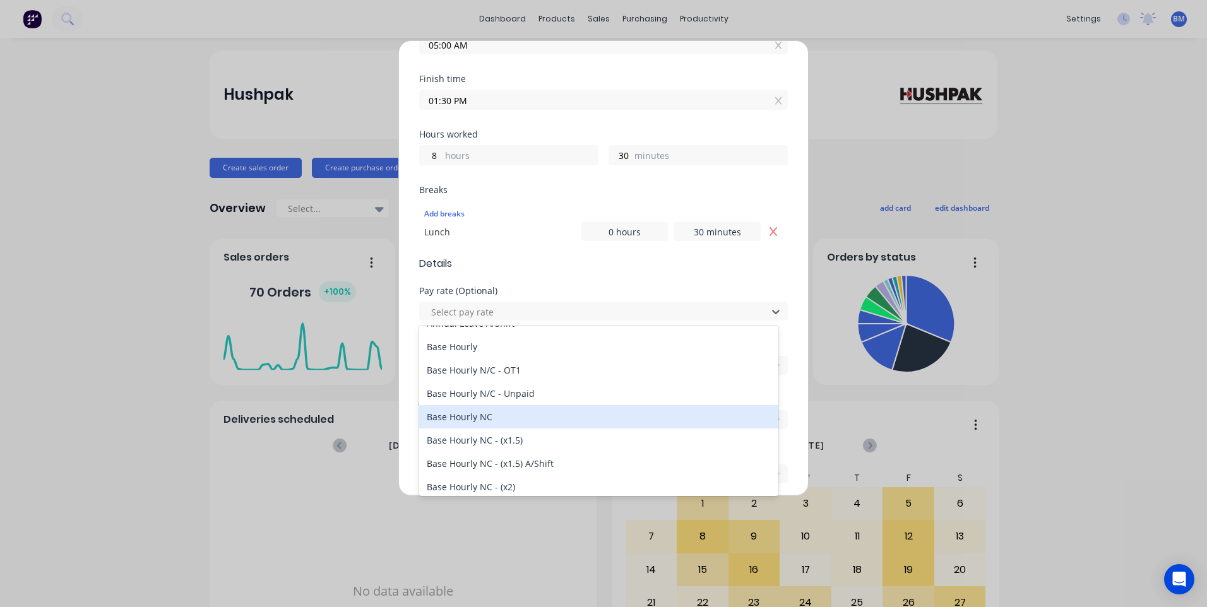
click at [503, 420] on div "Base Hourly NC" at bounding box center [598, 416] width 359 height 23
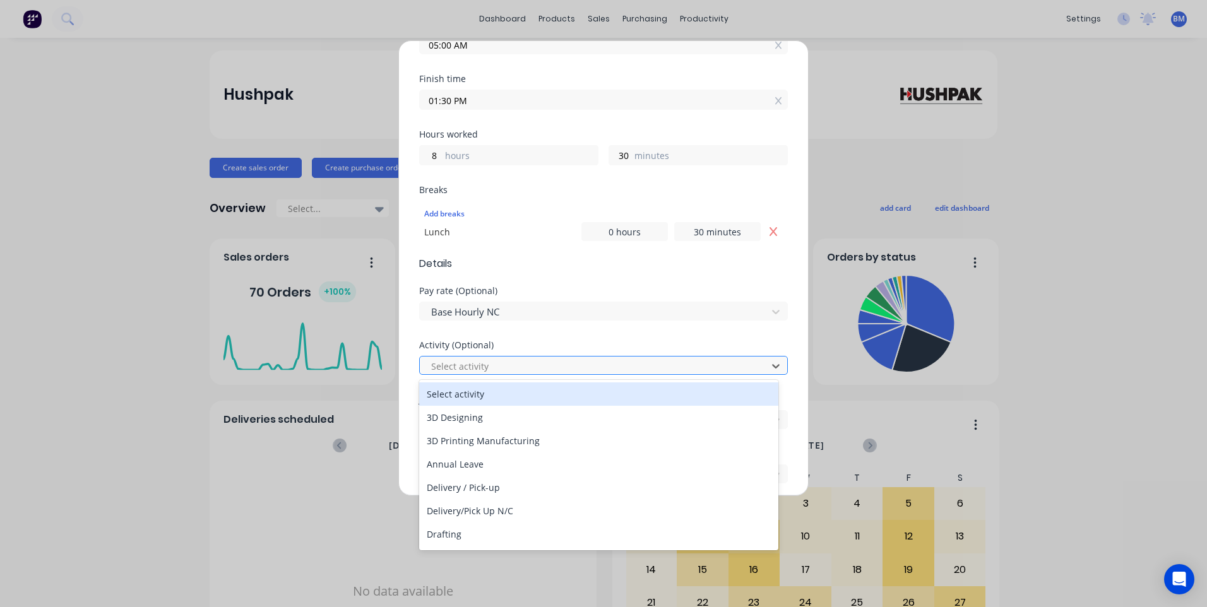
click at [491, 374] on div "Select activity" at bounding box center [595, 366] width 338 height 19
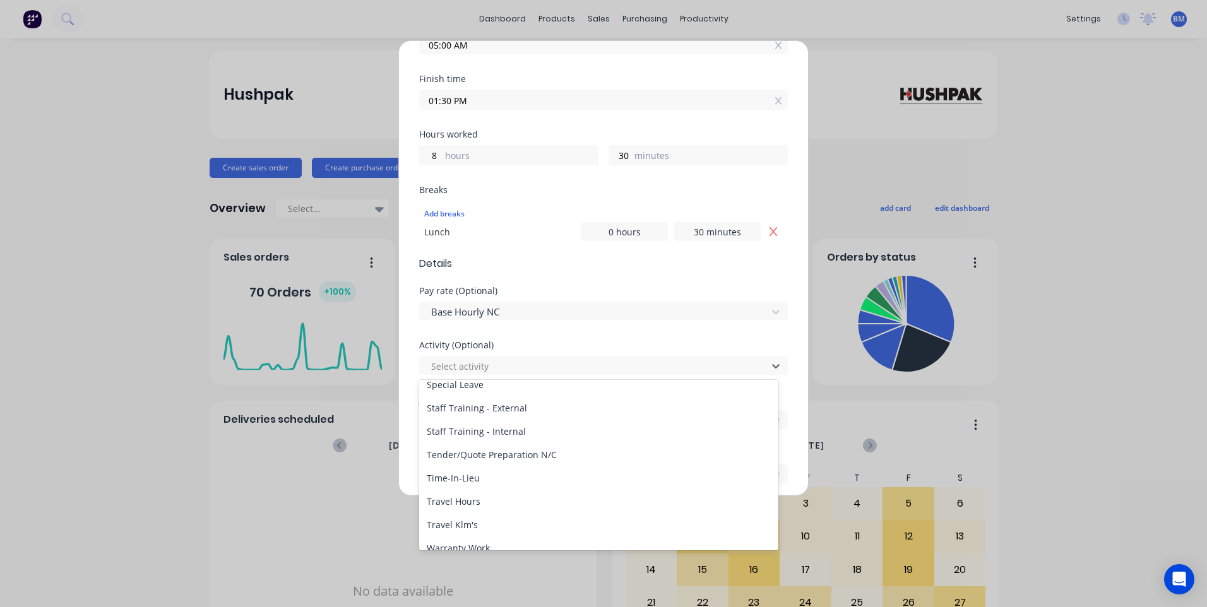
scroll to position [605, 0]
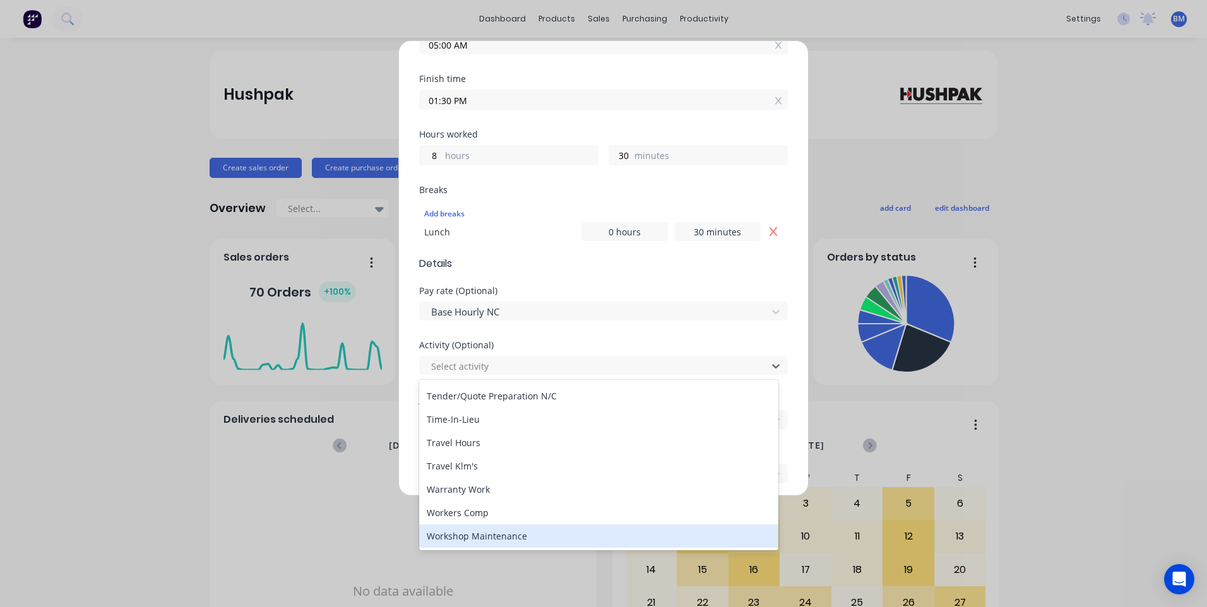
click at [479, 538] on div "Workshop Maintenance" at bounding box center [598, 536] width 359 height 23
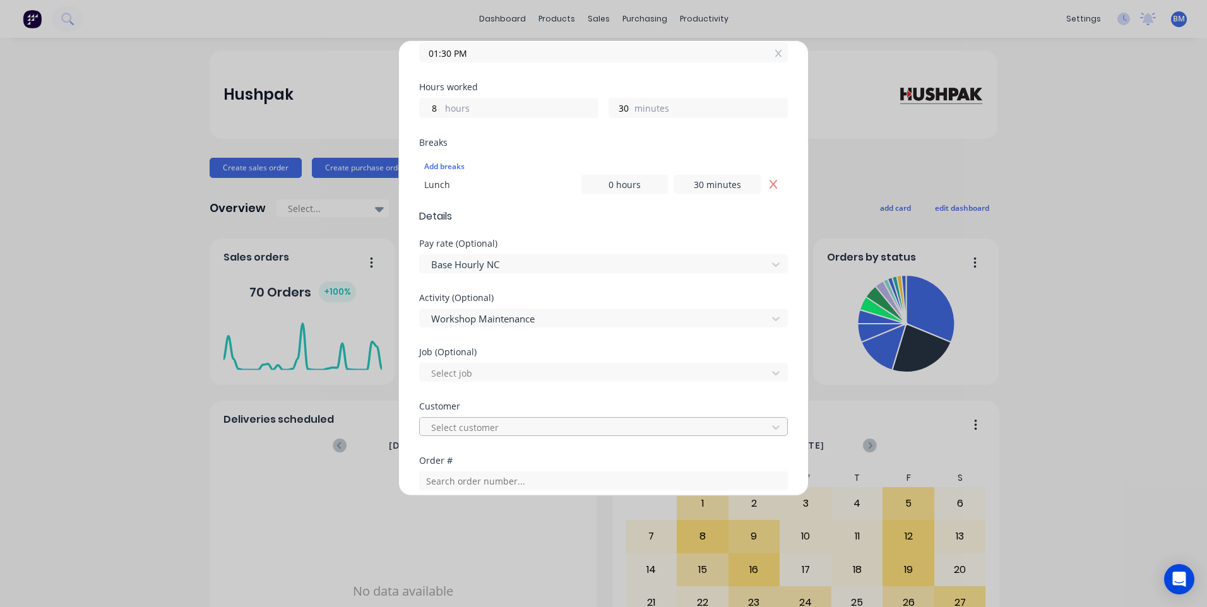
scroll to position [505, 0]
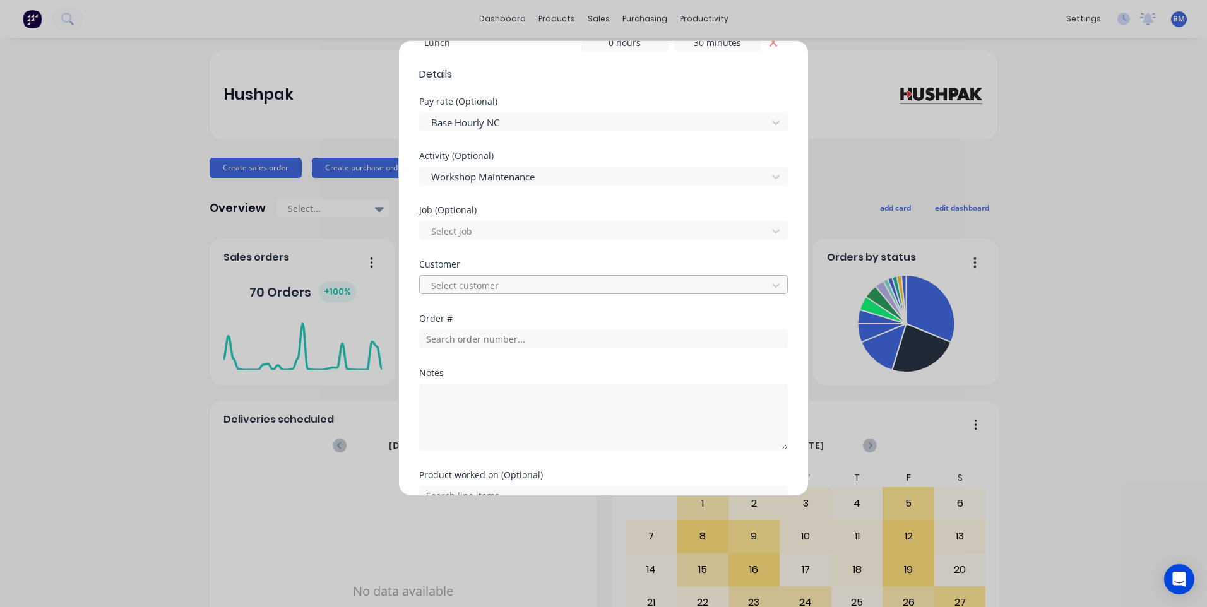
click at [470, 276] on div "Select customer" at bounding box center [595, 285] width 338 height 19
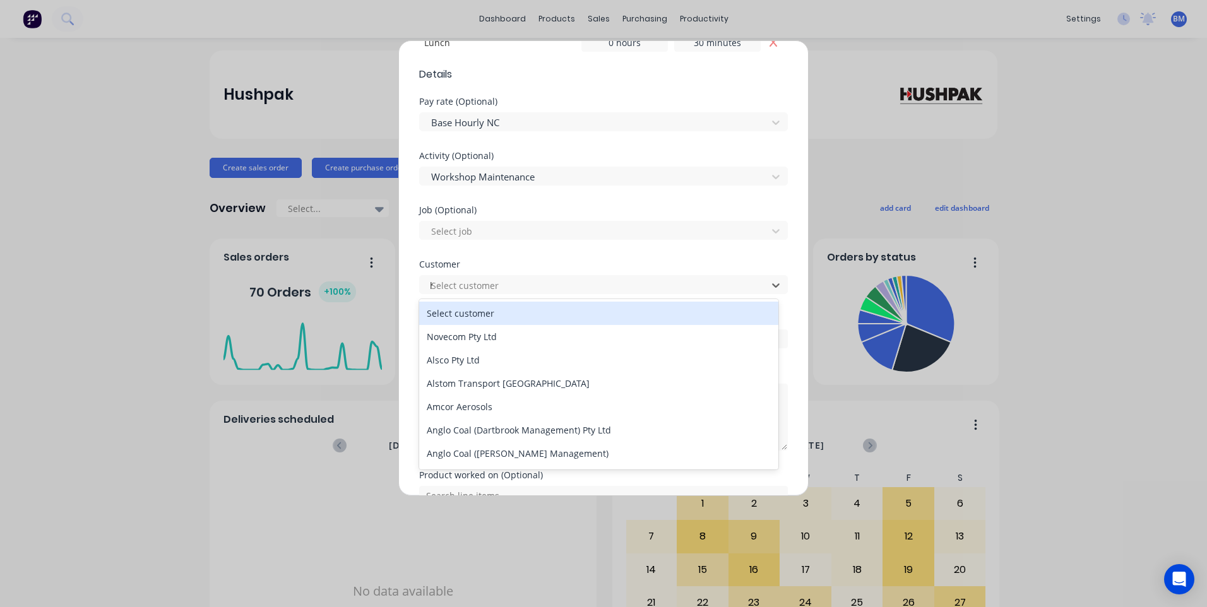
type input "hu"
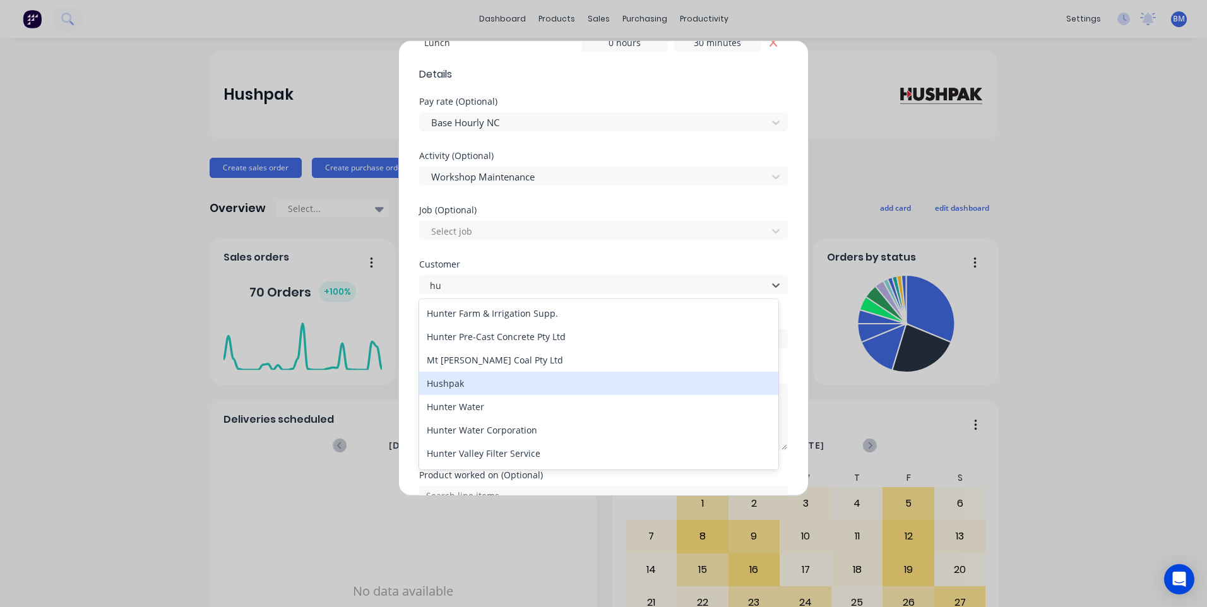
click at [451, 383] on div "Hushpak" at bounding box center [598, 383] width 359 height 23
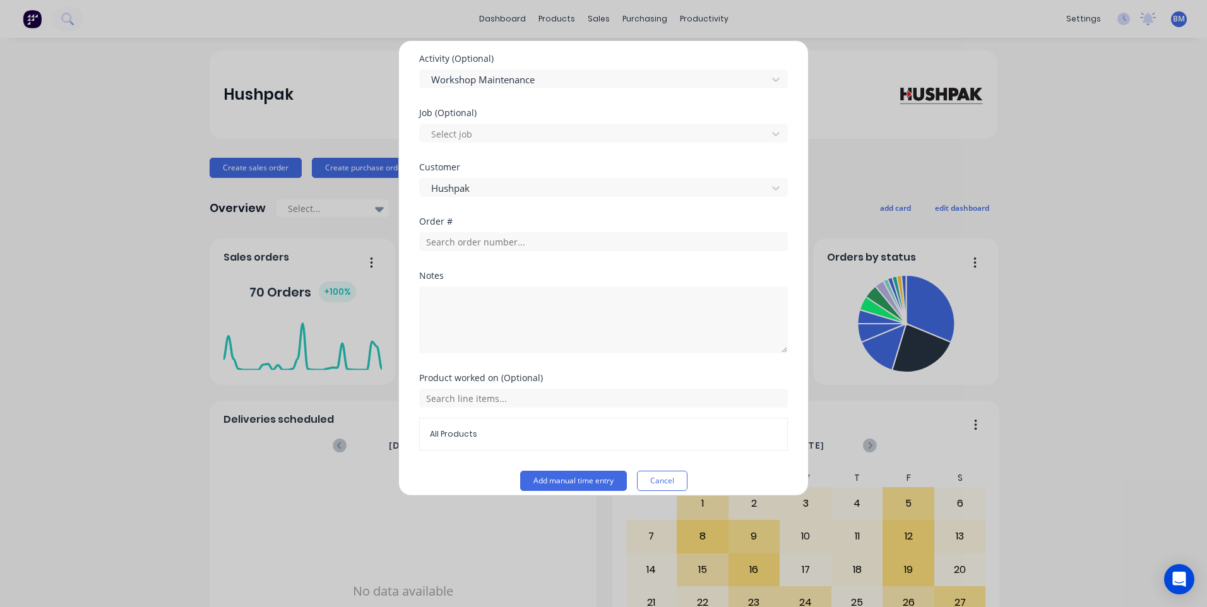
scroll to position [616, 0]
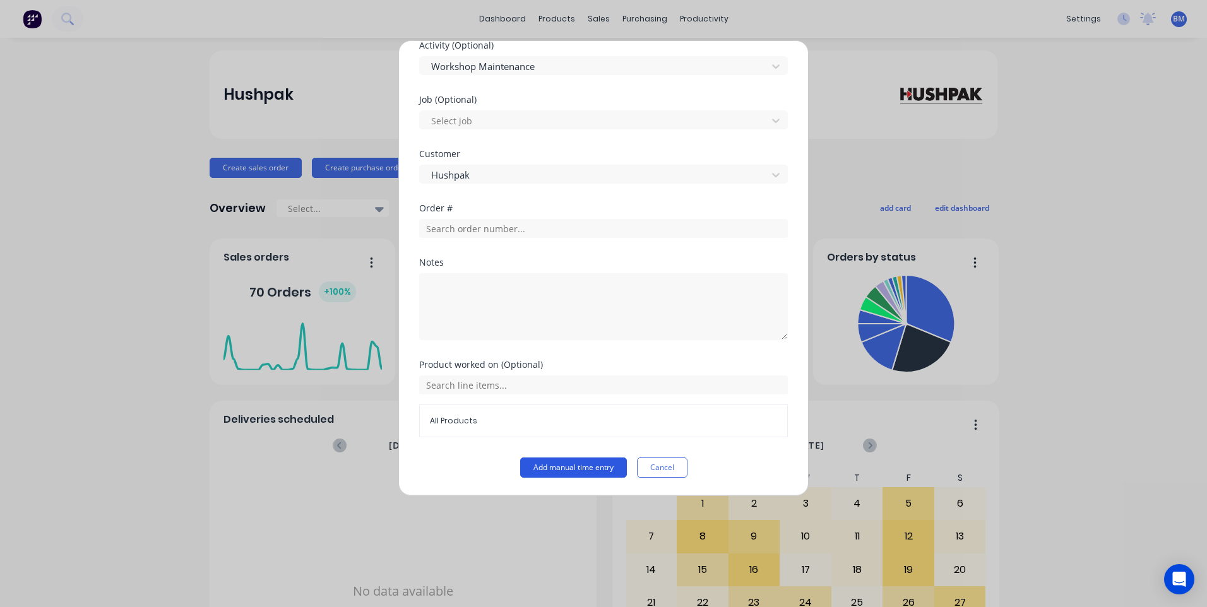
click at [537, 465] on button "Add manual time entry" at bounding box center [573, 468] width 107 height 20
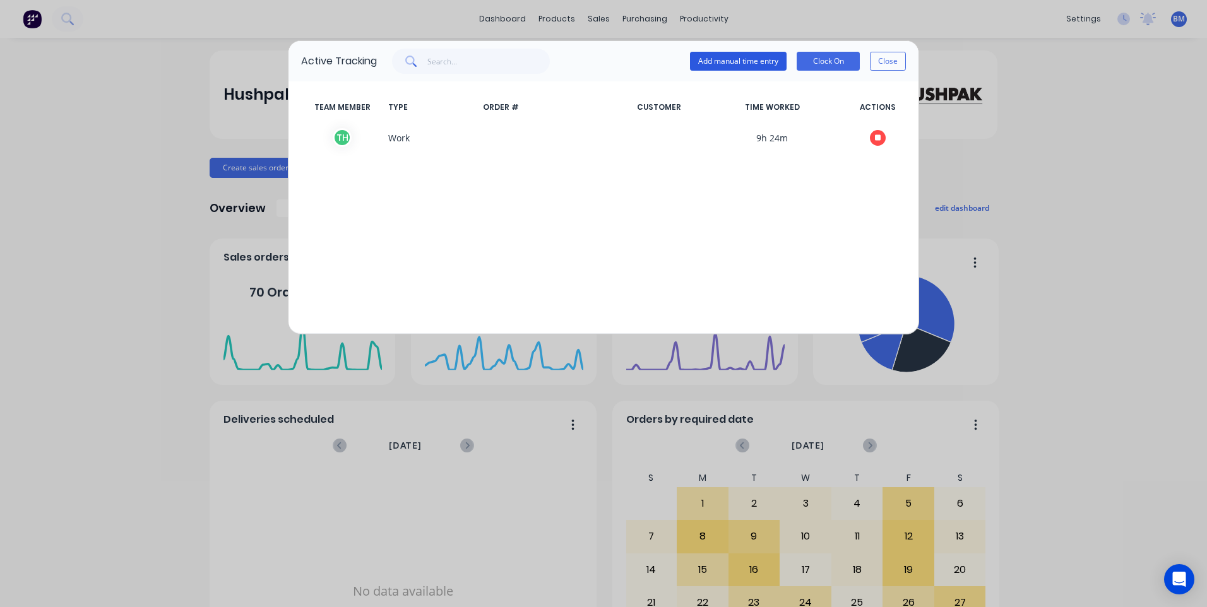
click at [701, 64] on button "Add manual time entry" at bounding box center [738, 61] width 97 height 19
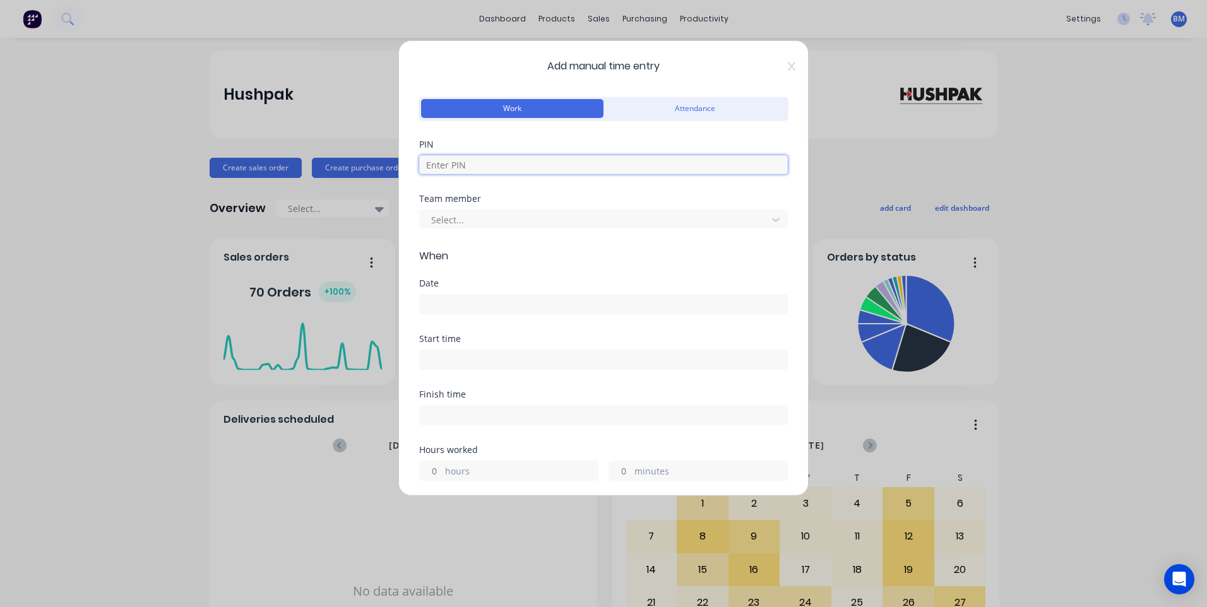
click at [501, 167] on input at bounding box center [603, 164] width 369 height 19
type input "7060"
type input "8"
type input "30"
click at [484, 222] on div at bounding box center [595, 220] width 331 height 16
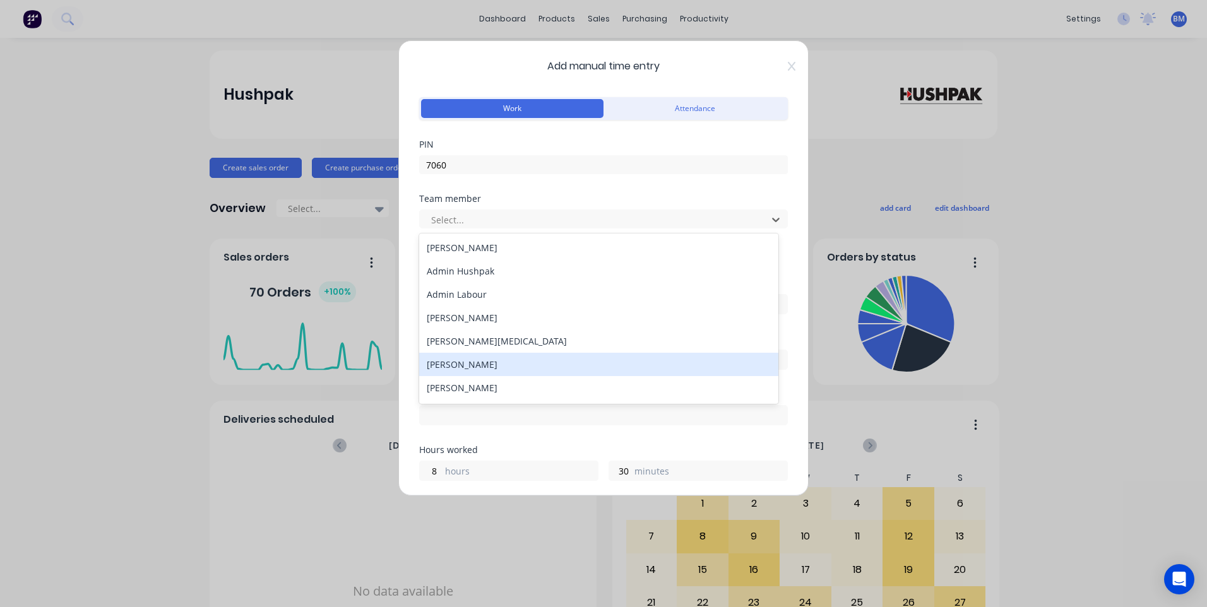
click at [483, 364] on div "[PERSON_NAME]" at bounding box center [598, 364] width 359 height 23
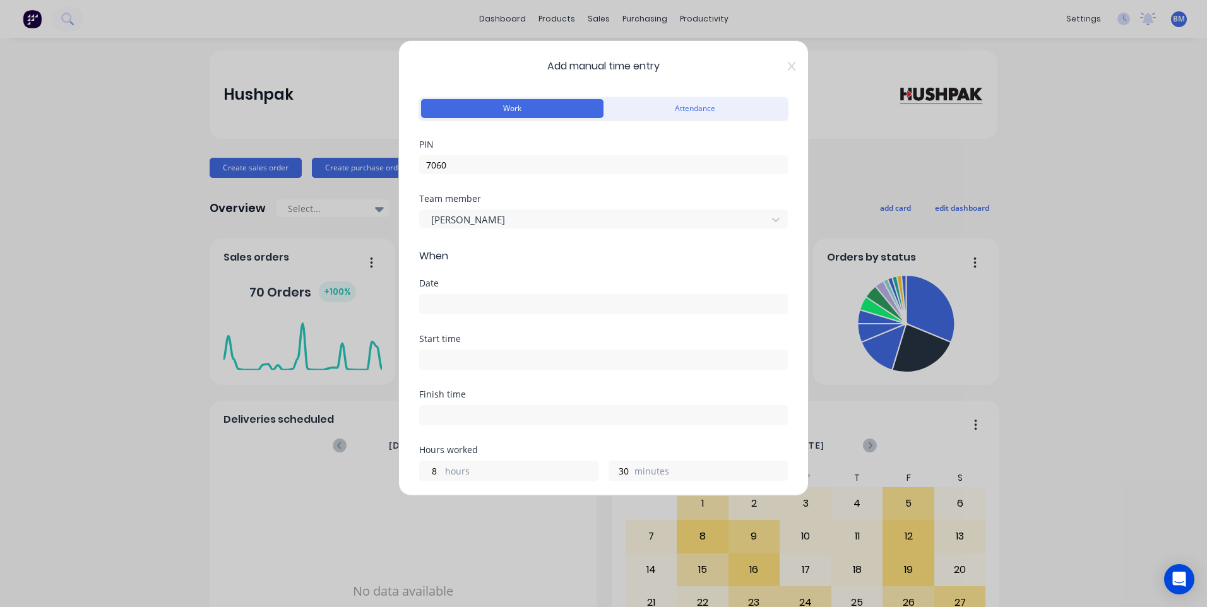
click at [465, 317] on div "Date" at bounding box center [603, 307] width 369 height 56
click at [476, 312] on input at bounding box center [603, 304] width 367 height 19
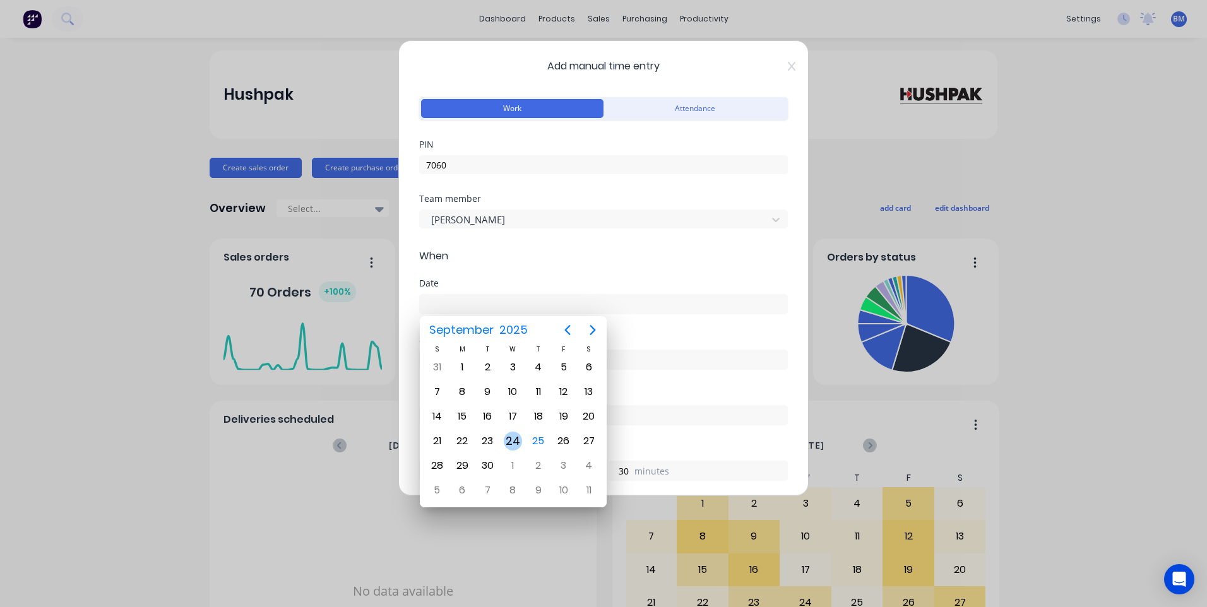
click at [515, 437] on div "24" at bounding box center [513, 441] width 19 height 19
type input "[DATE]"
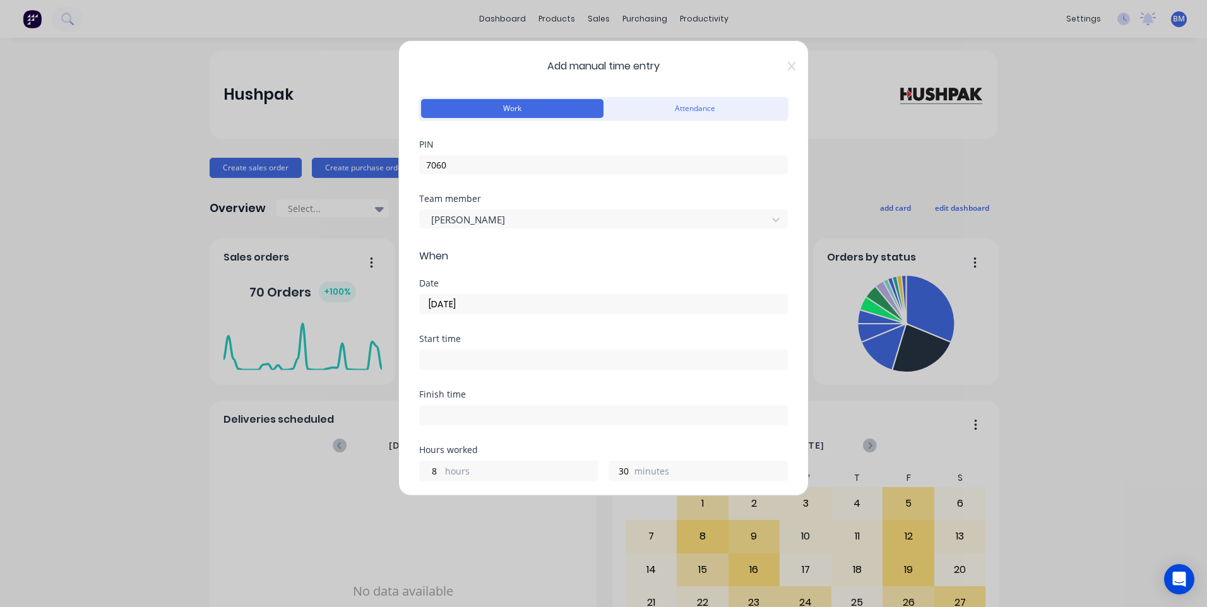
click at [482, 356] on input at bounding box center [603, 359] width 367 height 19
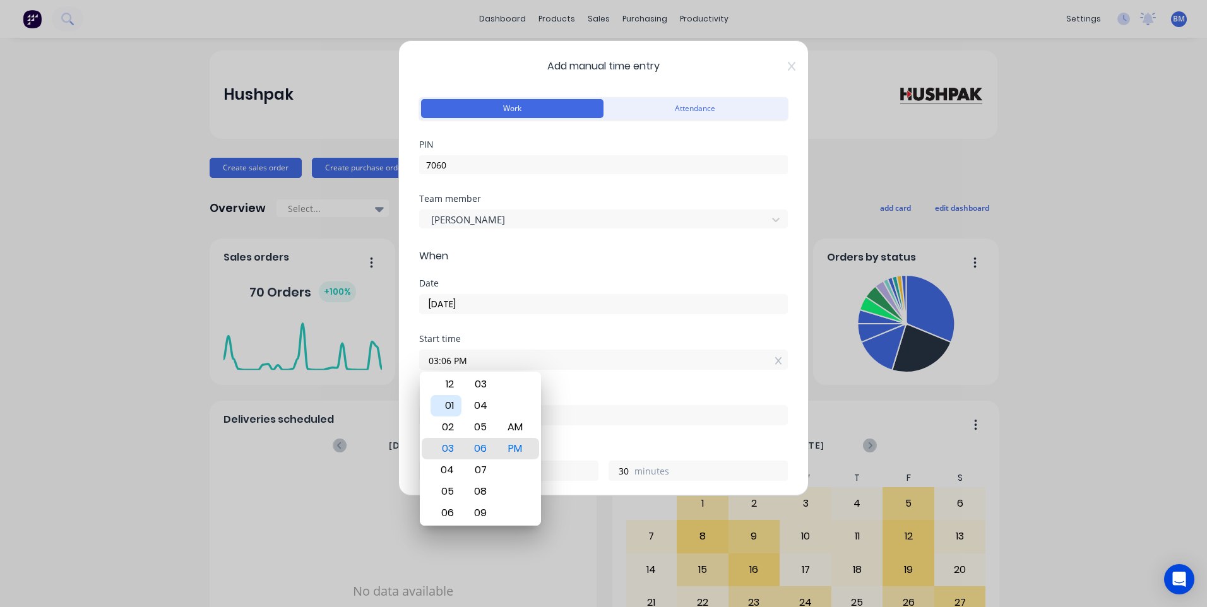
click at [447, 405] on div "01" at bounding box center [446, 405] width 31 height 21
type input "01:30 PM"
click at [476, 443] on div "30" at bounding box center [480, 448] width 31 height 21
click at [572, 412] on input at bounding box center [603, 415] width 367 height 19
type input "03:06 PM"
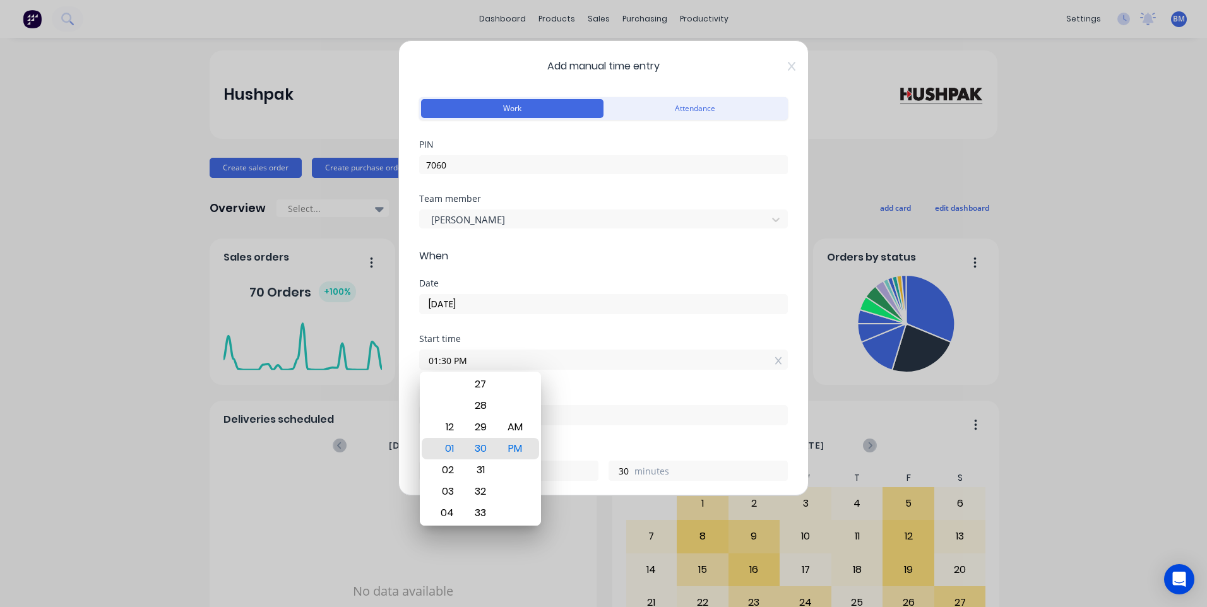
type input "1"
type input "36"
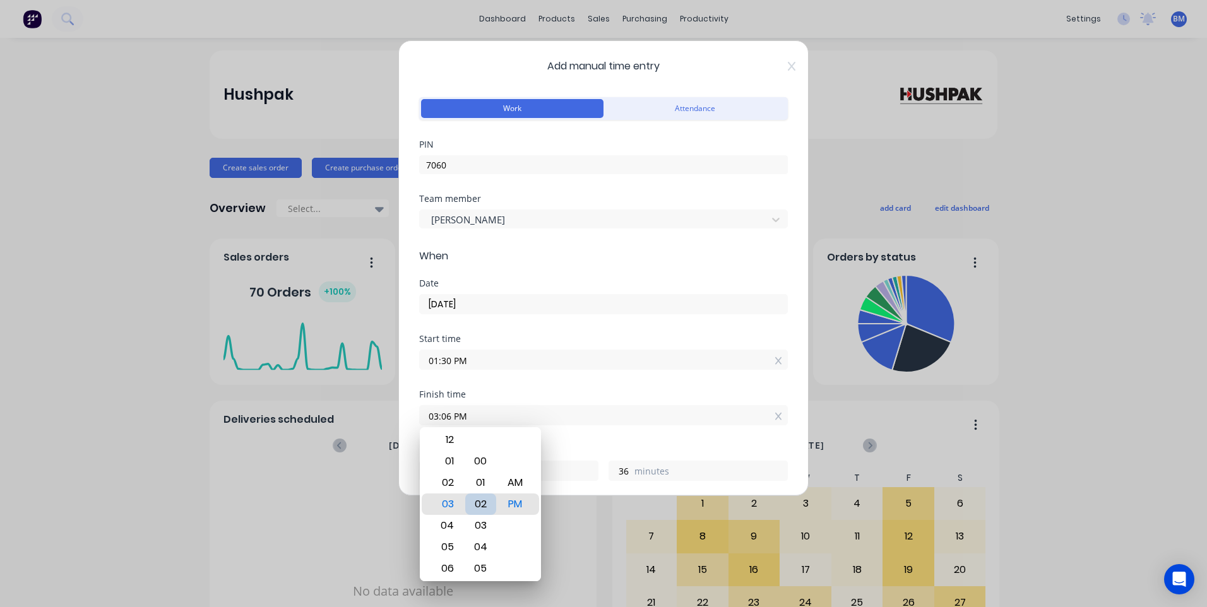
type input "03:02 PM"
type input "32"
type input "03:00 PM"
type input "30"
click at [482, 497] on div "00" at bounding box center [480, 504] width 31 height 21
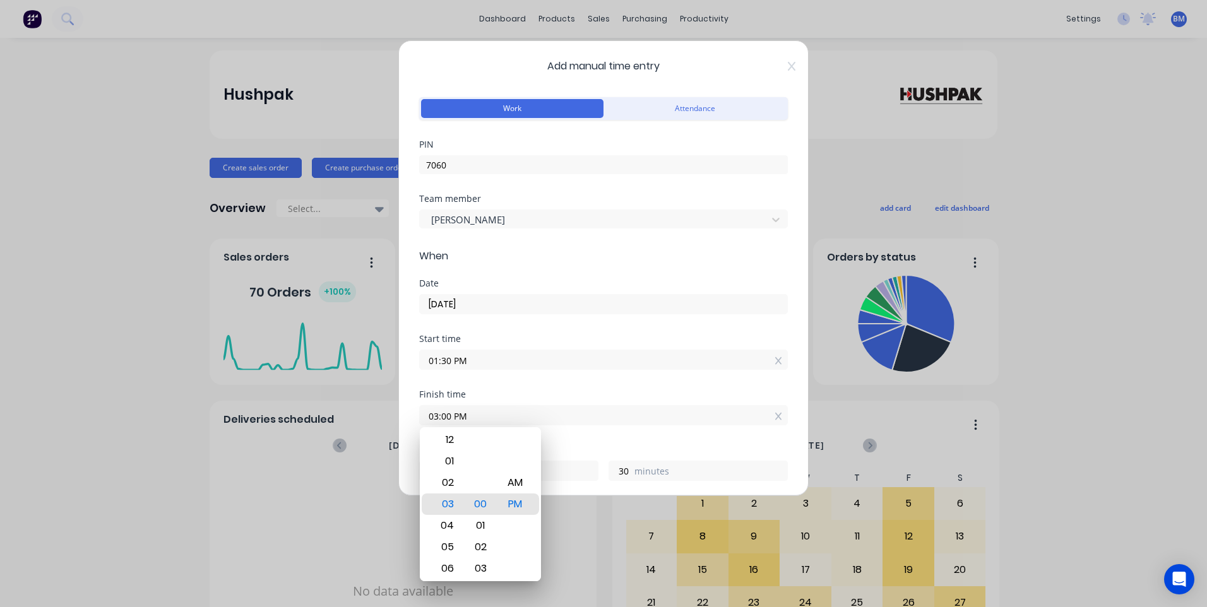
click at [569, 447] on div "Hours worked" at bounding box center [603, 450] width 369 height 9
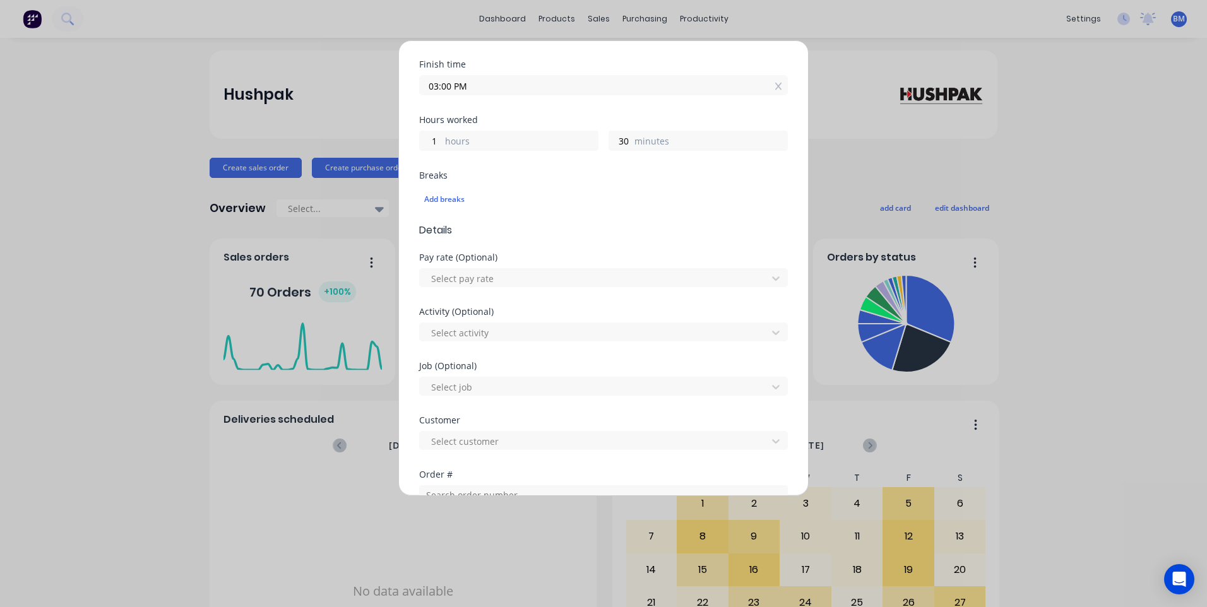
scroll to position [379, 0]
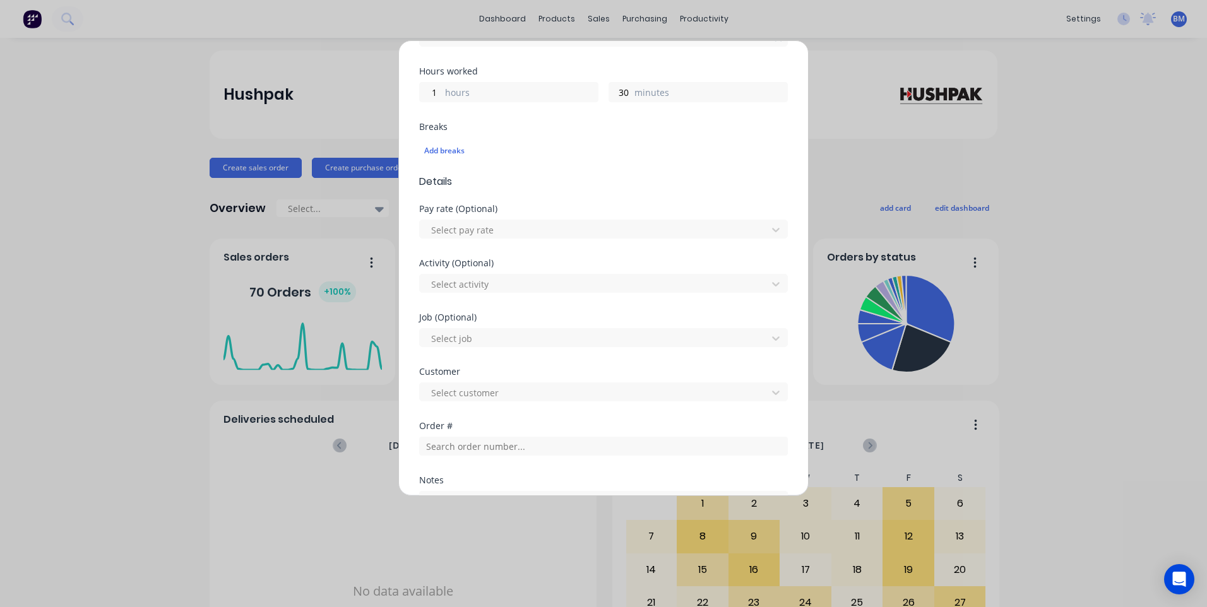
click at [504, 212] on div "Pay rate (Optional)" at bounding box center [603, 209] width 369 height 9
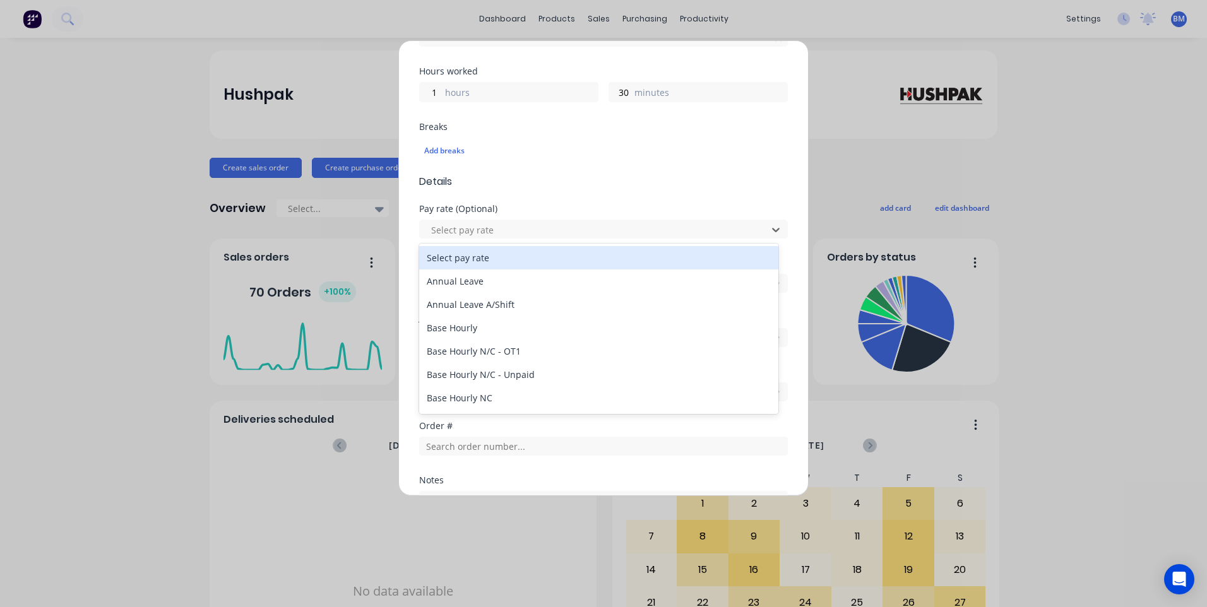
drag, startPoint x: 506, startPoint y: 226, endPoint x: 530, endPoint y: 293, distance: 71.3
click at [506, 227] on div at bounding box center [595, 230] width 331 height 16
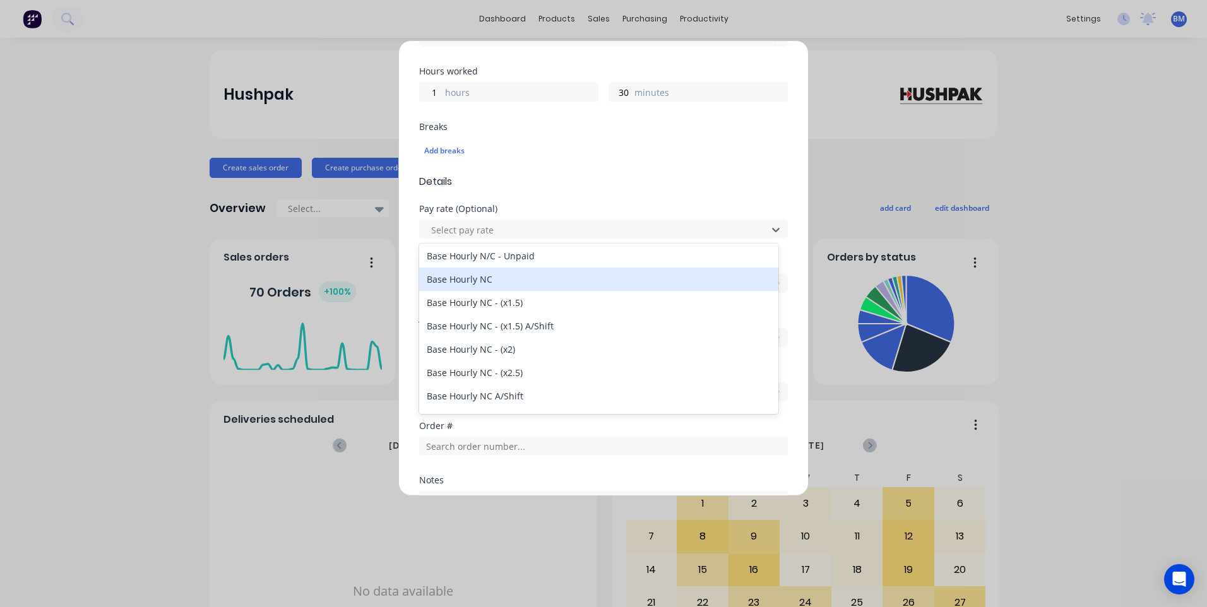
scroll to position [126, 0]
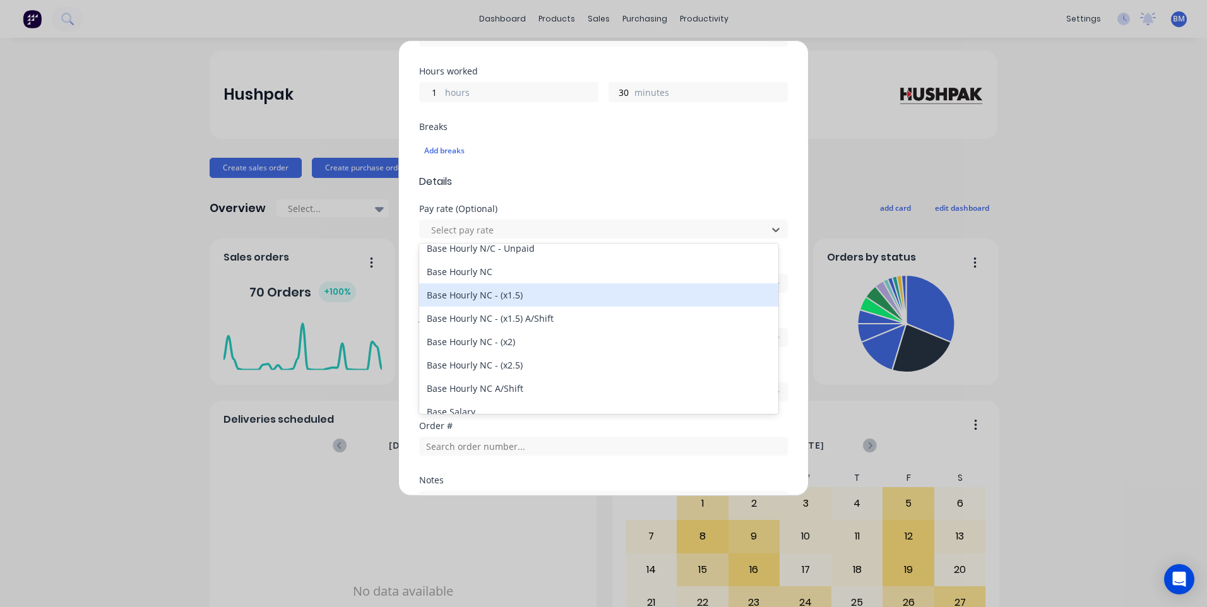
click at [492, 299] on div "Base Hourly NC - (x1.5)" at bounding box center [598, 294] width 359 height 23
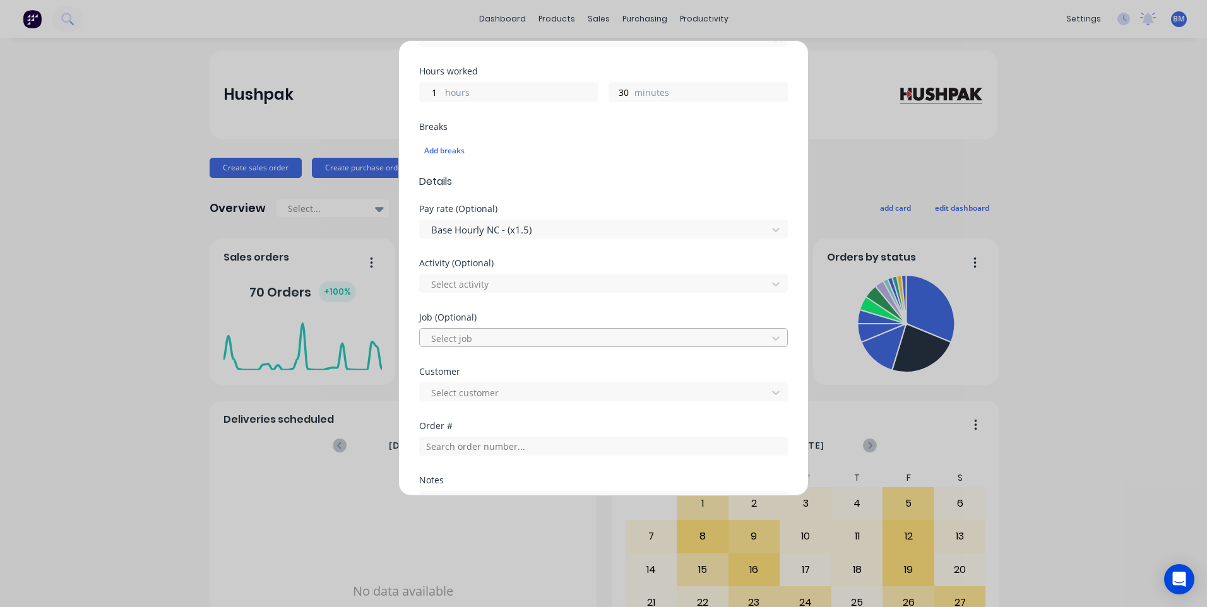
click at [504, 331] on div at bounding box center [595, 339] width 331 height 16
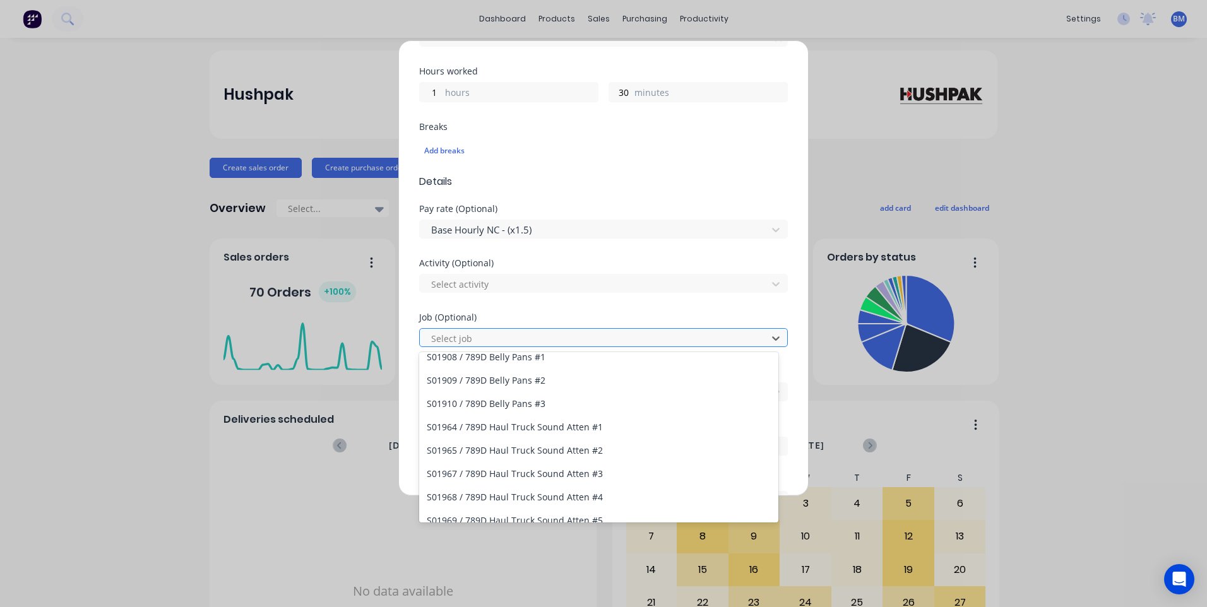
click at [492, 336] on div at bounding box center [595, 339] width 331 height 16
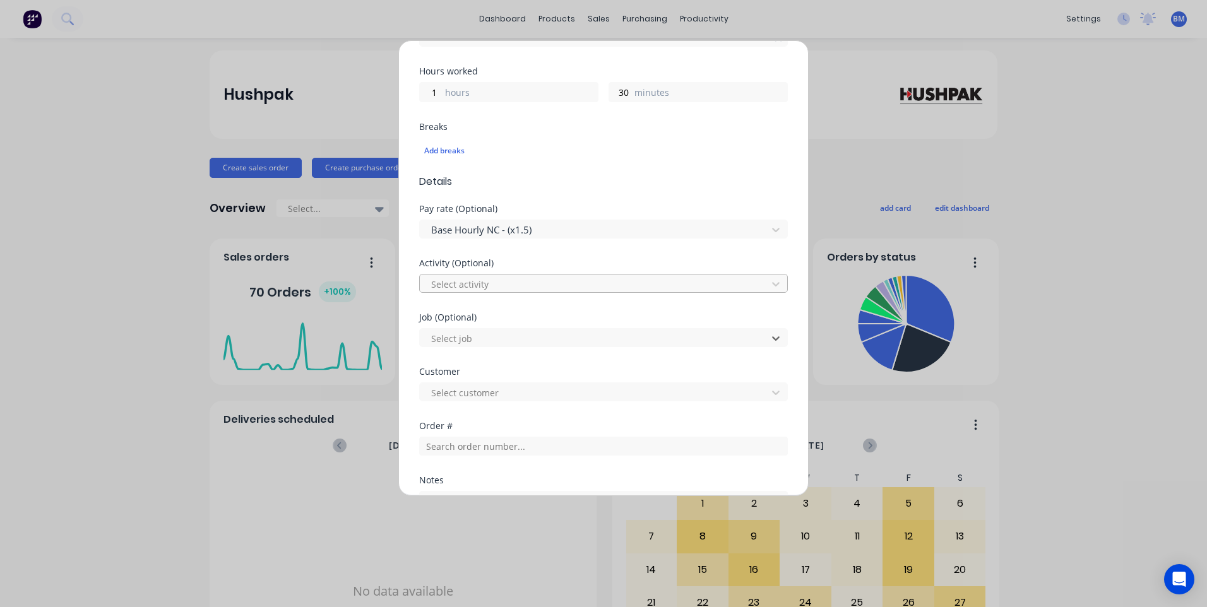
click at [513, 283] on div at bounding box center [595, 285] width 331 height 16
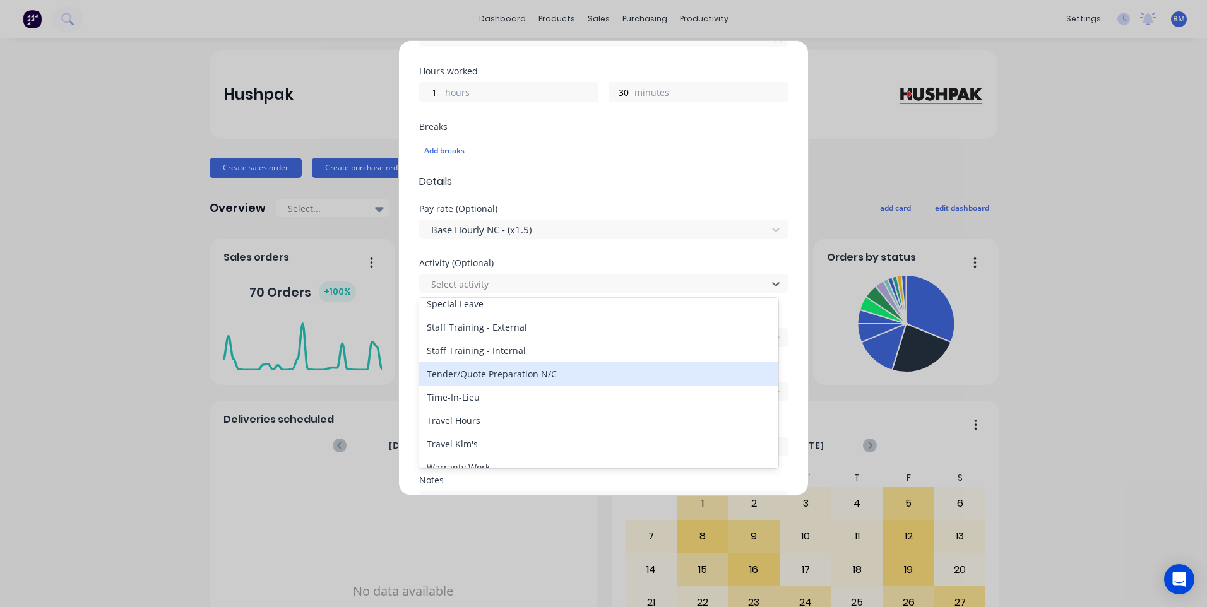
scroll to position [605, 0]
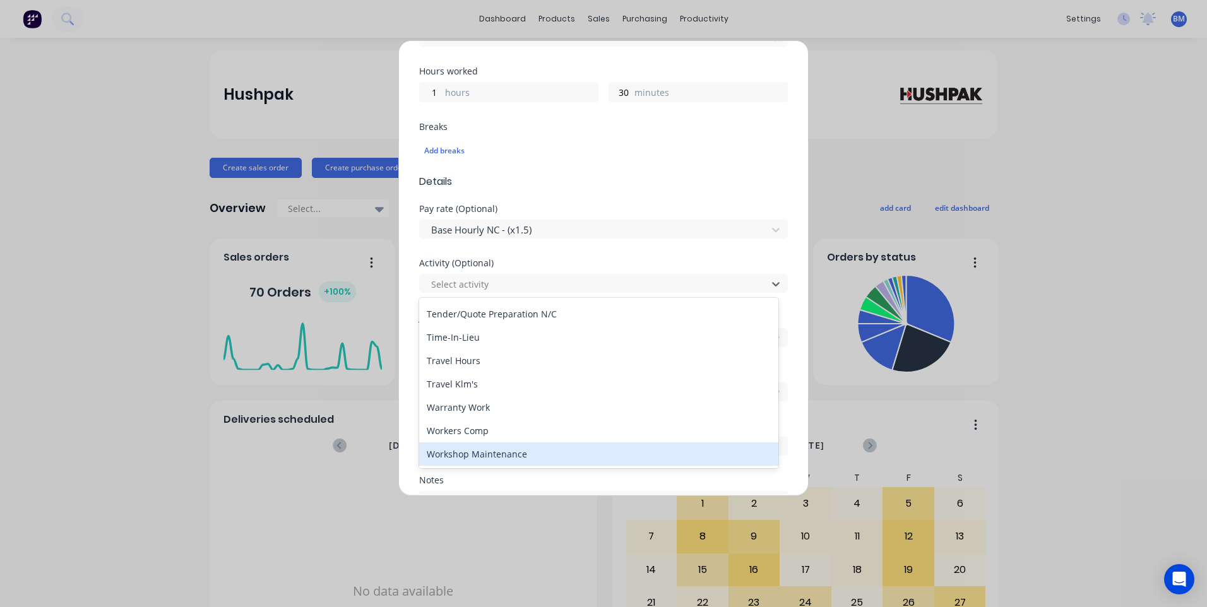
click at [487, 453] on div "Workshop Maintenance" at bounding box center [598, 454] width 359 height 23
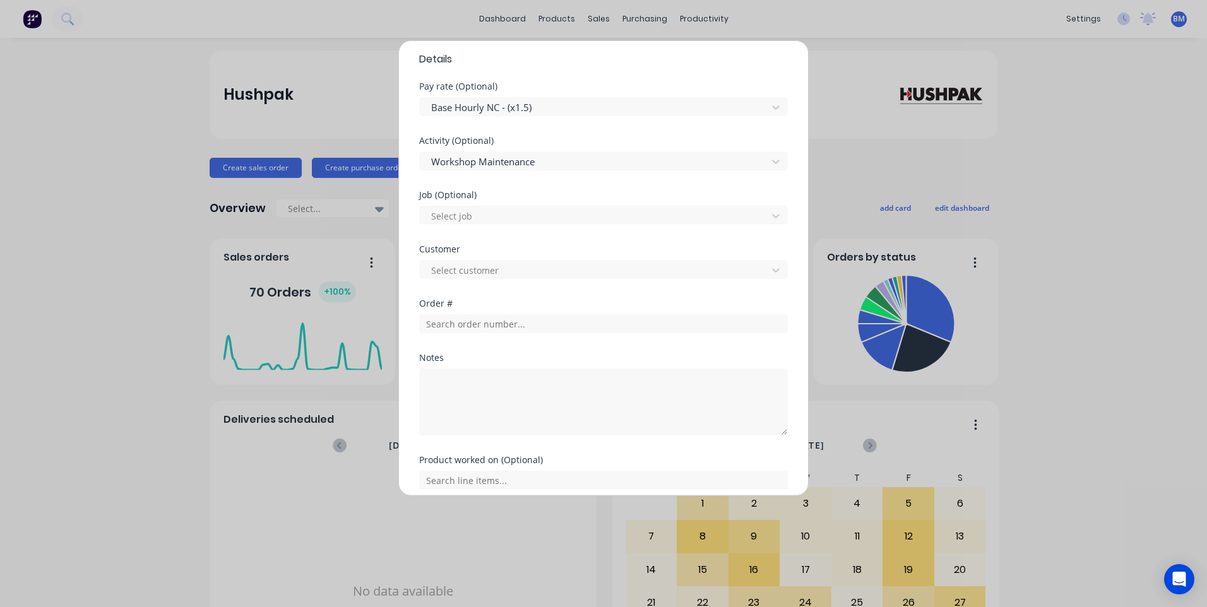
scroll to position [505, 0]
click at [473, 265] on div at bounding box center [595, 267] width 331 height 16
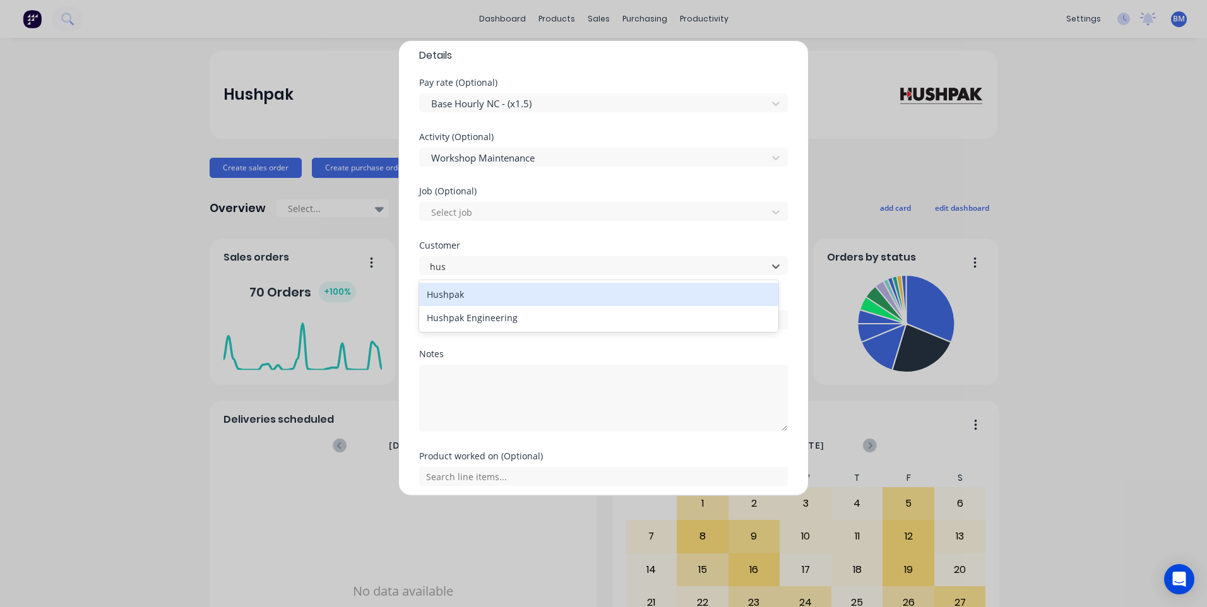
type input "hush"
drag, startPoint x: 483, startPoint y: 289, endPoint x: 487, endPoint y: 298, distance: 9.6
click at [483, 290] on div "Hushpak" at bounding box center [598, 294] width 359 height 23
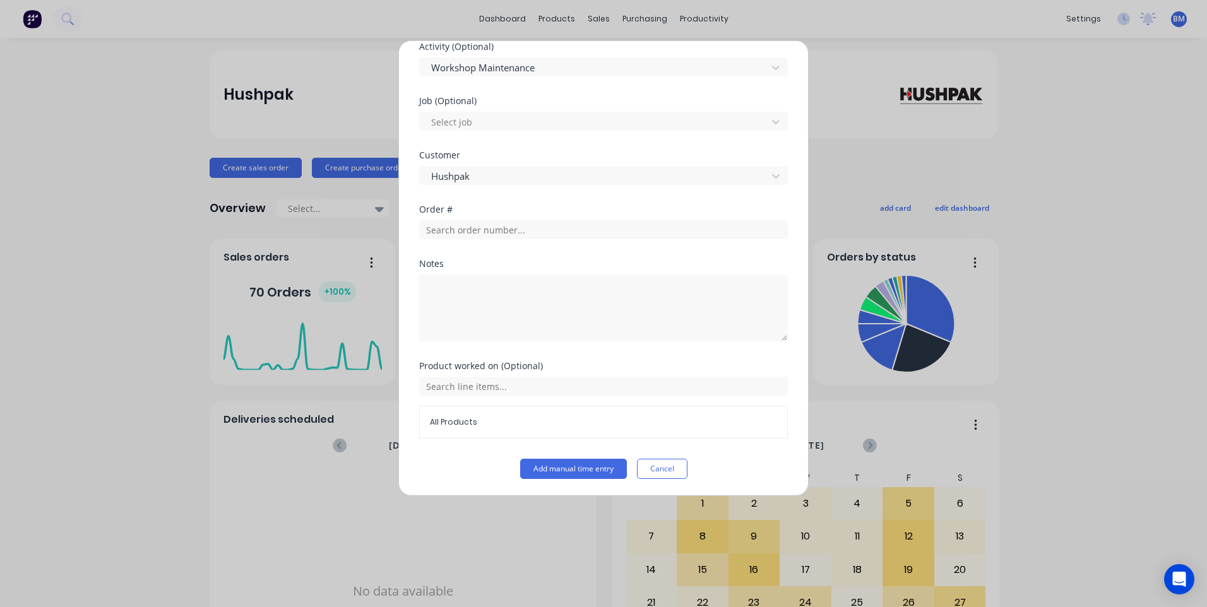
scroll to position [597, 0]
click at [537, 463] on button "Add manual time entry" at bounding box center [573, 468] width 107 height 20
